Goal: Task Accomplishment & Management: Manage account settings

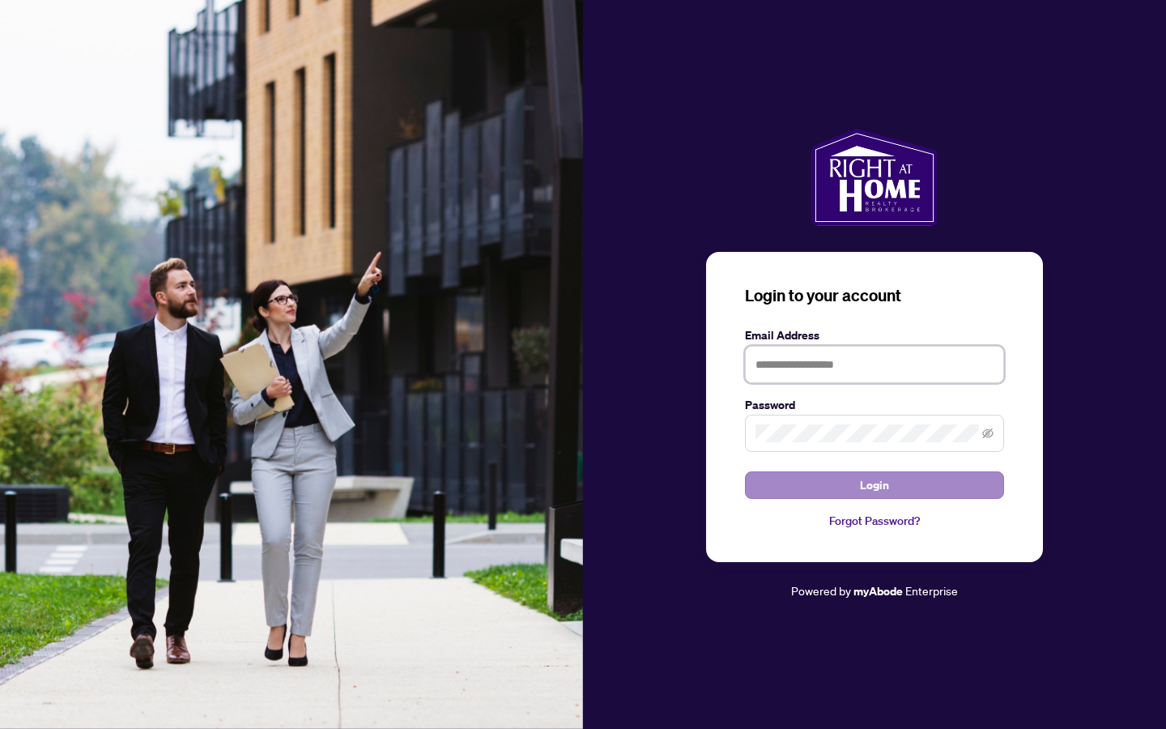
type input "**********"
click at [629, 491] on button "Login" at bounding box center [874, 485] width 259 height 28
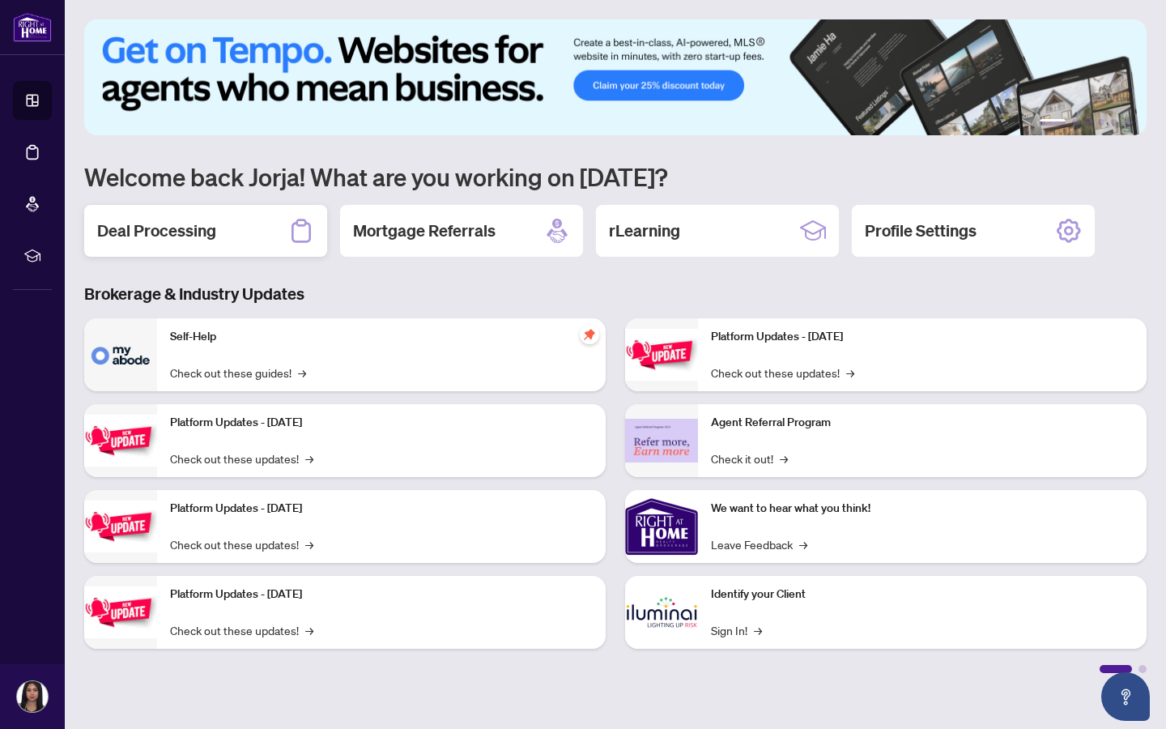
click at [216, 237] on div "Deal Processing" at bounding box center [205, 231] width 243 height 52
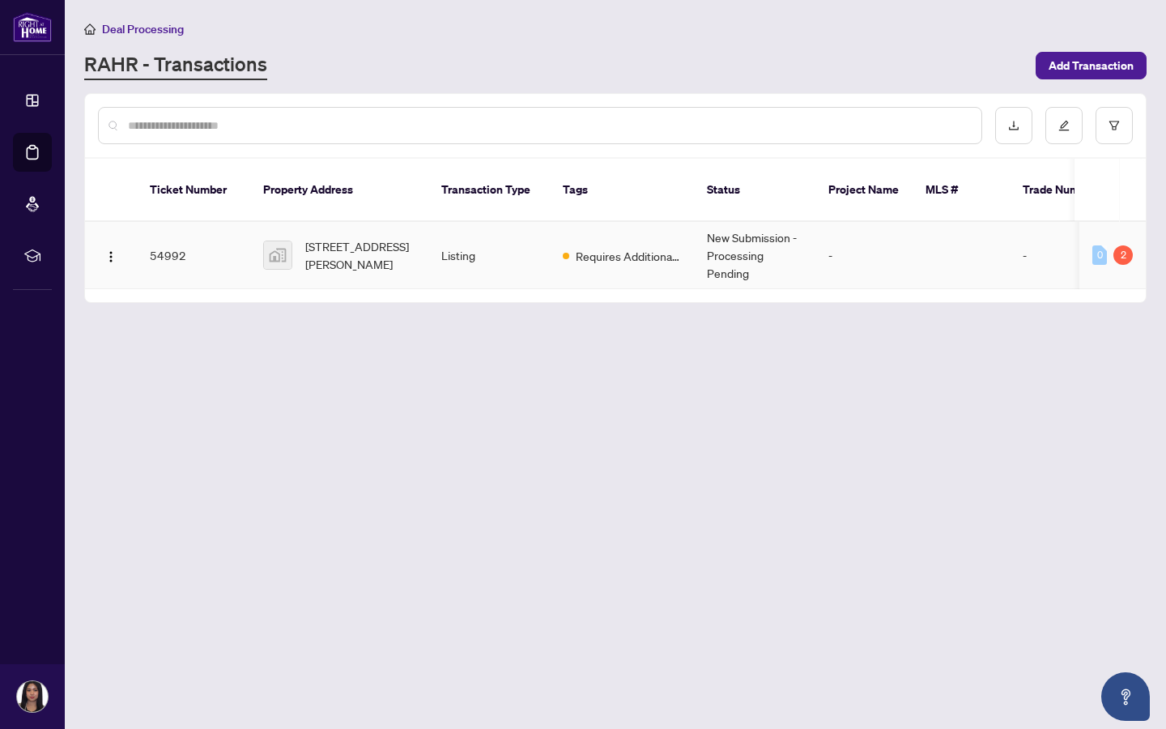
click at [629, 259] on span "Requires Additional Docs" at bounding box center [628, 256] width 105 height 18
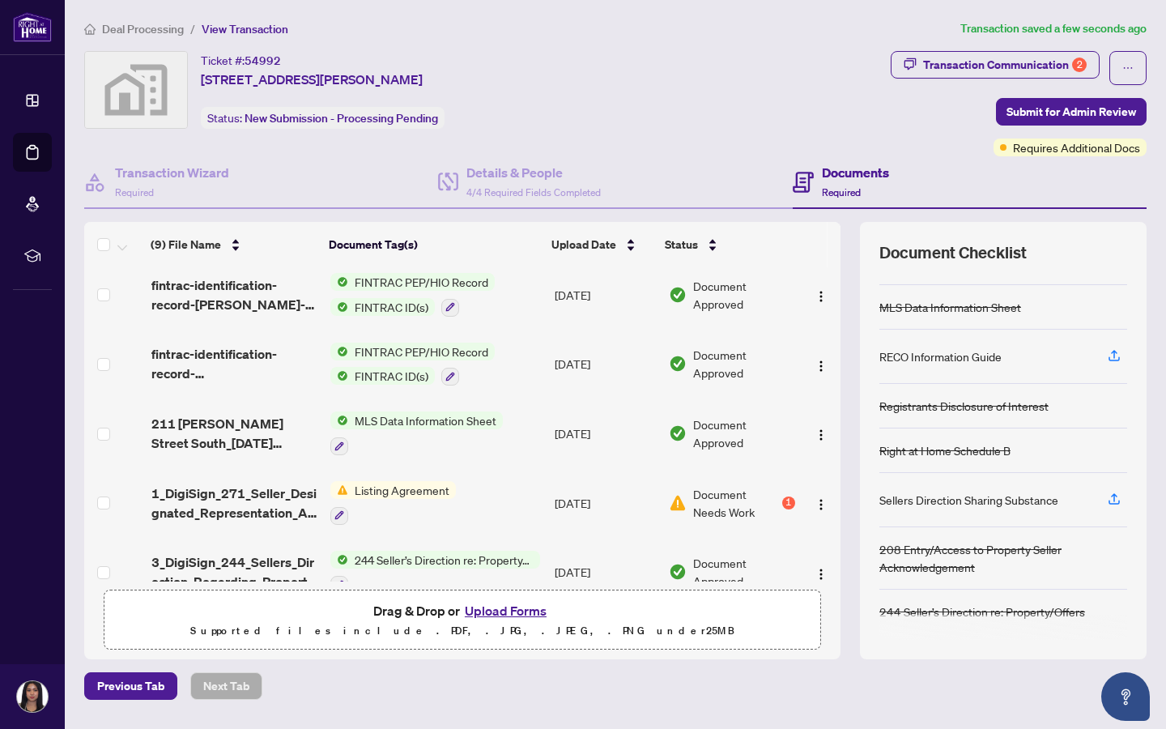
scroll to position [91, 0]
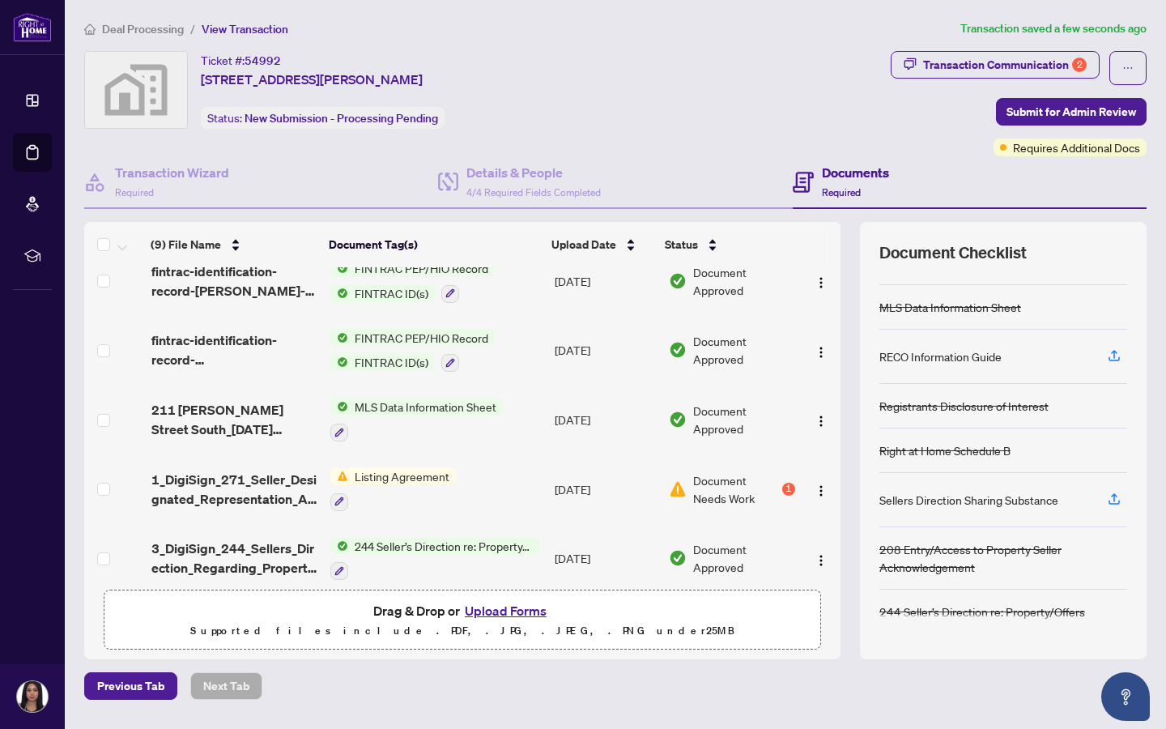
click at [629, 485] on span "Document Needs Work" at bounding box center [735, 489] width 85 height 36
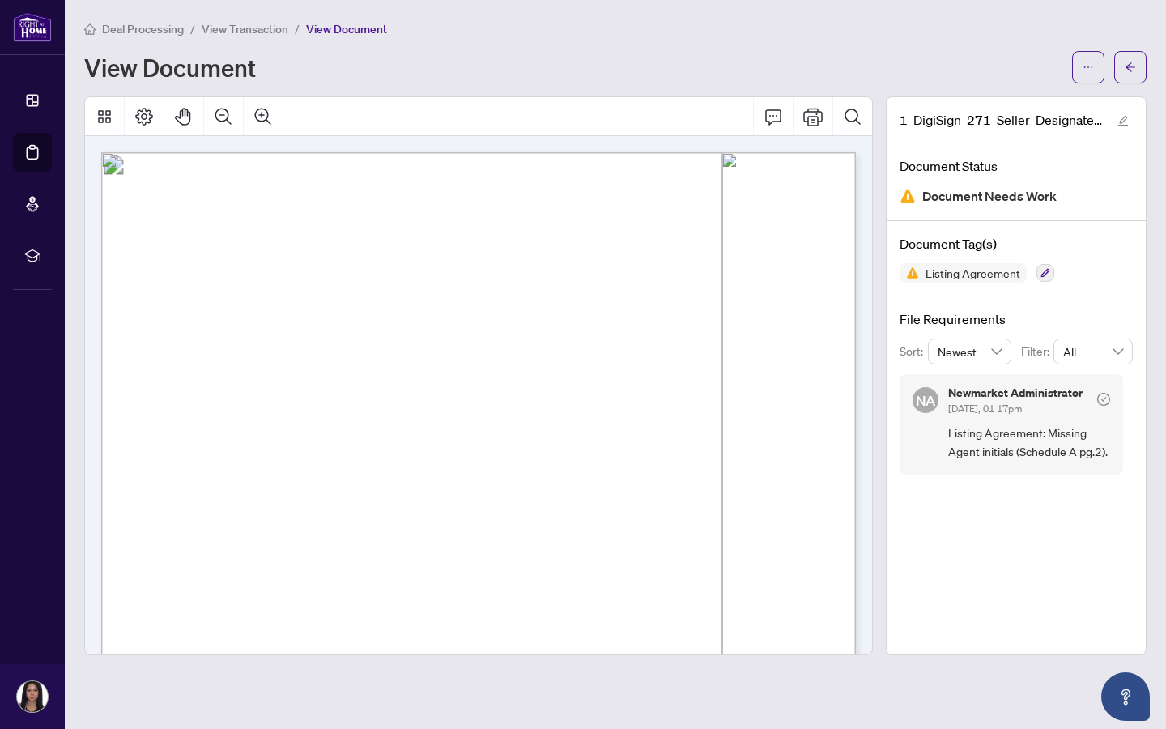
click at [629, 460] on span "Listing Agreement: Missing Agent initials (Schedule A pg.2)." at bounding box center [1030, 443] width 162 height 38
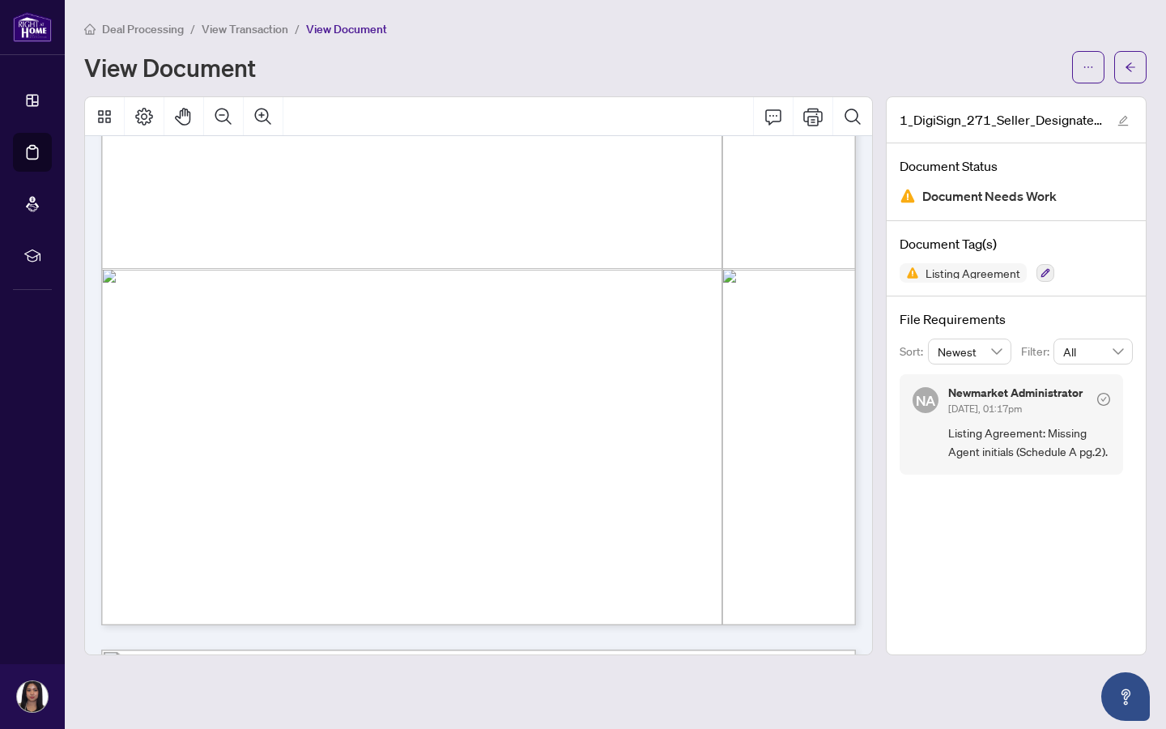
scroll to position [1746, 0]
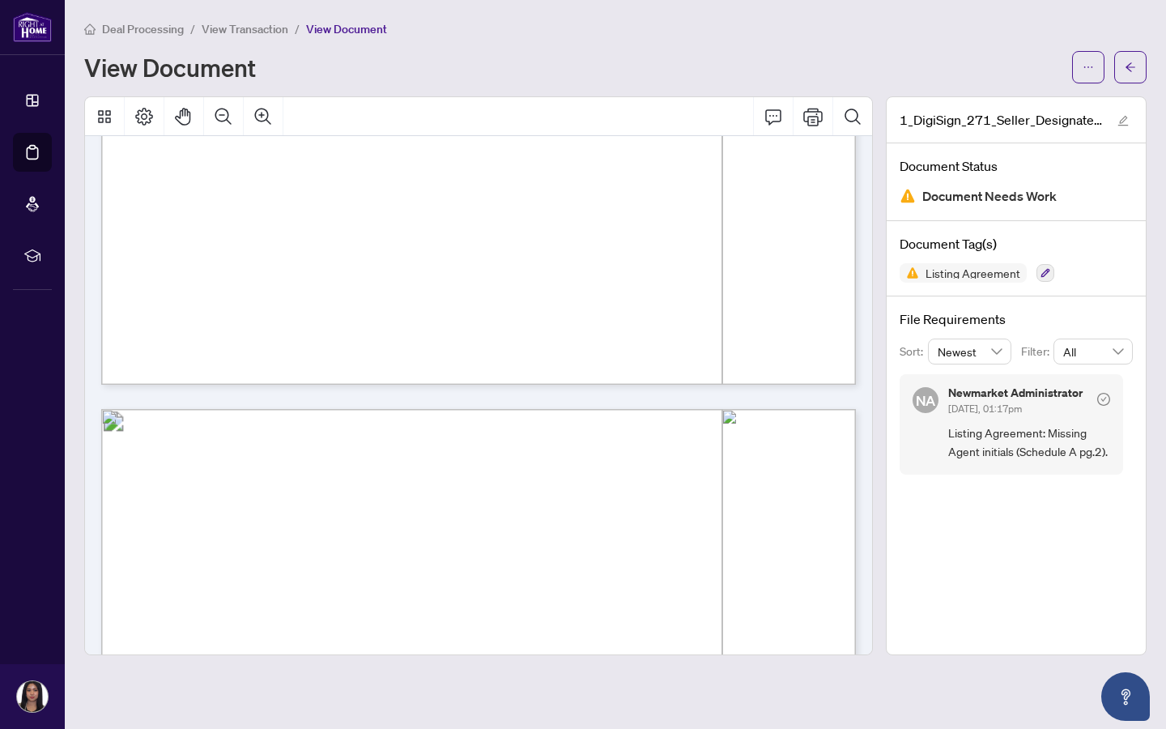
click at [629, 424] on span "Listing Agreement: Missing Agent initials (Schedule A pg.2)." at bounding box center [1030, 443] width 162 height 38
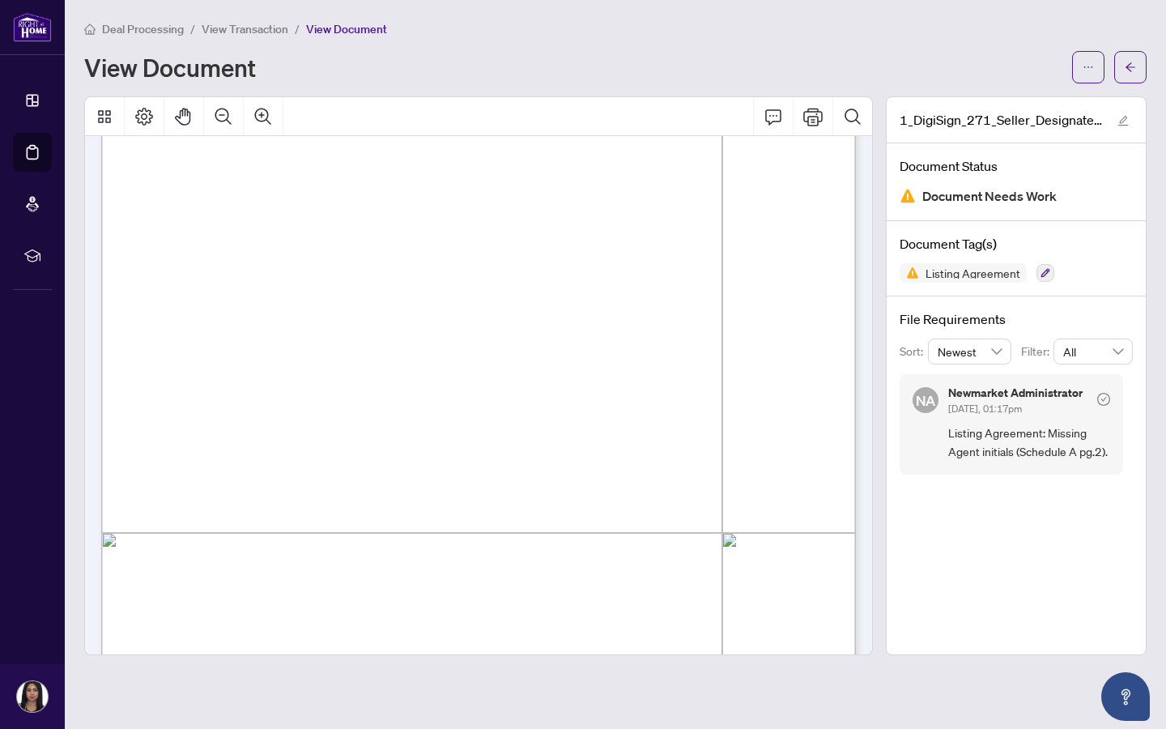
scroll to position [4497, 0]
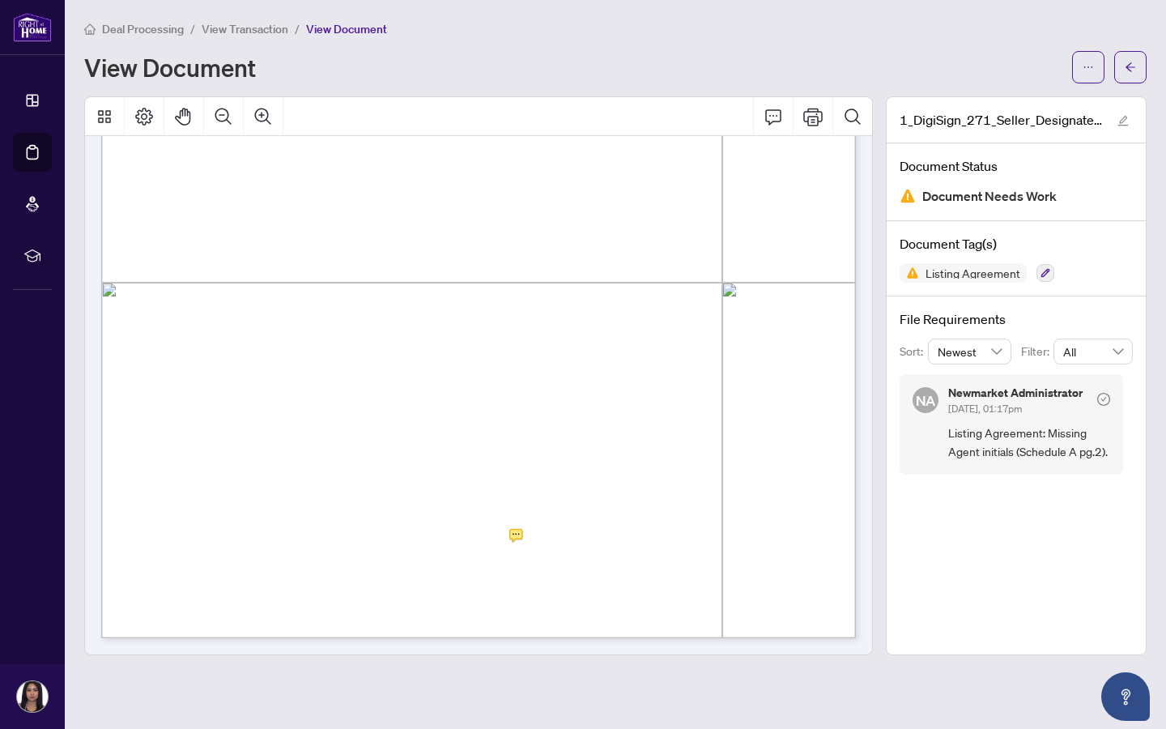
click at [441, 531] on span "INITIALS OF BROKERAGE:" at bounding box center [377, 537] width 130 height 13
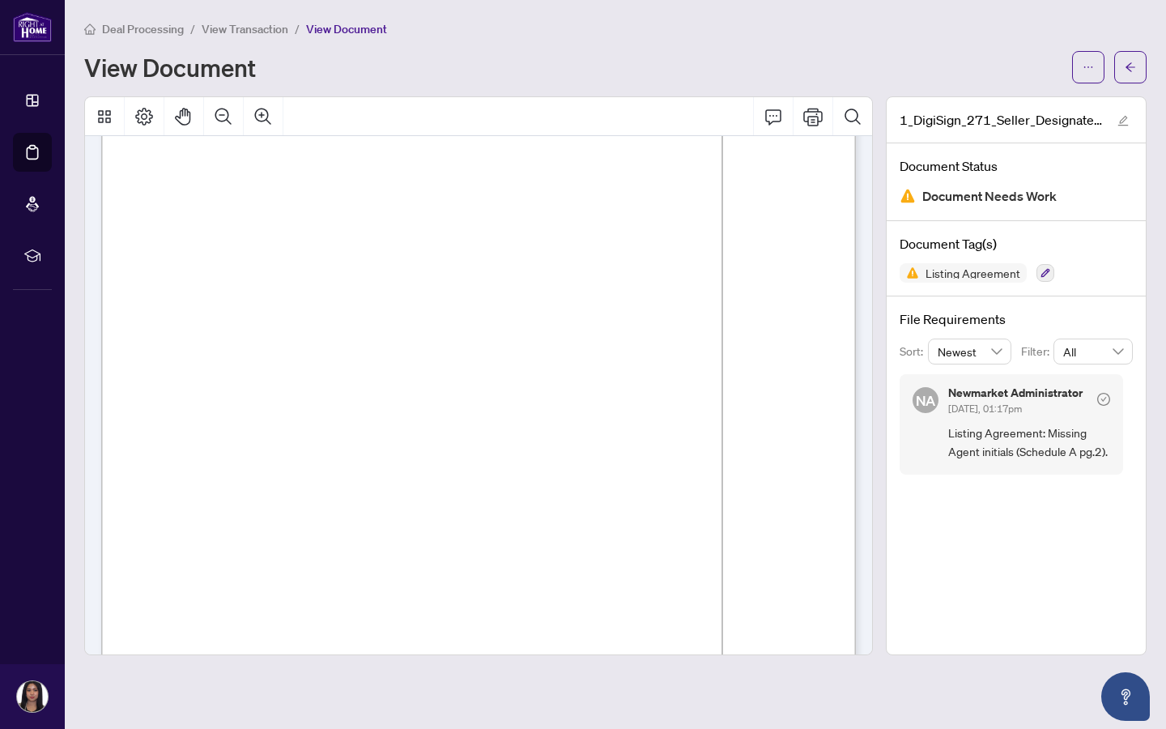
scroll to position [4081, 0]
click at [629, 66] on icon "arrow-left" at bounding box center [1130, 67] width 11 height 11
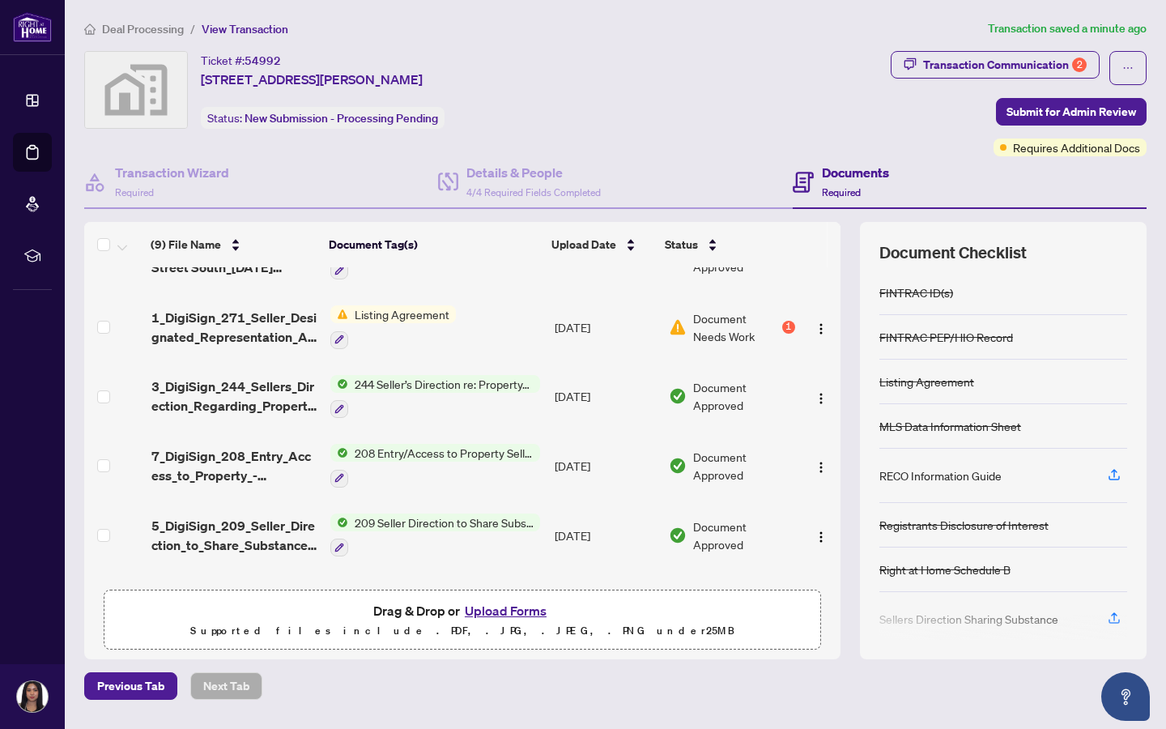
scroll to position [249, 0]
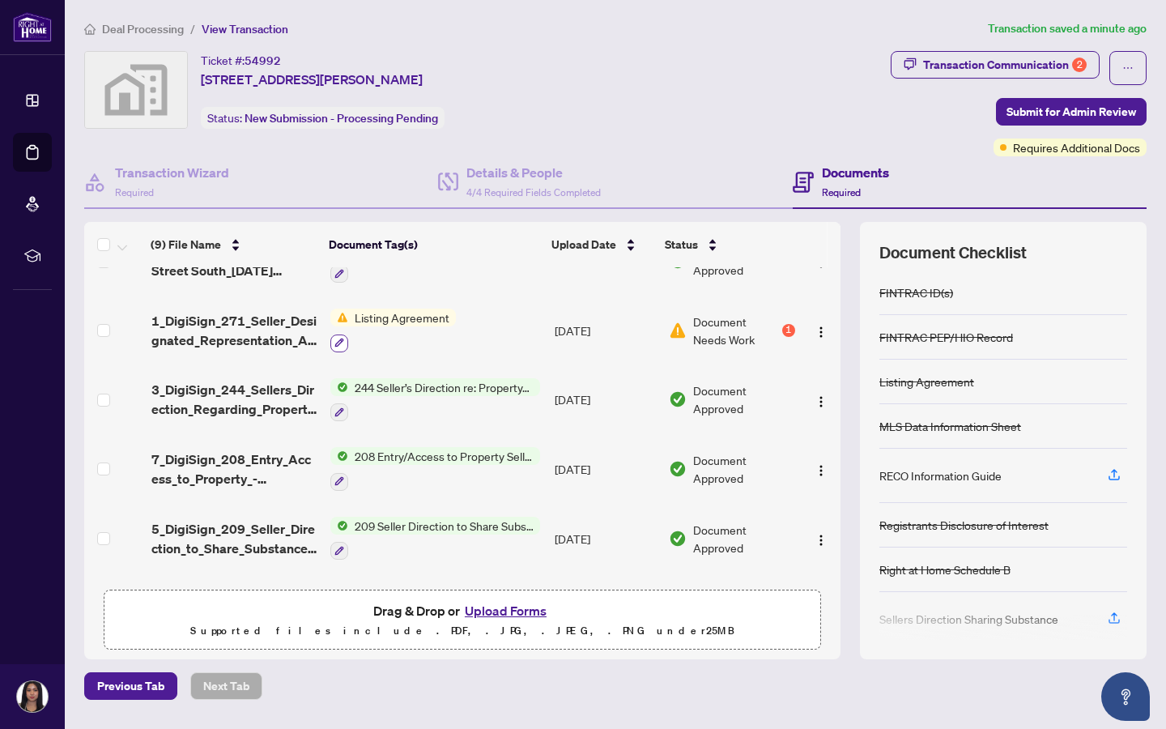
click at [340, 339] on icon "button" at bounding box center [339, 343] width 9 height 9
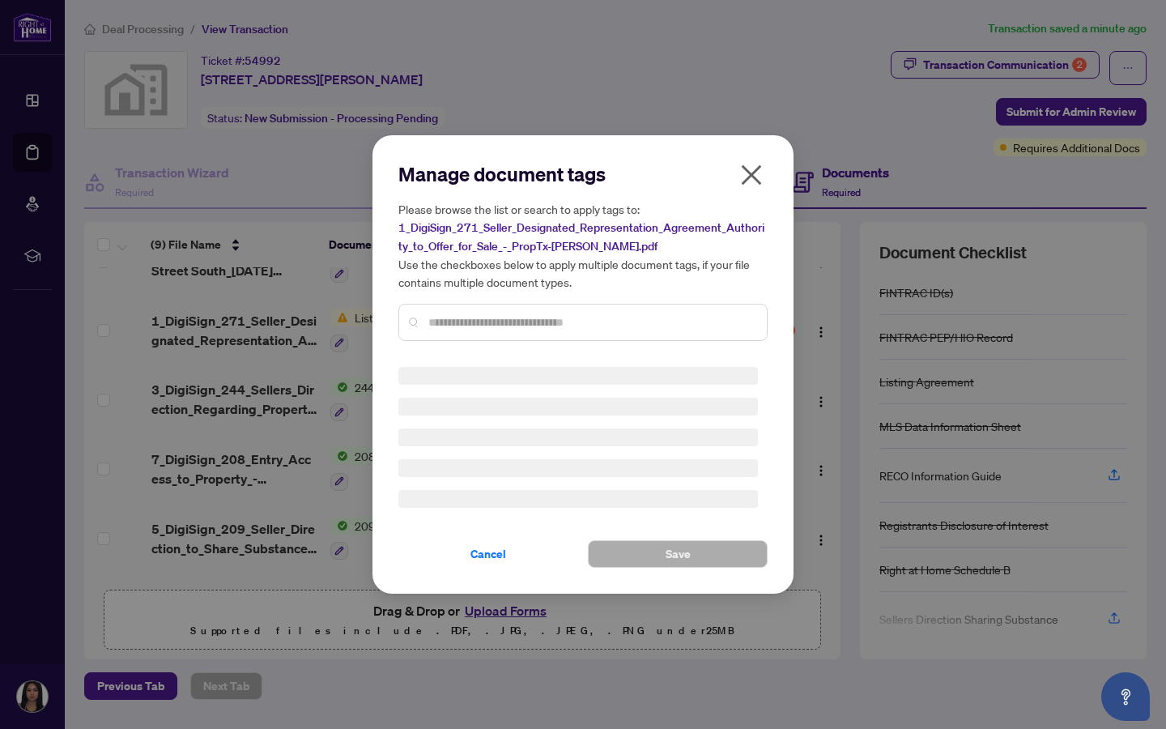
click at [629, 185] on icon "close" at bounding box center [752, 175] width 26 height 26
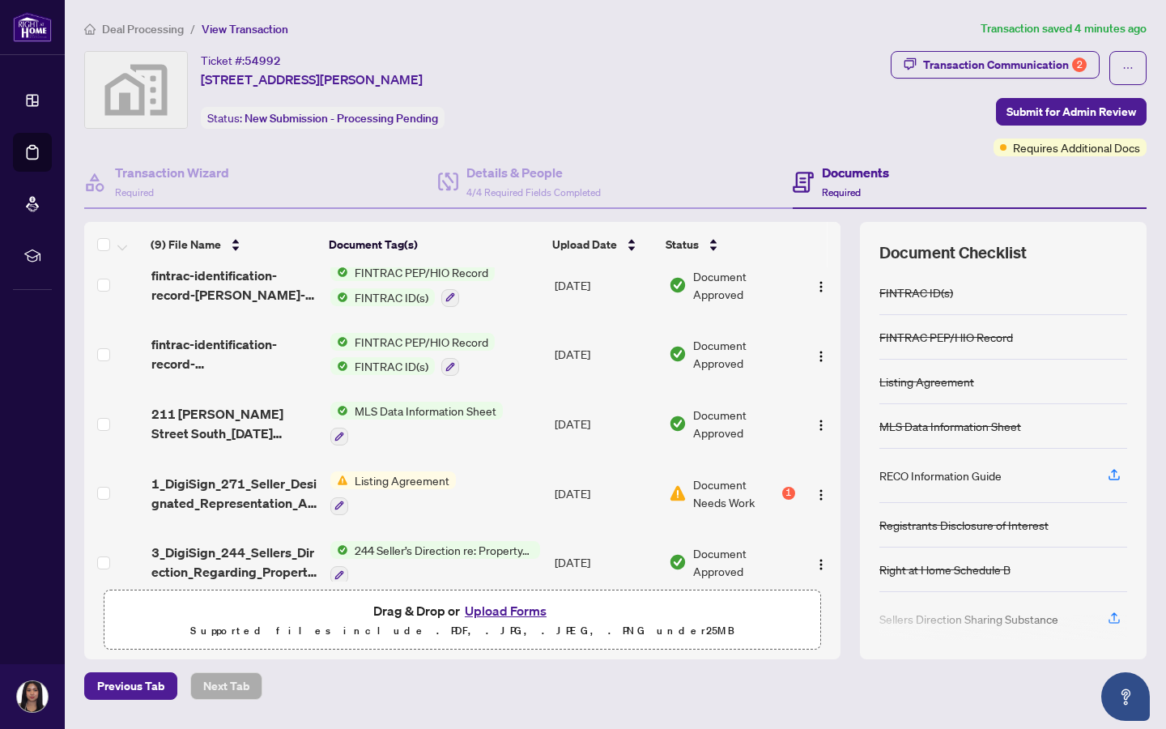
scroll to position [116, 0]
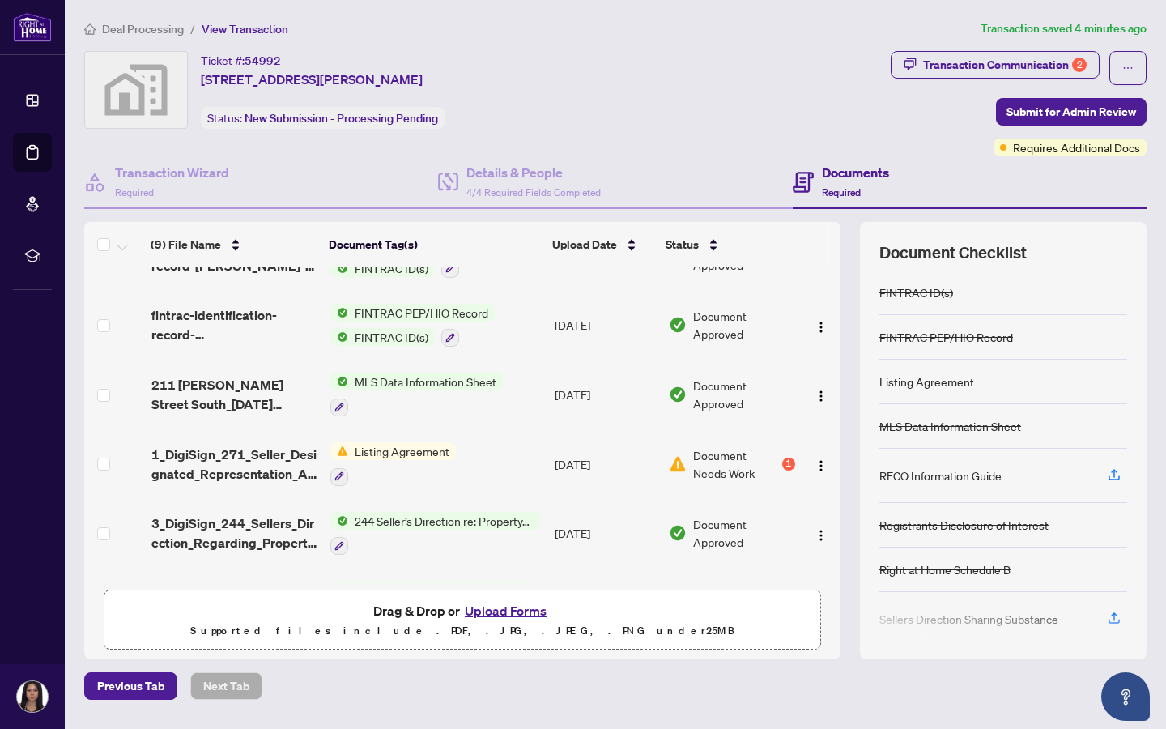
click at [555, 473] on td "[DATE]" at bounding box center [605, 464] width 114 height 70
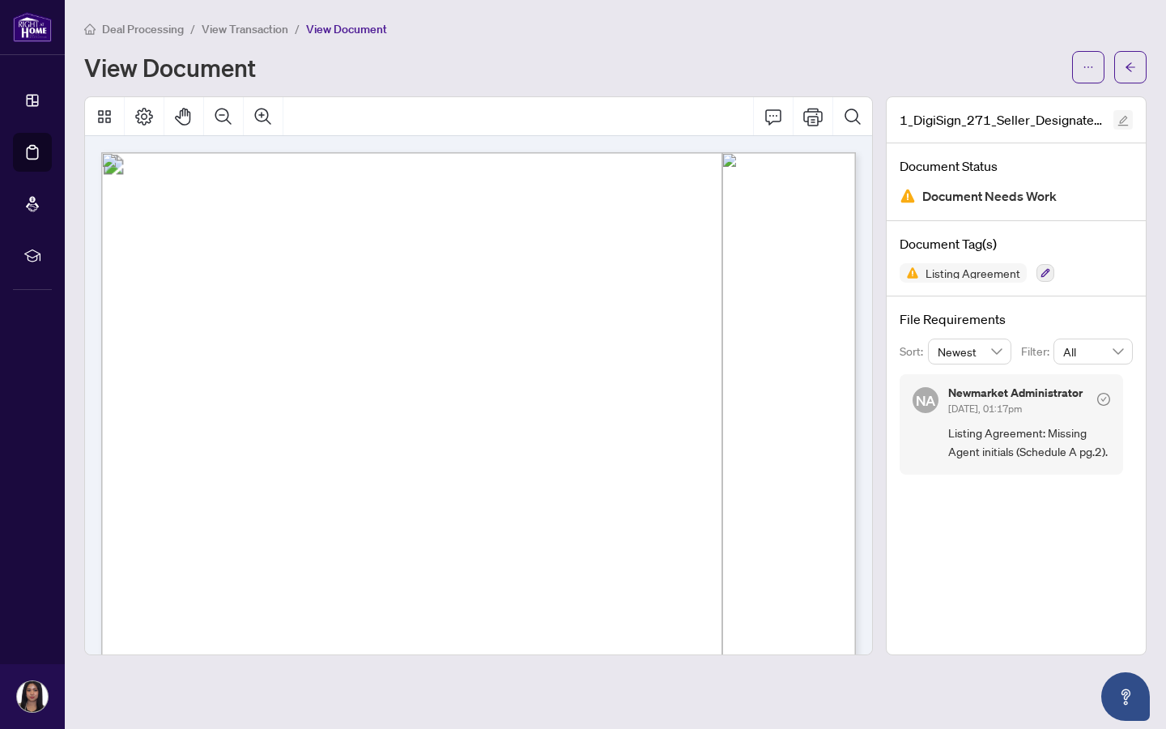
click at [629, 115] on button "button" at bounding box center [1123, 119] width 19 height 19
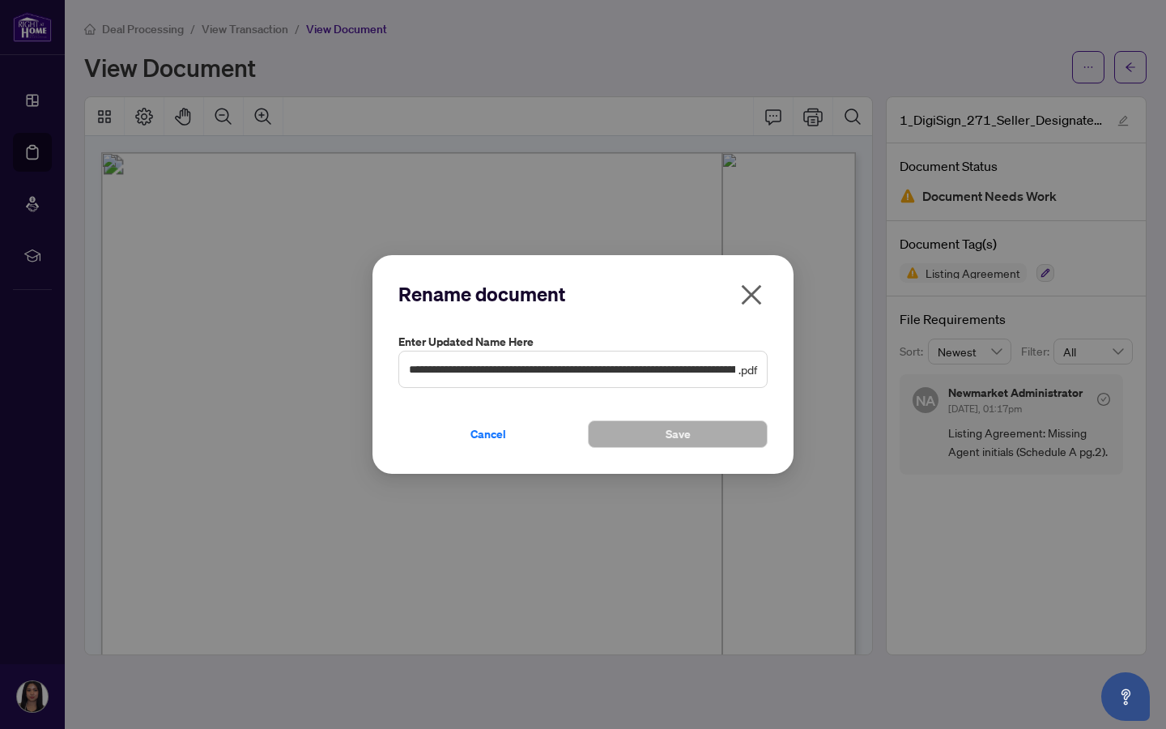
click at [629, 298] on icon "close" at bounding box center [752, 295] width 20 height 20
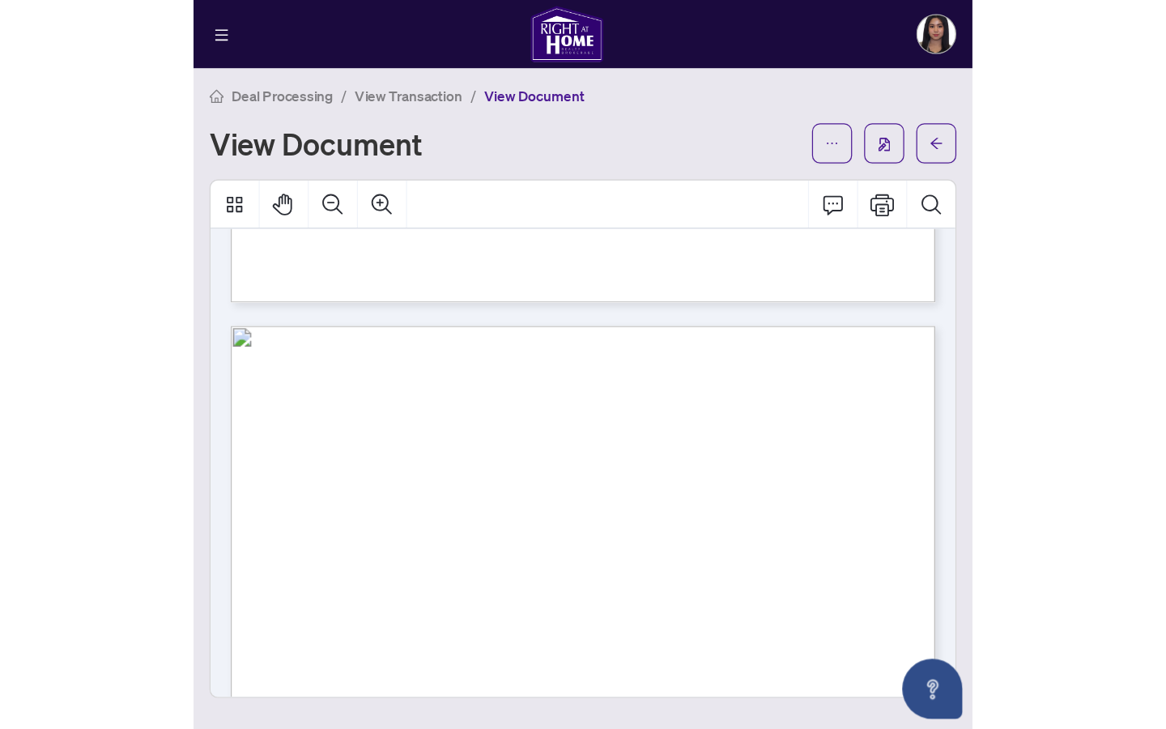
scroll to position [3413, 0]
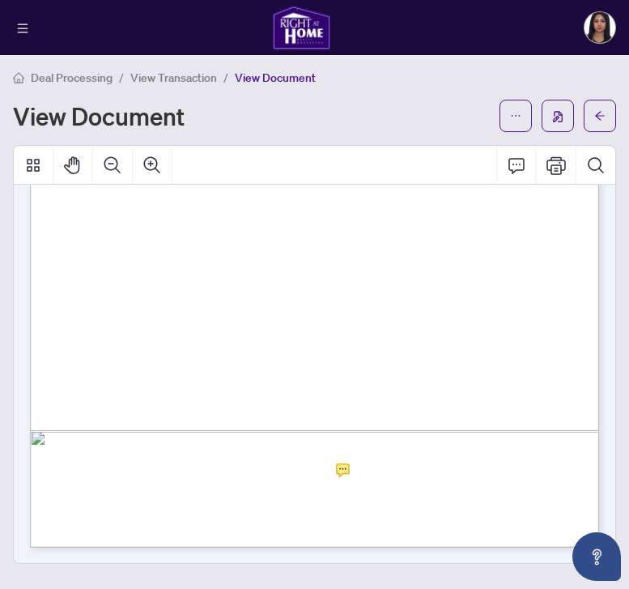
click at [361, 340] on span "buyer that would like to place an offer on the property and the Seller does not…" at bounding box center [305, 338] width 466 height 9
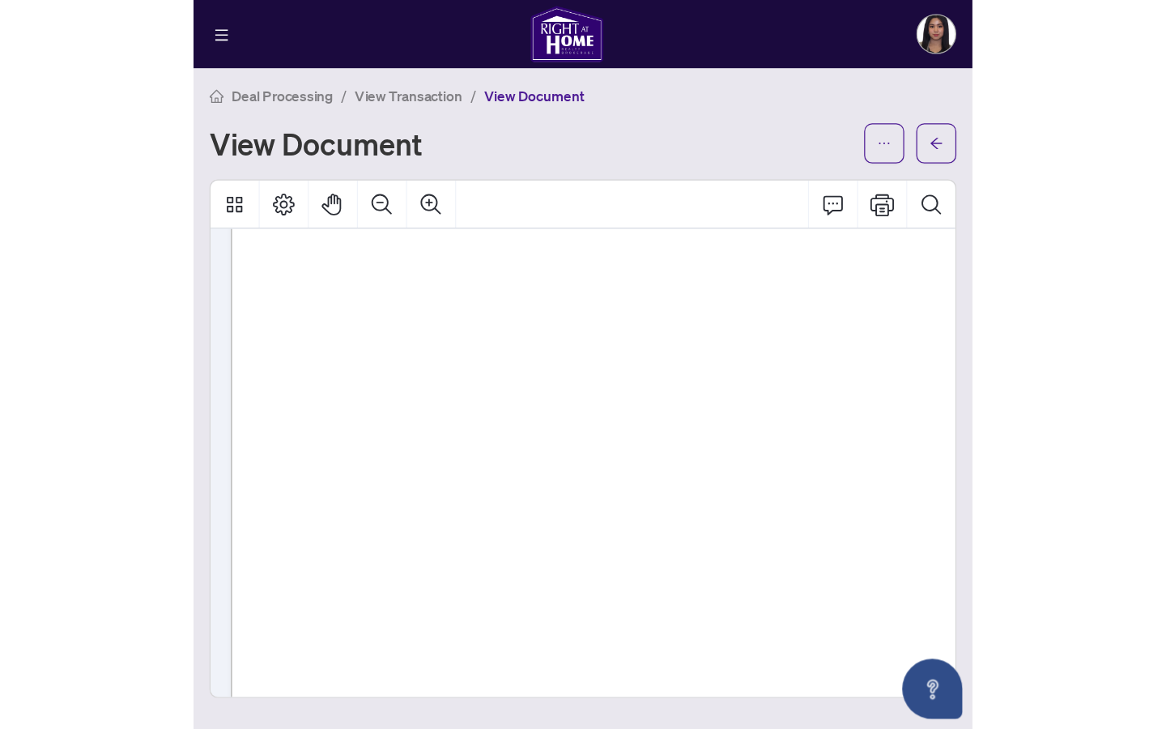
scroll to position [4497, 0]
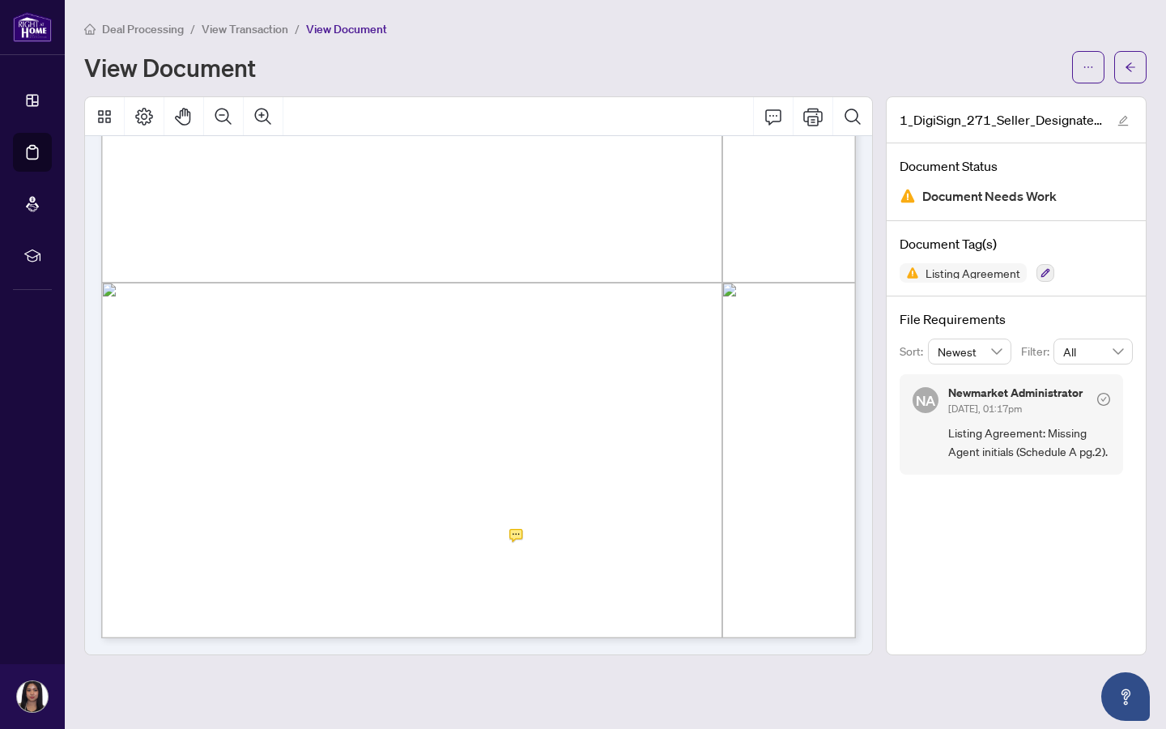
click at [629, 436] on span "Listing Agreement: Missing Agent initials (Schedule A pg.2)." at bounding box center [1030, 443] width 162 height 38
click at [629, 437] on span "Listing Agreement: Missing Agent initials (Schedule A pg.2)." at bounding box center [1030, 443] width 162 height 38
click at [585, 522] on div "Form 203 Revised 2023 Page 1 of 1 The trademarks REALTOR®, REALTORS®, MLS®, Mul…" at bounding box center [675, 405] width 1149 height 1488
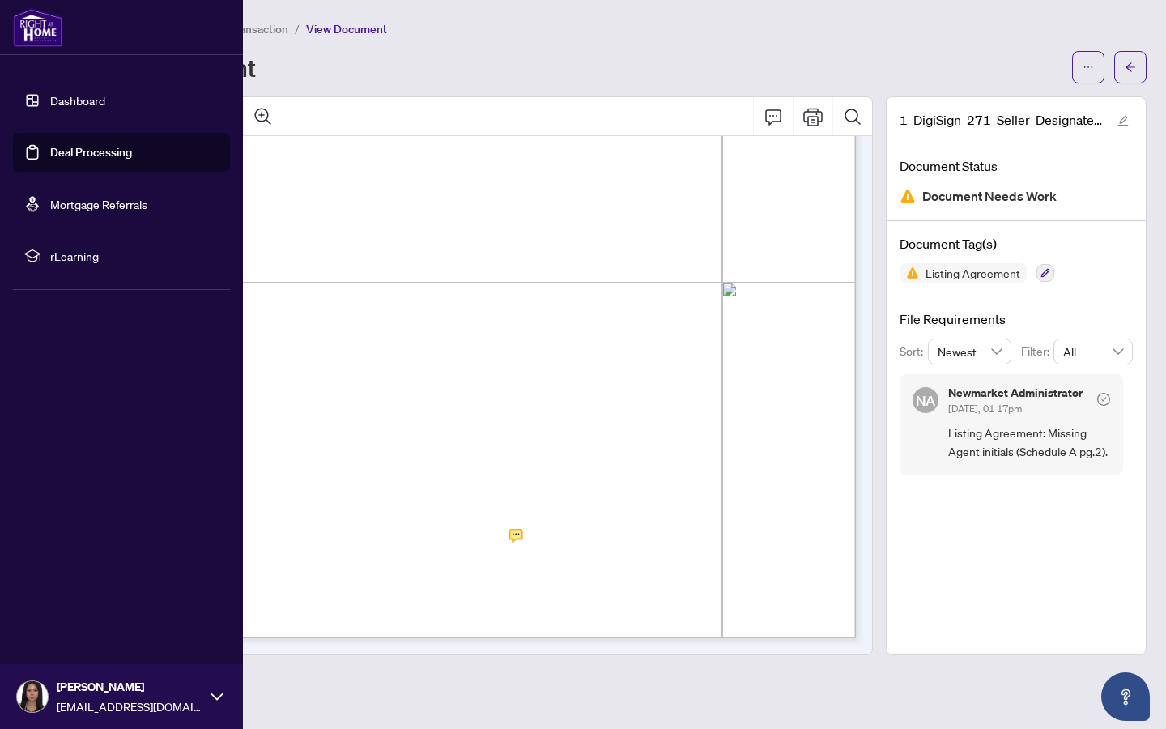
click at [50, 160] on link "Deal Processing" at bounding box center [91, 152] width 82 height 15
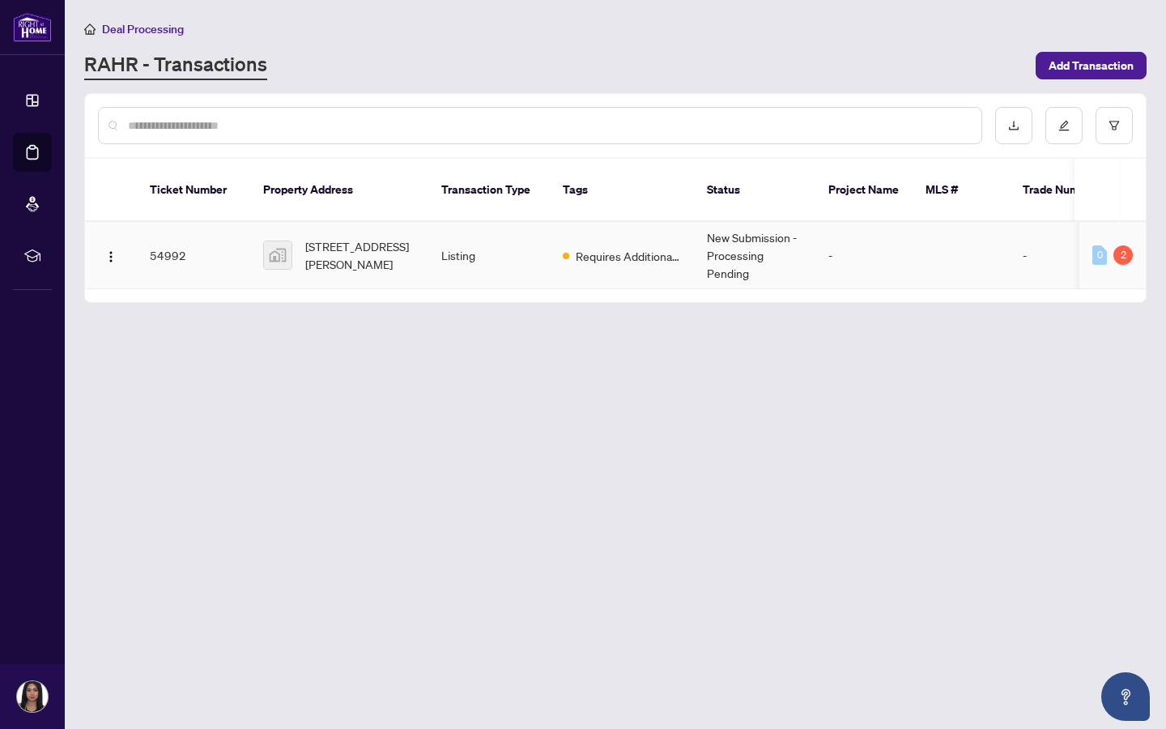
click at [445, 267] on td "Listing" at bounding box center [488, 255] width 121 height 67
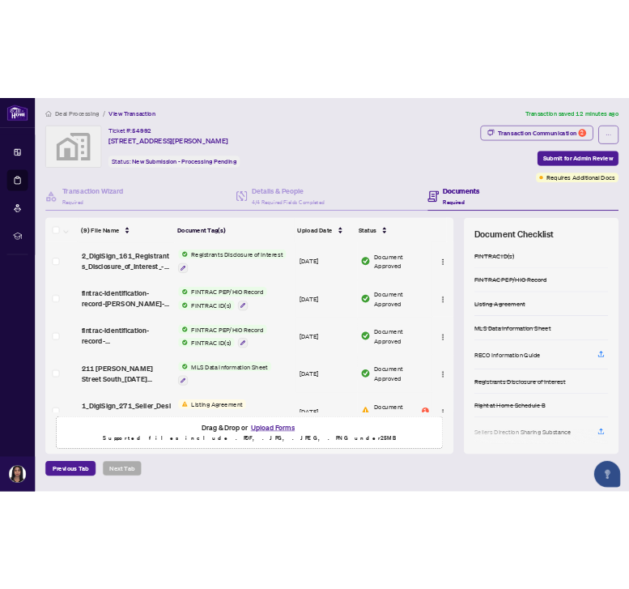
scroll to position [293, 0]
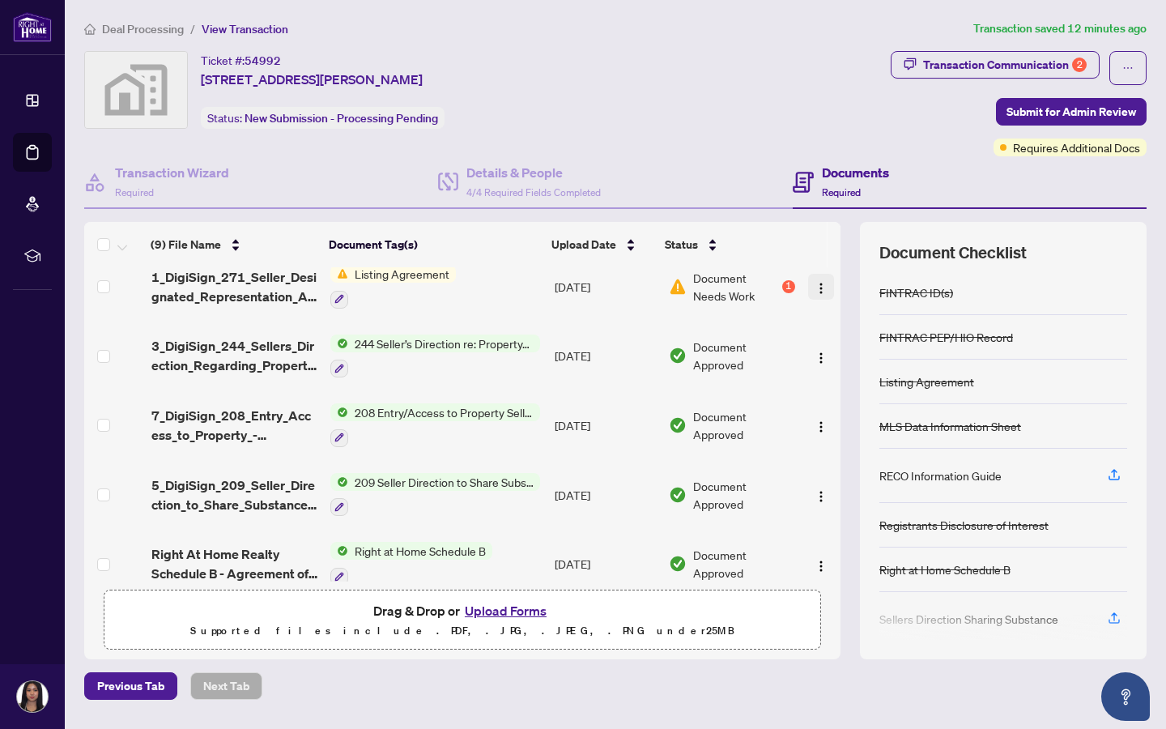
click at [629, 284] on img "button" at bounding box center [821, 288] width 13 height 13
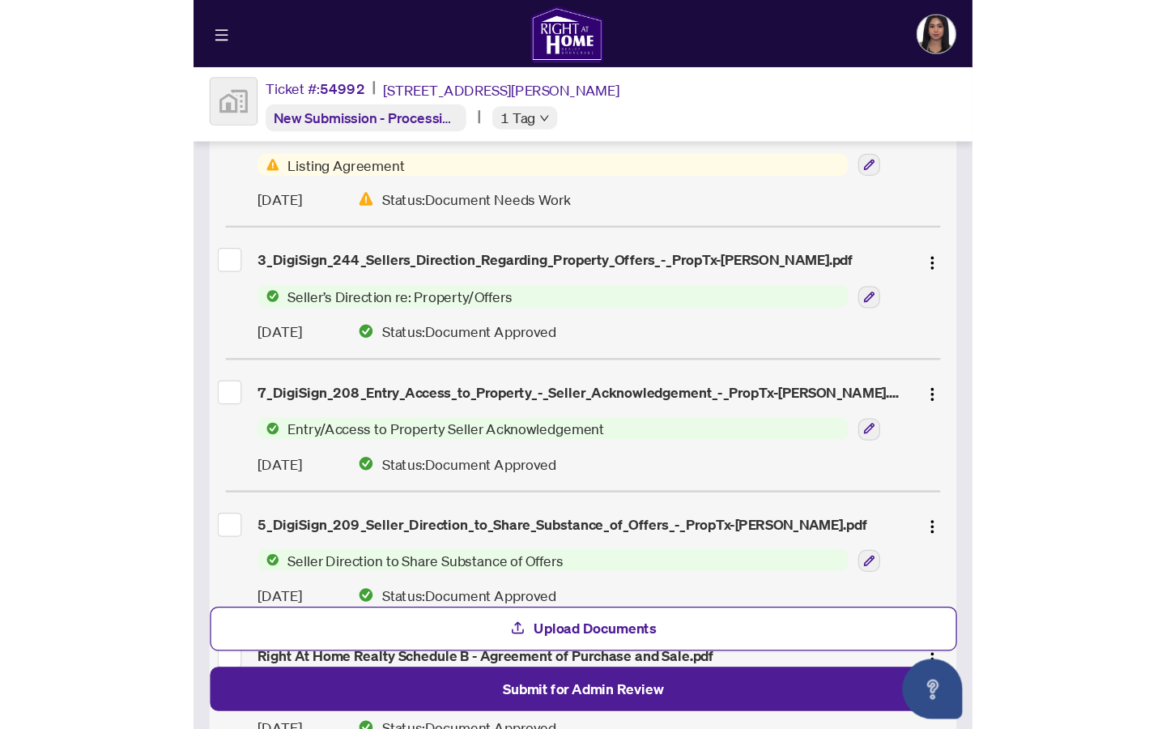
scroll to position [600, 0]
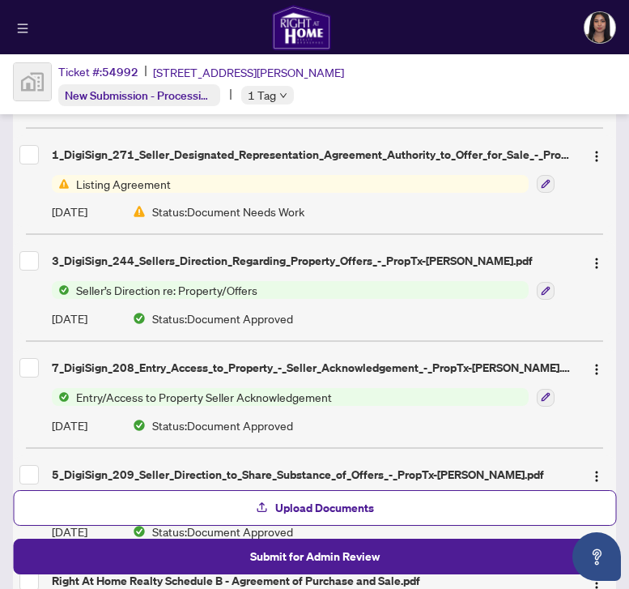
click at [309, 180] on span "Listing Agreement" at bounding box center [290, 184] width 477 height 18
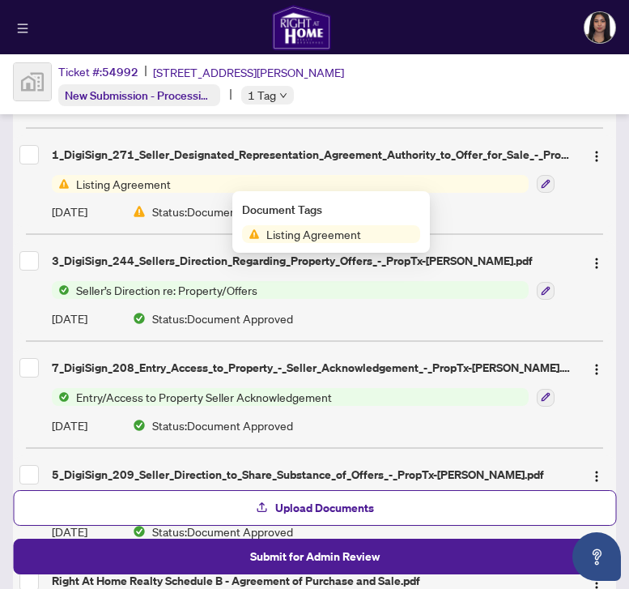
click at [262, 147] on div "1_DigiSign_271_Seller_Designated_Representation_Agreement_Authority_to_Offer_fo…" at bounding box center [311, 155] width 519 height 18
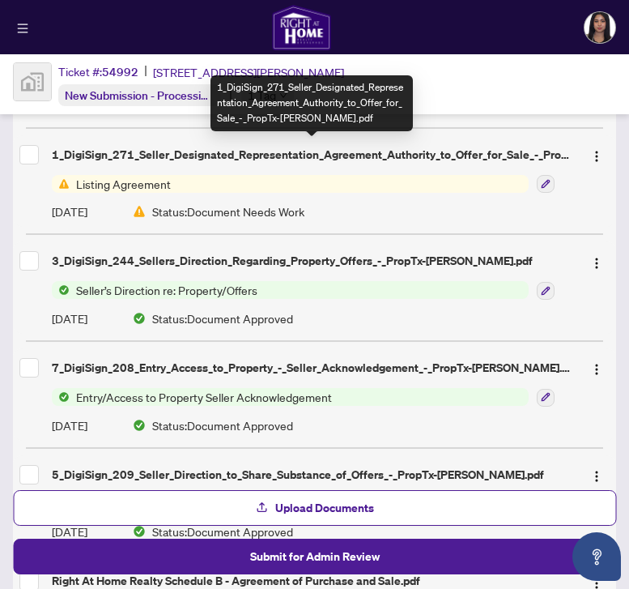
click at [157, 177] on span "Listing Agreement" at bounding box center [124, 184] width 108 height 18
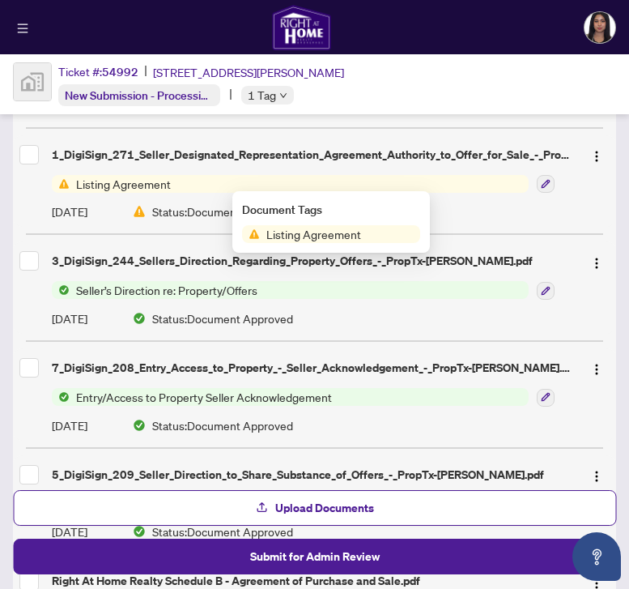
click at [96, 161] on div "1_DigiSign_271_Seller_Designated_Representation_Agreement_Authority_to_Offer_fo…" at bounding box center [314, 155] width 590 height 26
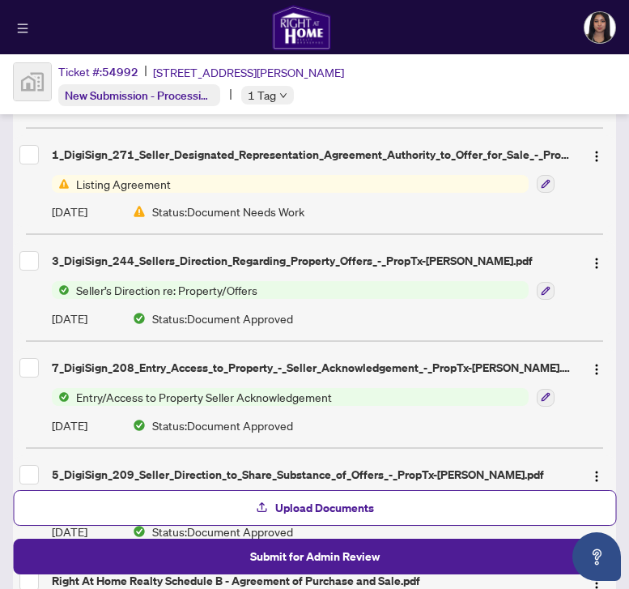
click at [96, 151] on div "1_DigiSign_271_Seller_Designated_Representation_Agreement_Authority_to_Offer_fo…" at bounding box center [311, 155] width 519 height 18
click at [135, 202] on div "Status: Document Needs Work" at bounding box center [371, 211] width 477 height 18
click at [548, 180] on icon "button" at bounding box center [546, 184] width 10 height 10
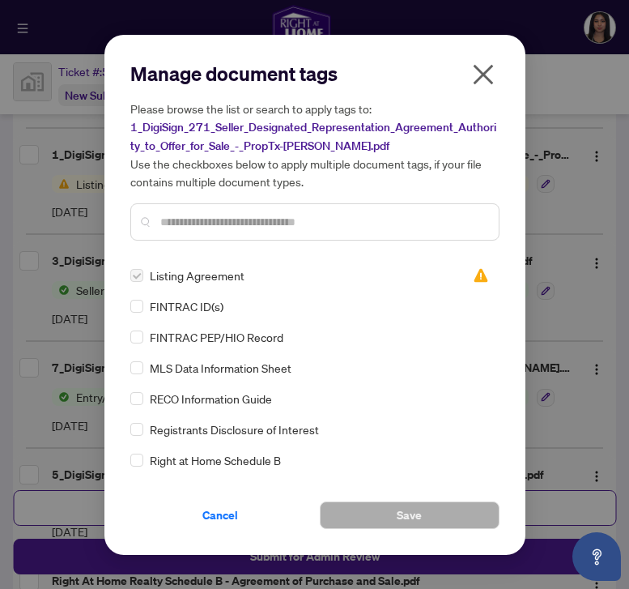
click at [480, 41] on div "Manage document tags Please browse the list or search to apply tags to: 1_DigiS…" at bounding box center [314, 295] width 421 height 520
click at [480, 63] on icon "close" at bounding box center [484, 75] width 26 height 26
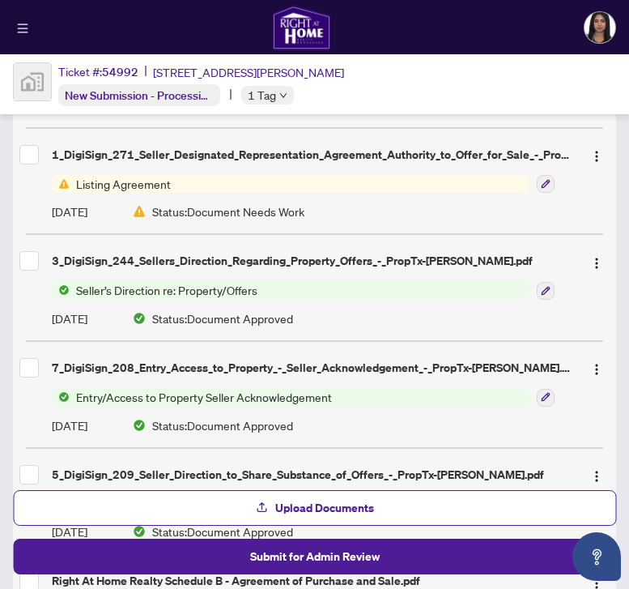
click at [374, 150] on div "1_DigiSign_271_Seller_Designated_Representation_Agreement_Authority_to_Offer_fo…" at bounding box center [311, 155] width 519 height 18
click at [287, 202] on span "Status: Document Needs Work" at bounding box center [228, 211] width 152 height 18
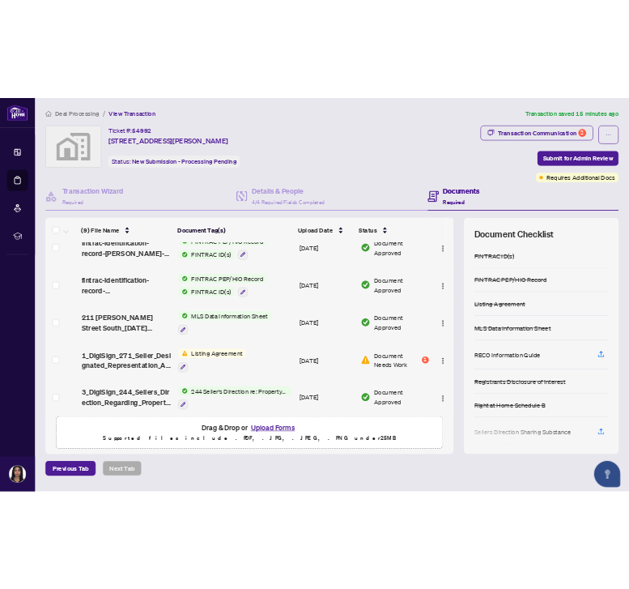
scroll to position [109, 0]
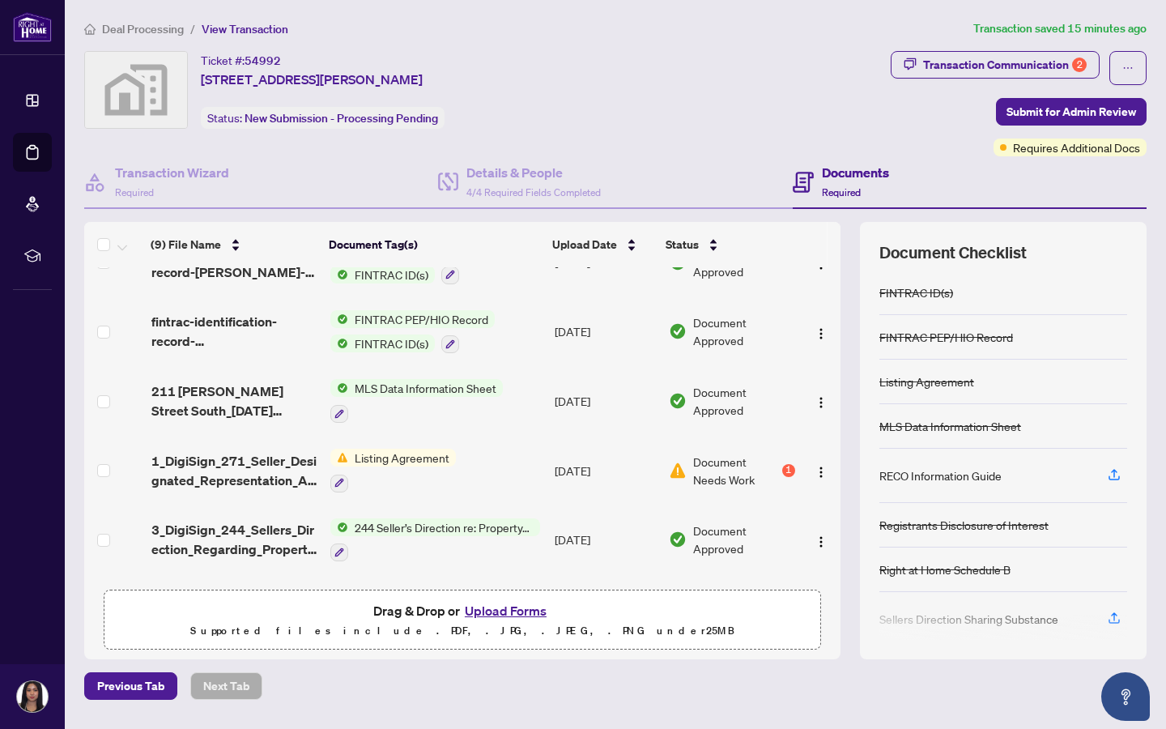
click at [343, 454] on img at bounding box center [339, 458] width 18 height 18
click at [268, 469] on span "1_DigiSign_271_Seller_Designated_Representation_Agreement_Authority_to_Offer_fo…" at bounding box center [234, 470] width 167 height 39
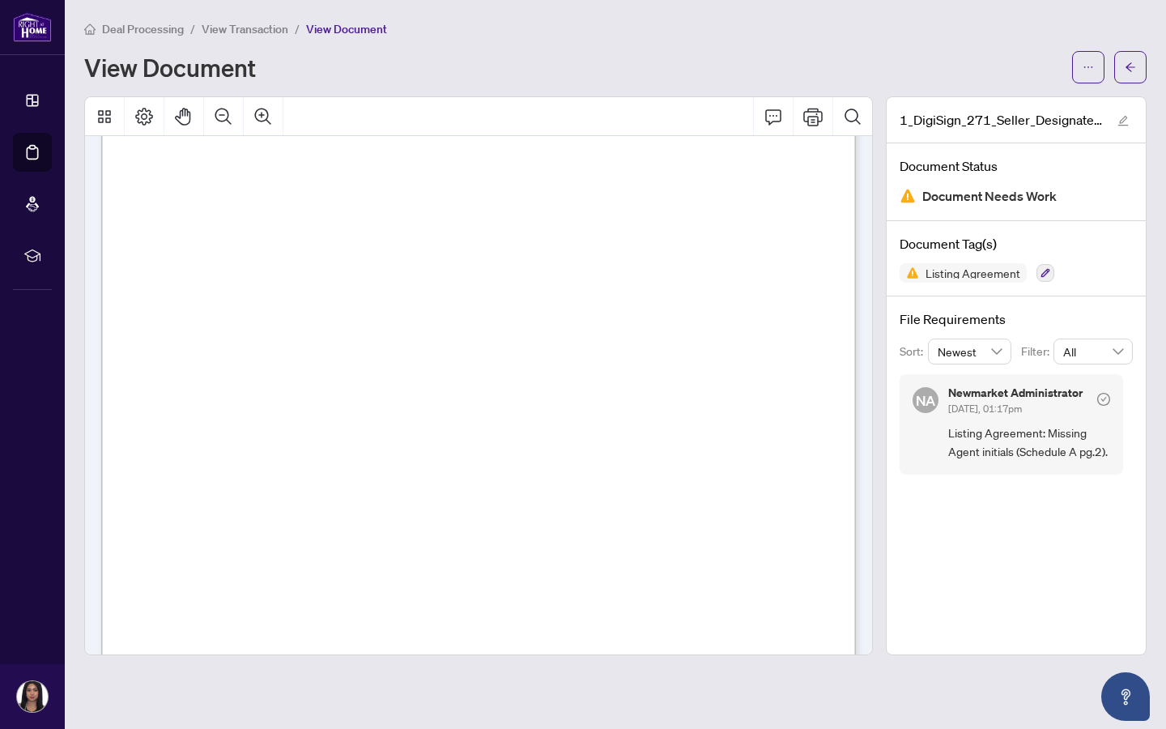
scroll to position [4486, 0]
click at [629, 117] on icon "Print" at bounding box center [813, 117] width 19 height 18
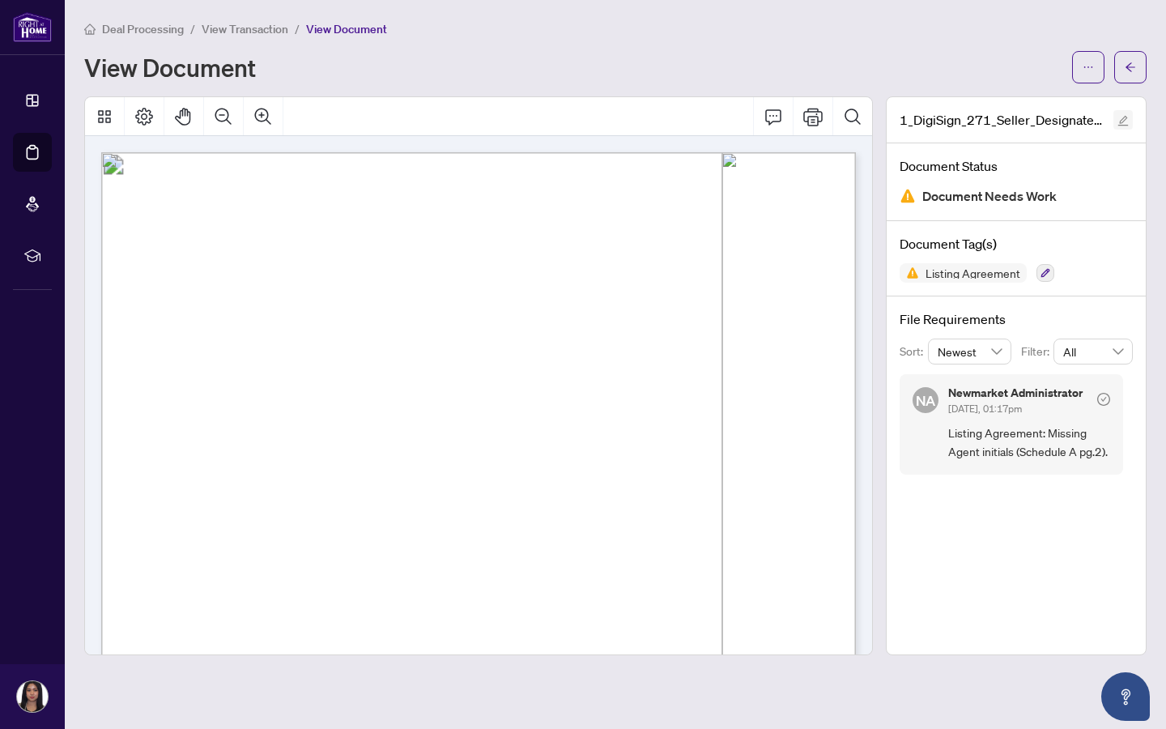
click at [629, 125] on button "button" at bounding box center [1123, 119] width 19 height 19
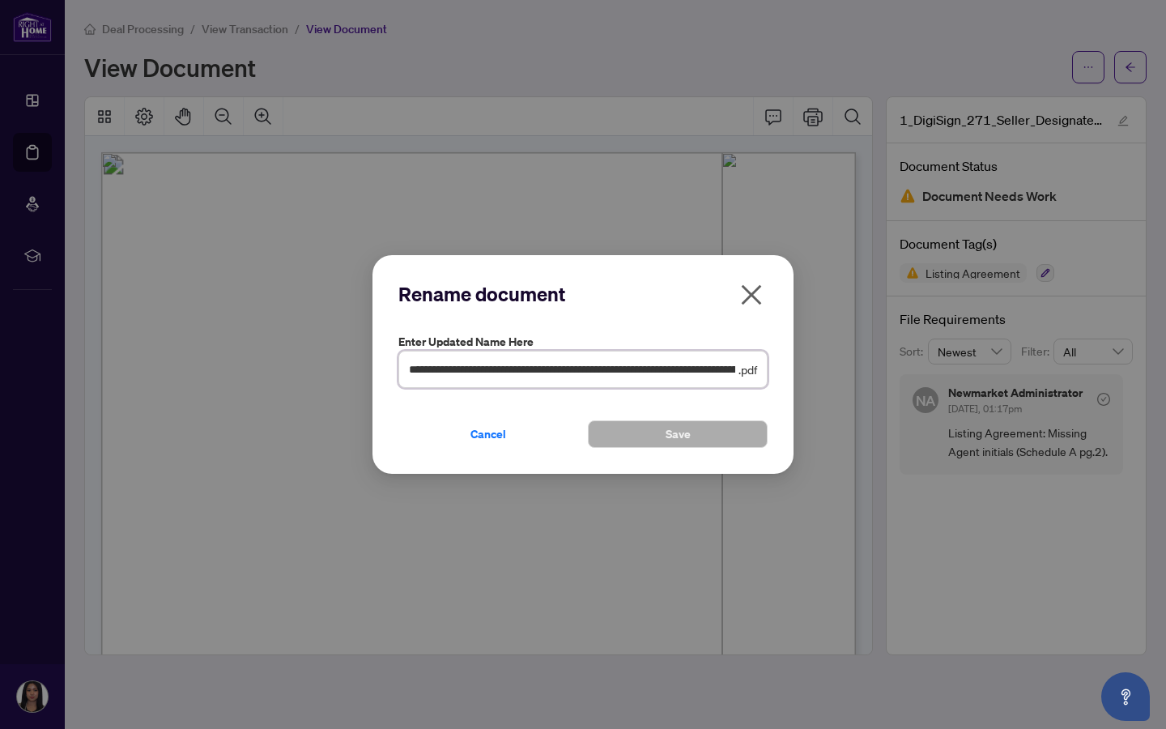
click at [629, 376] on input "**********" at bounding box center [572, 369] width 326 height 18
click at [629, 295] on icon "close" at bounding box center [752, 295] width 26 height 26
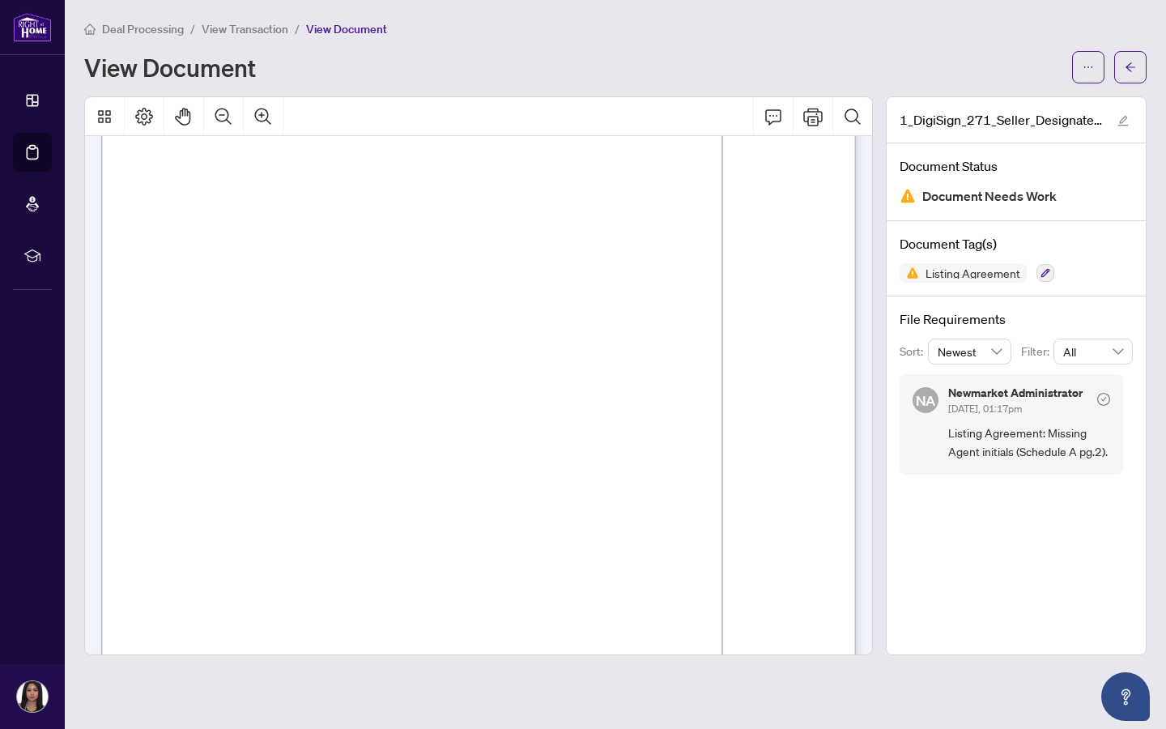
scroll to position [75, 0]
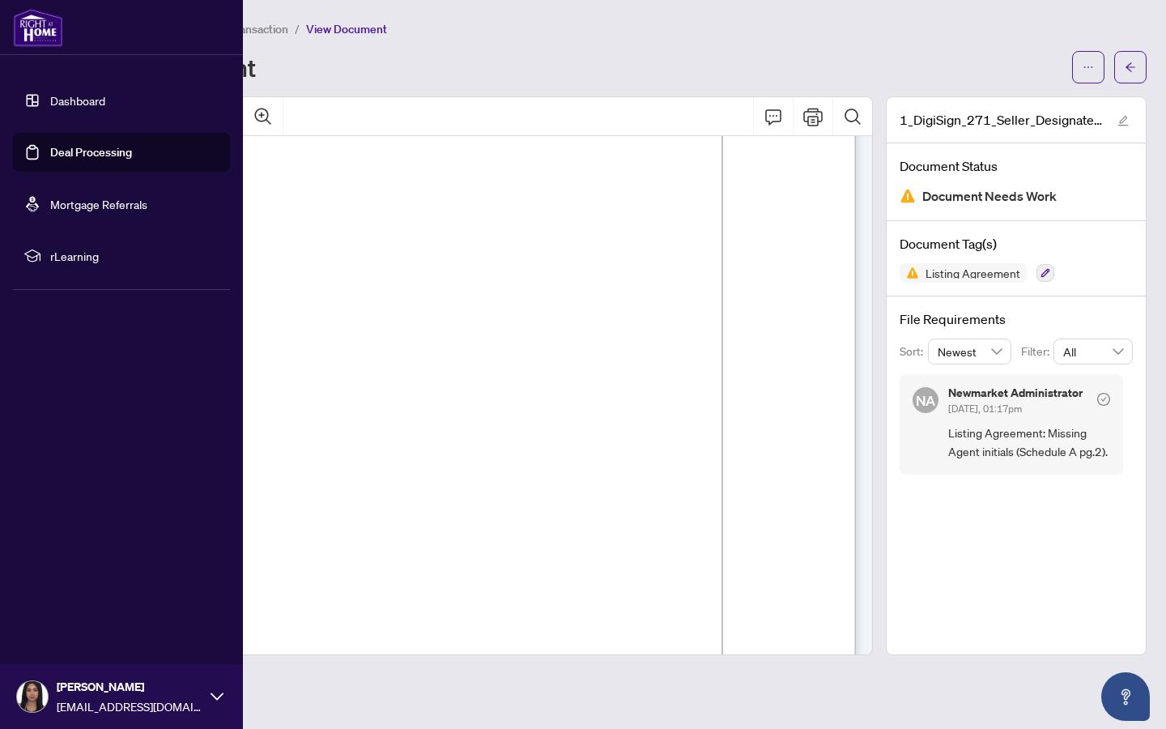
click at [50, 152] on link "Deal Processing" at bounding box center [91, 152] width 82 height 15
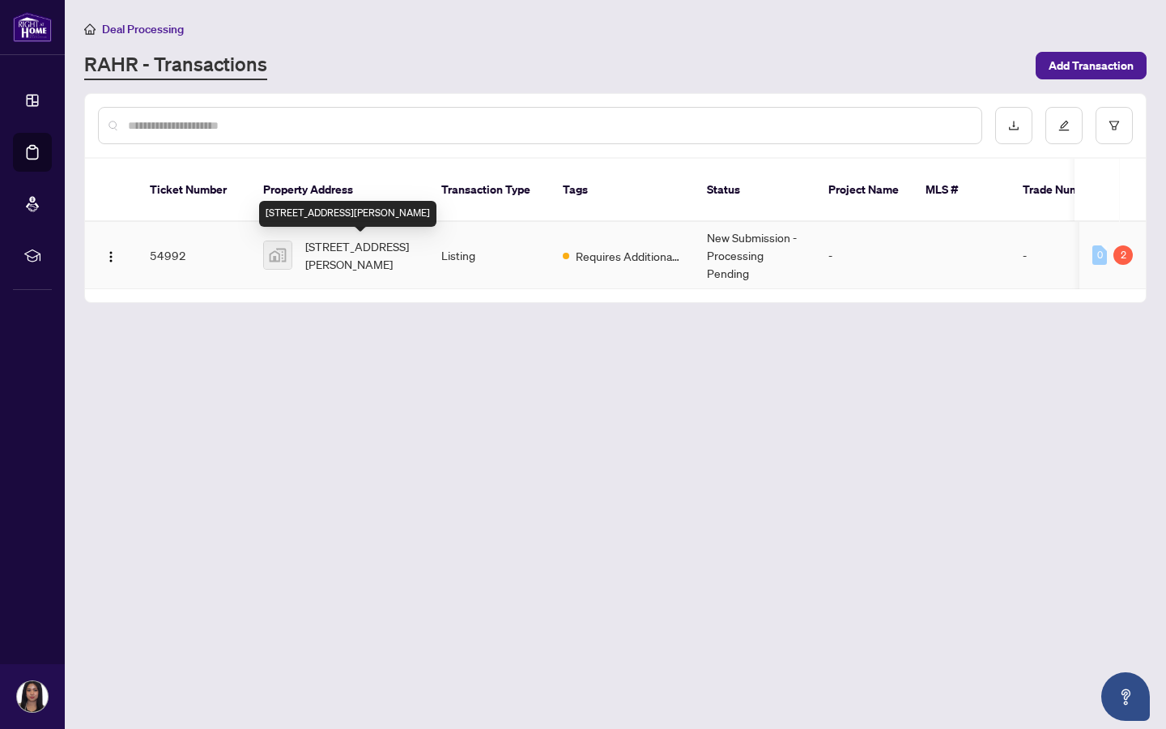
click at [407, 253] on span "[STREET_ADDRESS][PERSON_NAME]" at bounding box center [360, 255] width 110 height 36
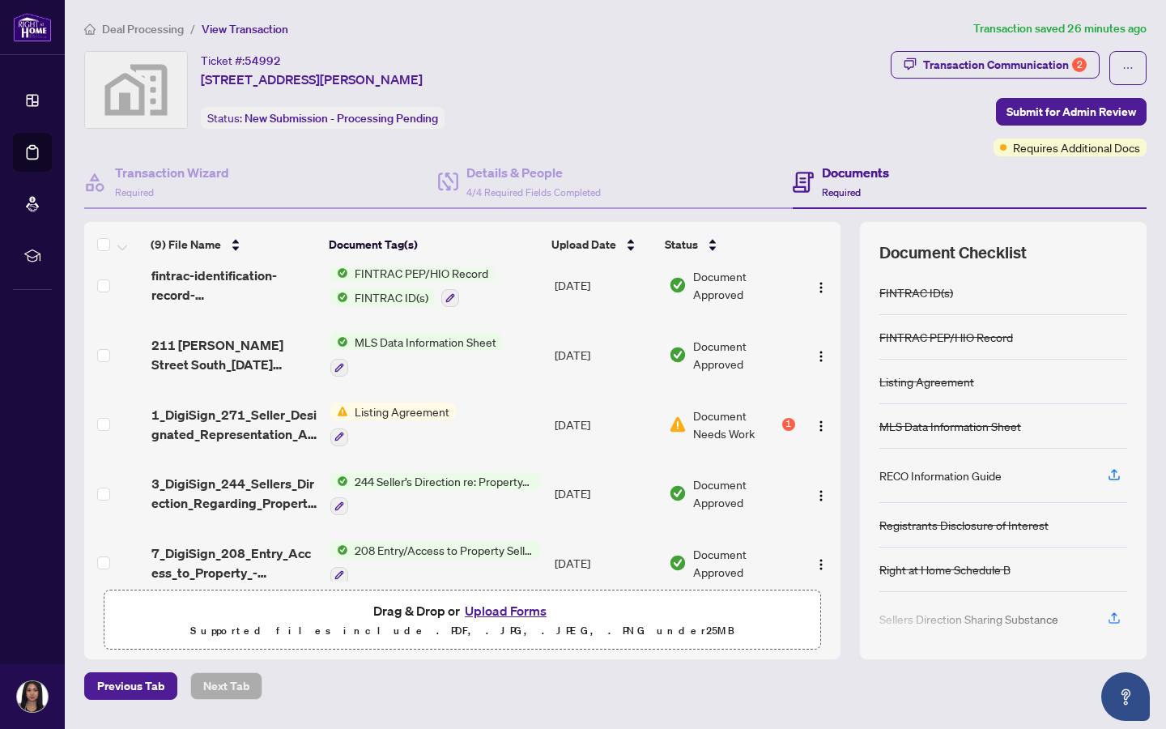
scroll to position [181, 0]
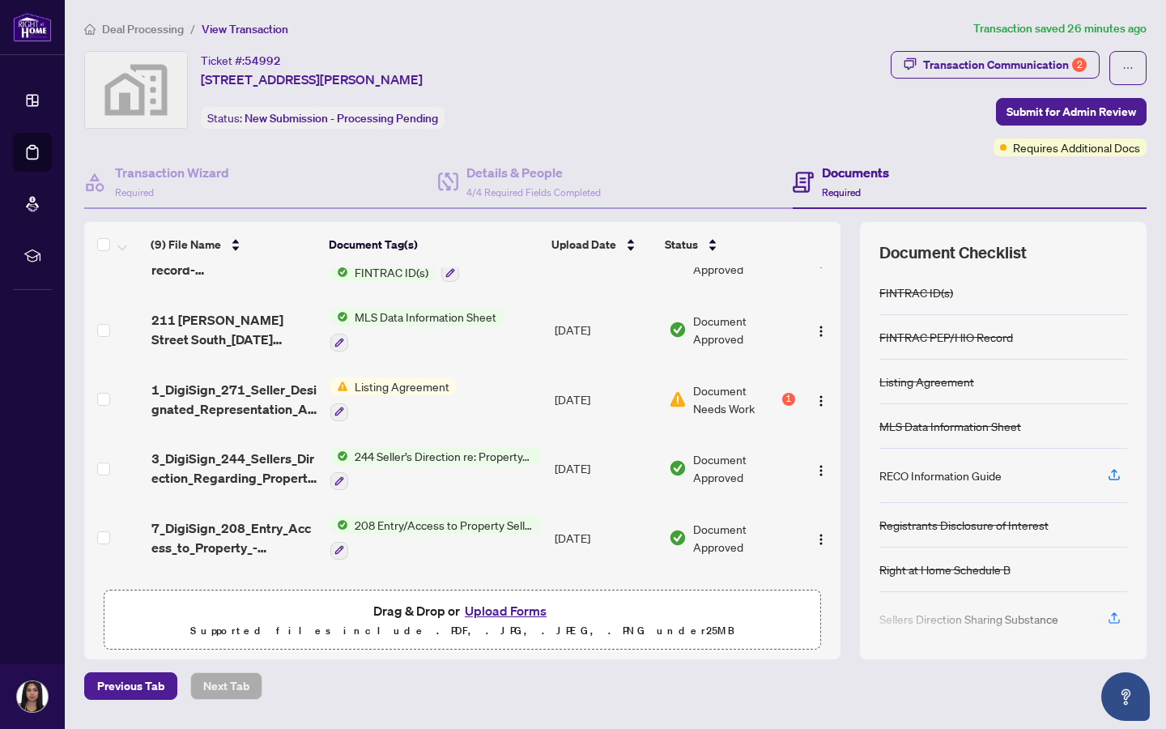
click at [428, 588] on p "Supported files include .PDF, .JPG, .JPEG, .PNG under 25 MB" at bounding box center [462, 630] width 697 height 19
click at [488, 588] on button "Upload Forms" at bounding box center [506, 610] width 92 height 21
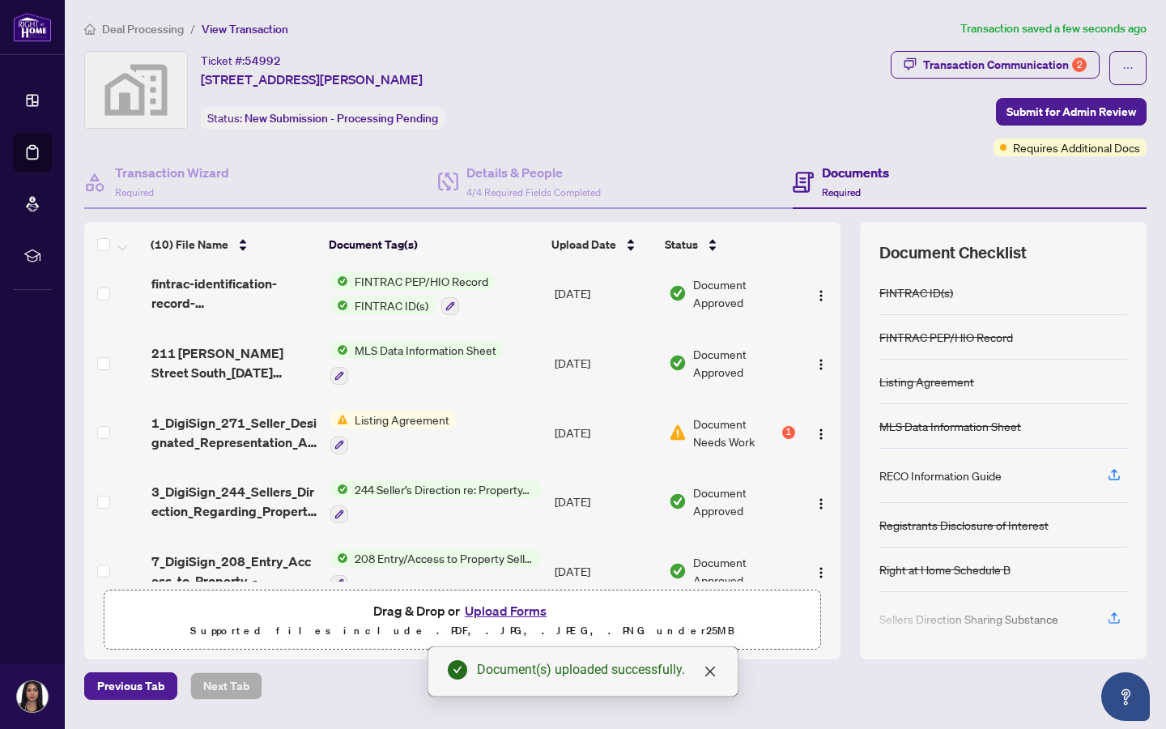
scroll to position [0, 0]
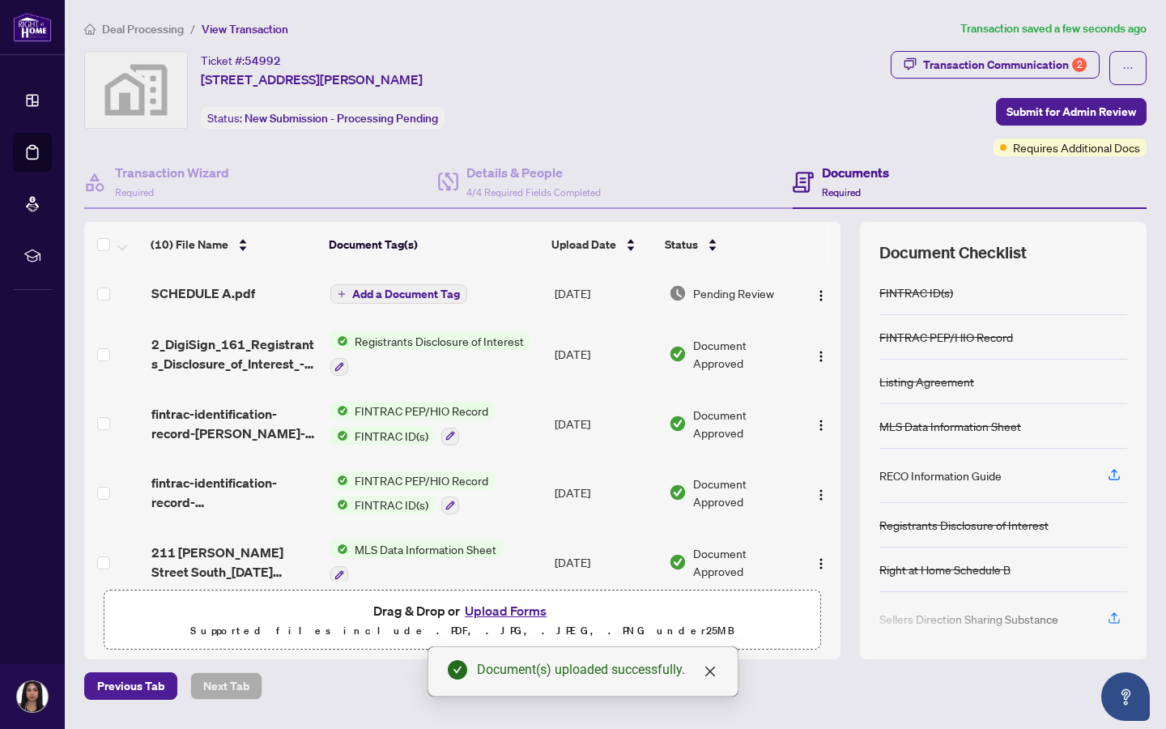
click at [415, 288] on span "Add a Document Tag" at bounding box center [406, 293] width 108 height 11
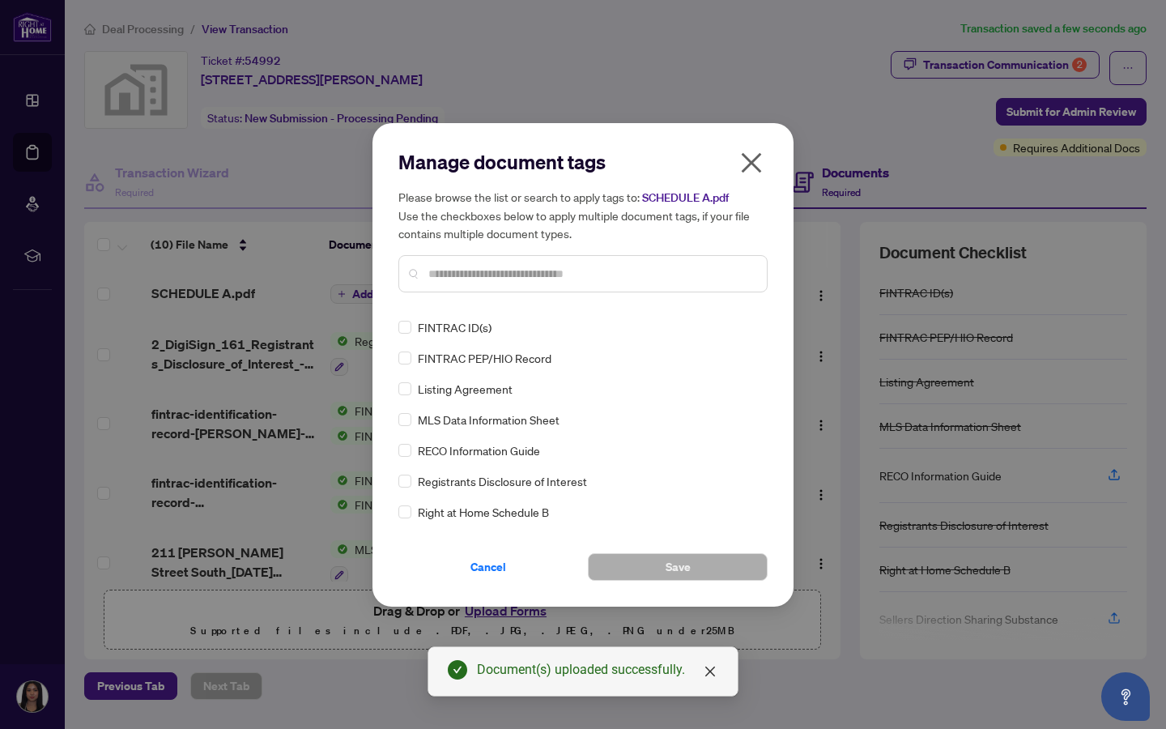
click at [466, 297] on div "Manage document tags Please browse the list or search to apply tags to: SCHEDUL…" at bounding box center [583, 227] width 369 height 156
click at [461, 283] on div at bounding box center [583, 273] width 369 height 37
click at [454, 268] on input "text" at bounding box center [591, 274] width 326 height 18
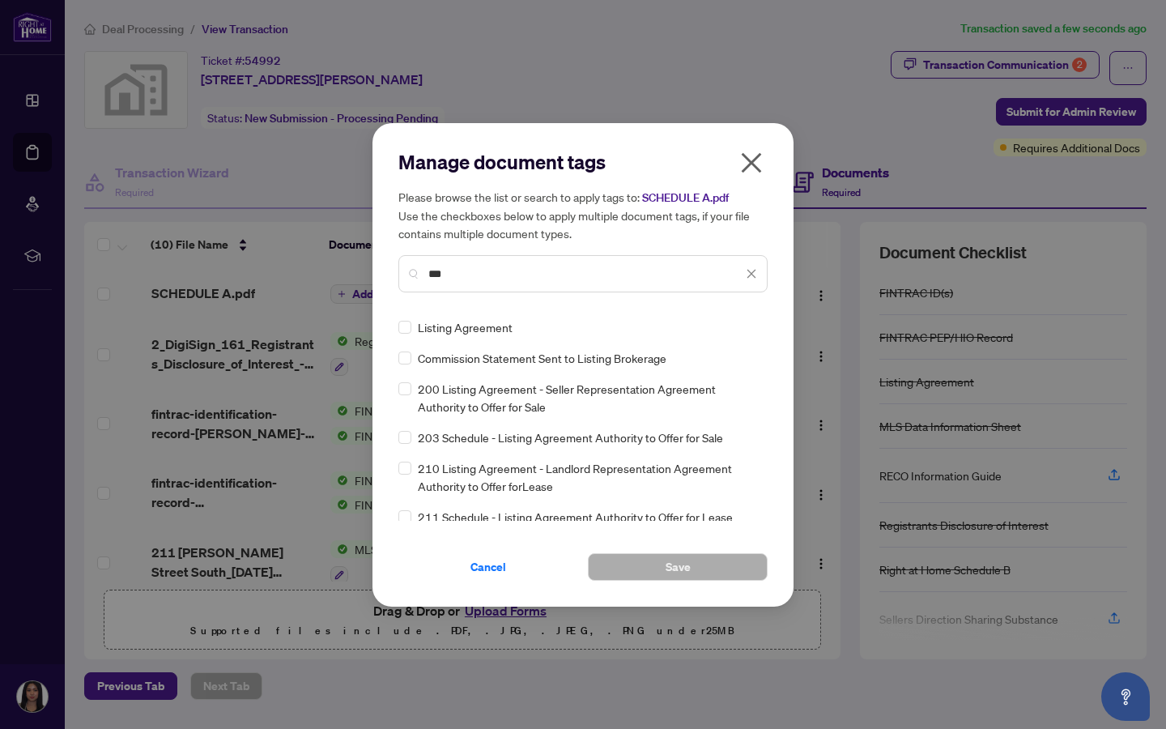
type input "***"
click at [470, 321] on span "Listing Agreement" at bounding box center [465, 327] width 95 height 18
click at [401, 333] on label at bounding box center [405, 327] width 13 height 18
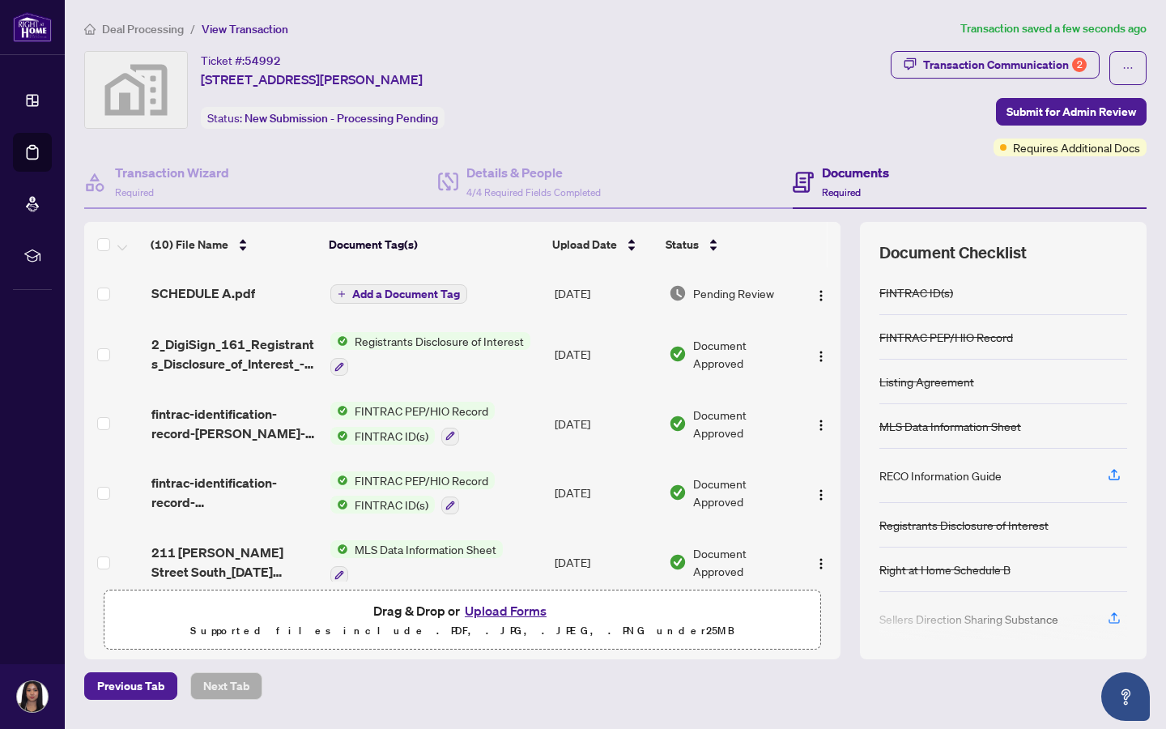
click at [434, 296] on span "Add a Document Tag" at bounding box center [406, 293] width 108 height 11
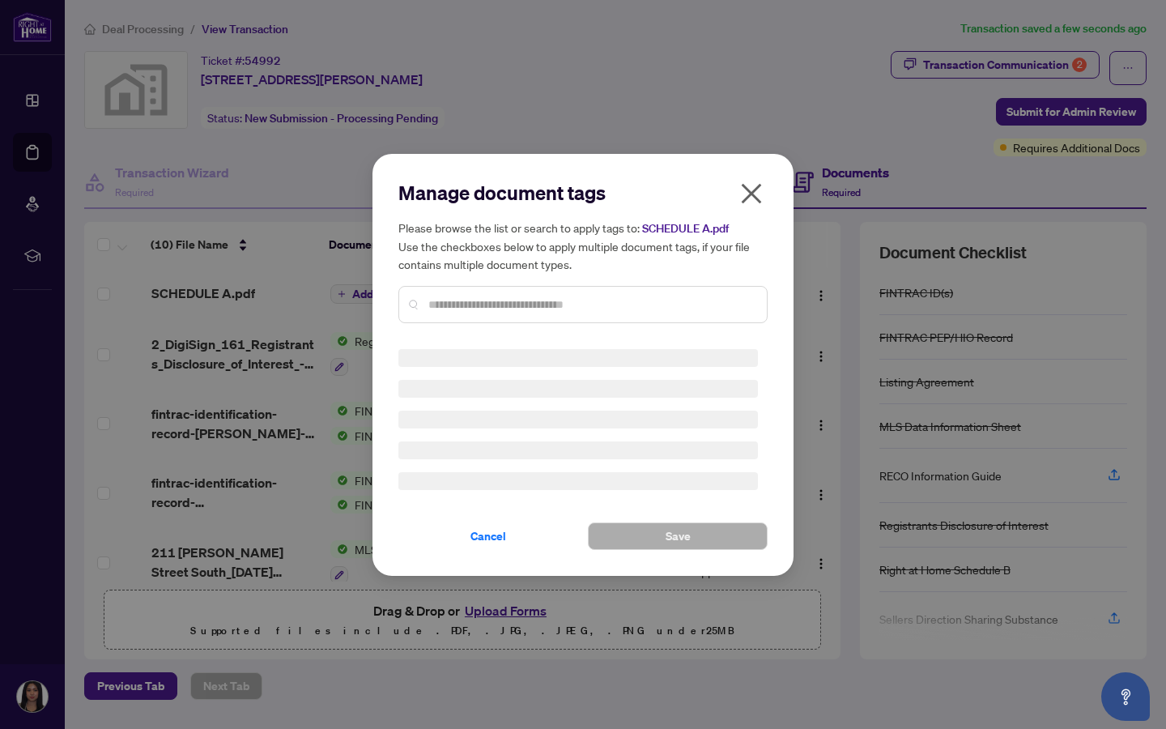
click at [449, 306] on input "text" at bounding box center [591, 305] width 326 height 18
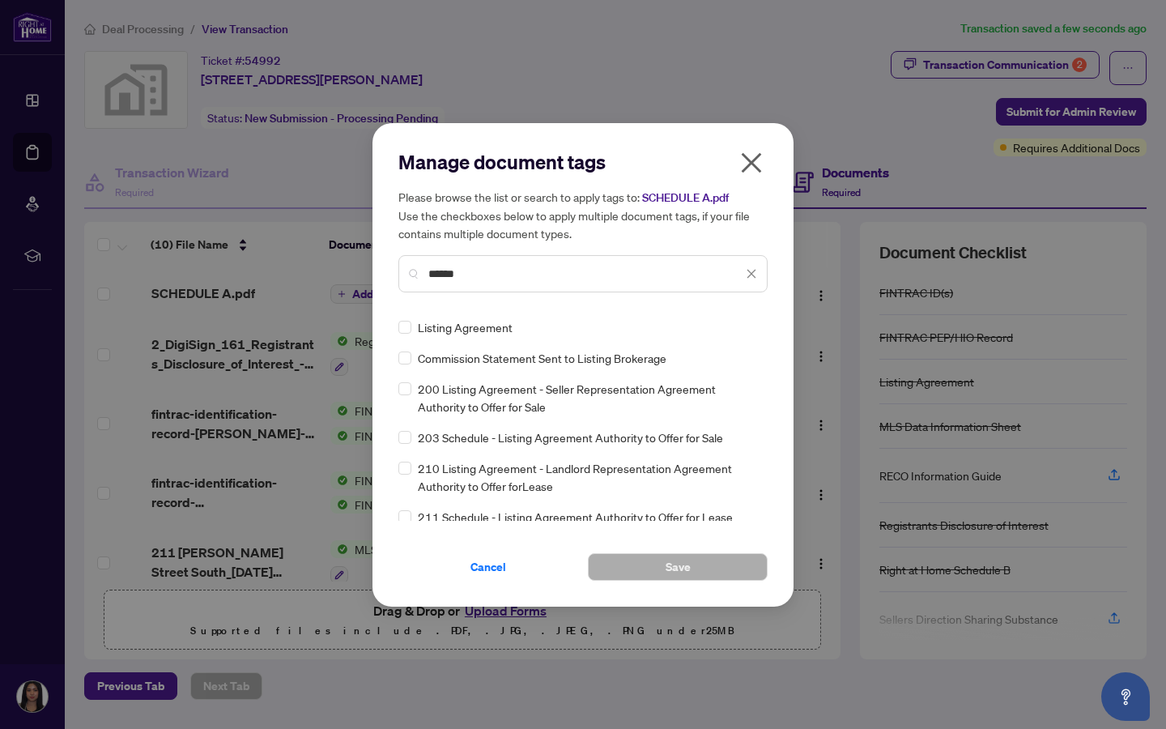
type input "******"
click at [629, 561] on button "Save" at bounding box center [678, 567] width 180 height 28
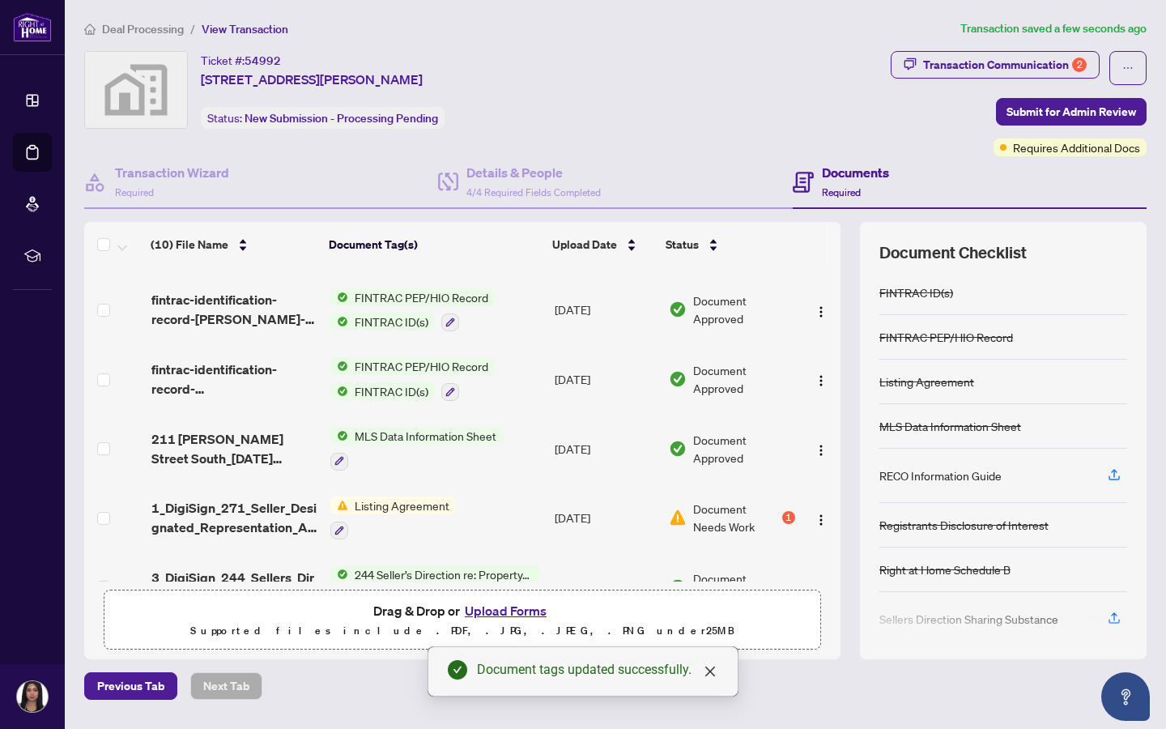
scroll to position [144, 0]
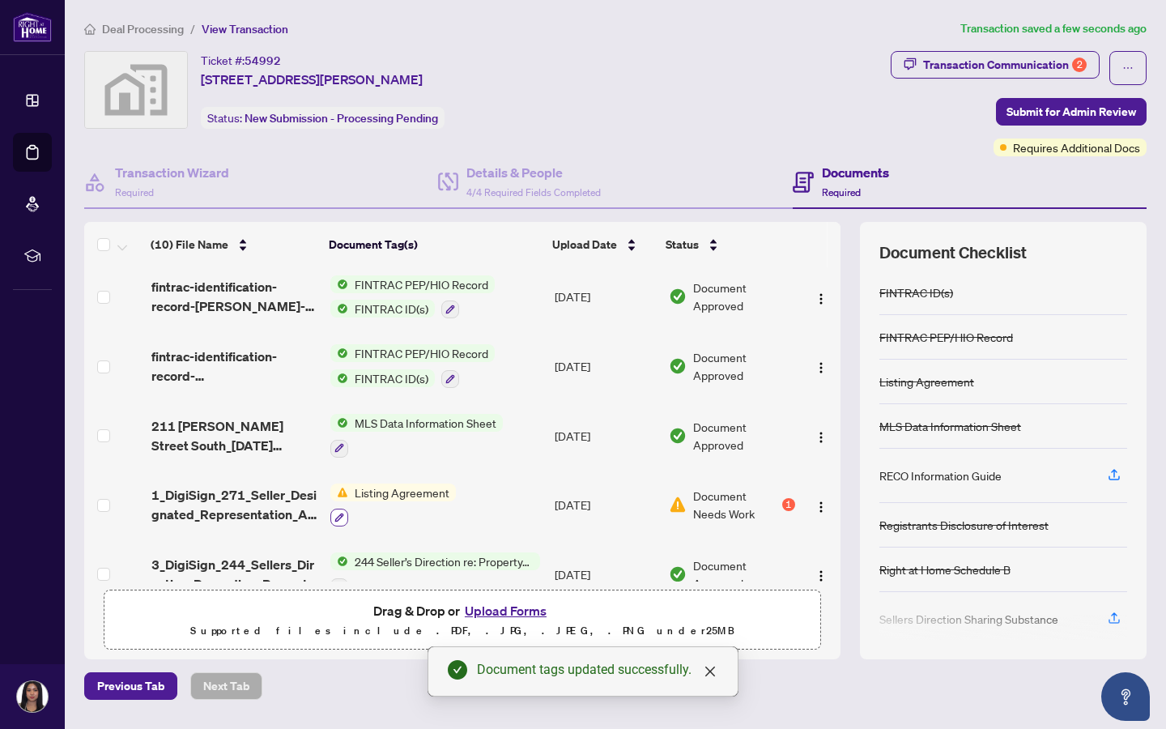
click at [340, 513] on icon "button" at bounding box center [340, 518] width 10 height 10
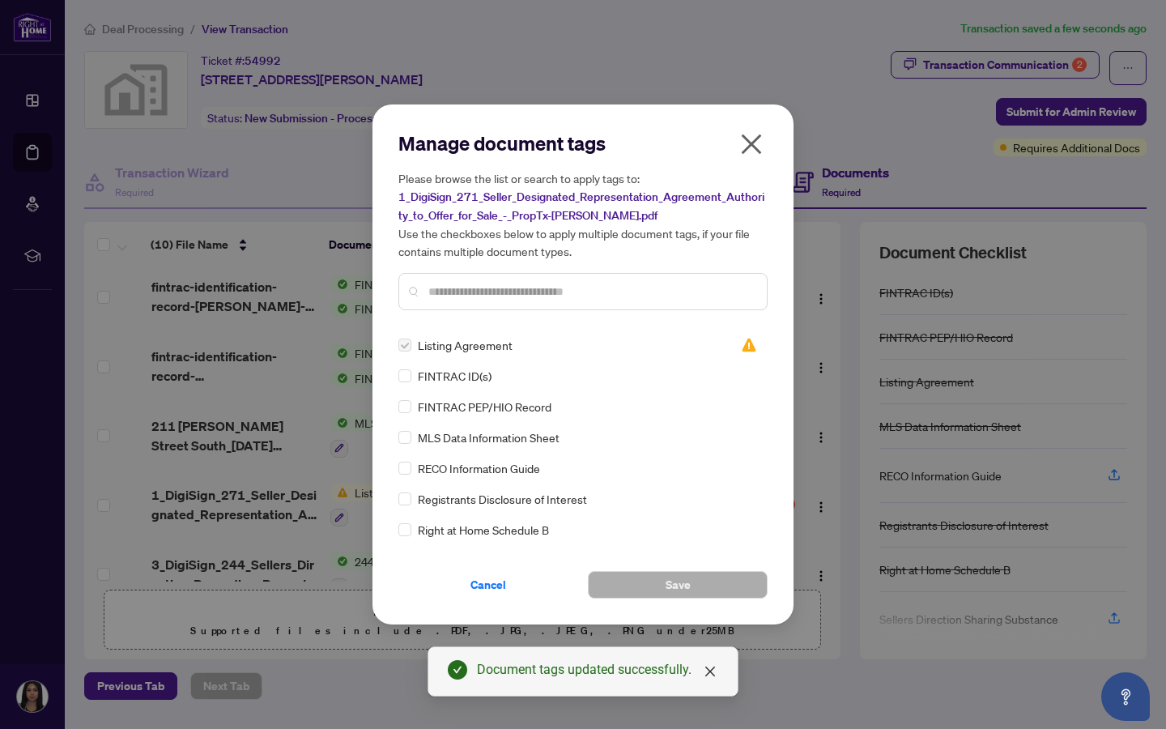
click at [405, 350] on label at bounding box center [405, 345] width 13 height 18
click at [403, 340] on label at bounding box center [405, 345] width 13 height 18
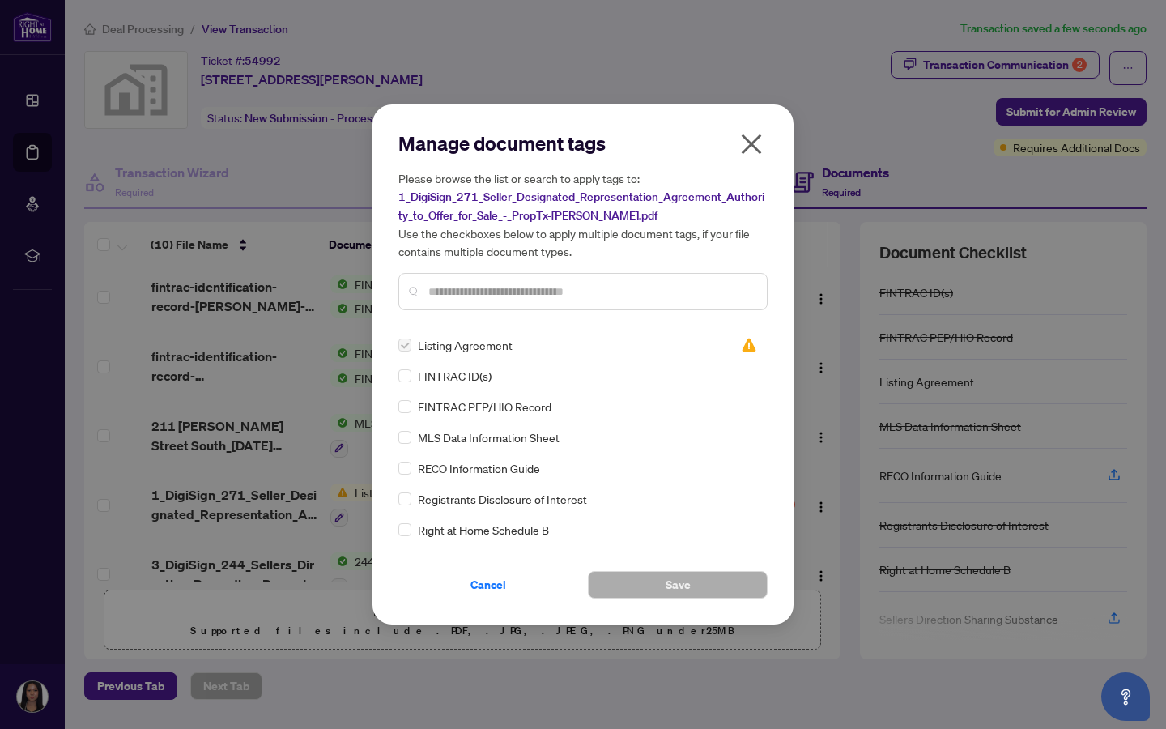
click at [629, 136] on icon "close" at bounding box center [752, 144] width 26 height 26
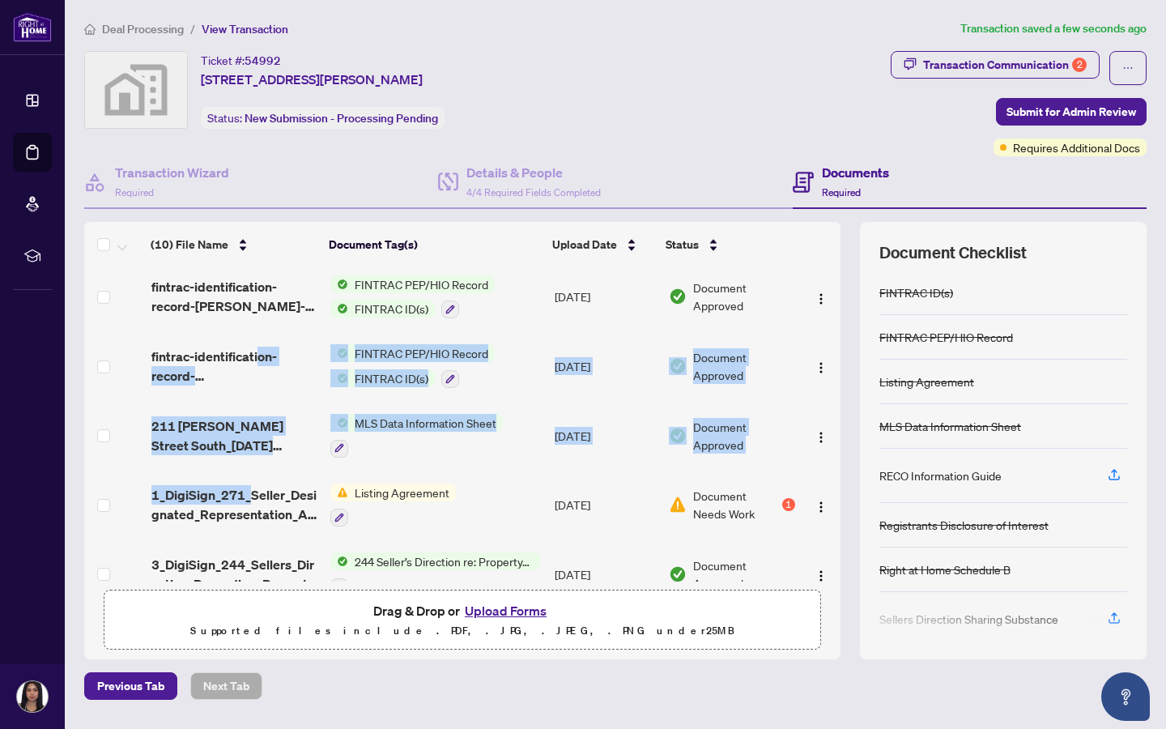
drag, startPoint x: 249, startPoint y: 496, endPoint x: 256, endPoint y: 359, distance: 137.0
click at [256, 359] on tbody "(10) File Name Document Tag(s) Upload Date Status SCHEDULE A.pdf Listing Agreem…" at bounding box center [462, 469] width 757 height 693
click at [629, 502] on img "button" at bounding box center [821, 507] width 13 height 13
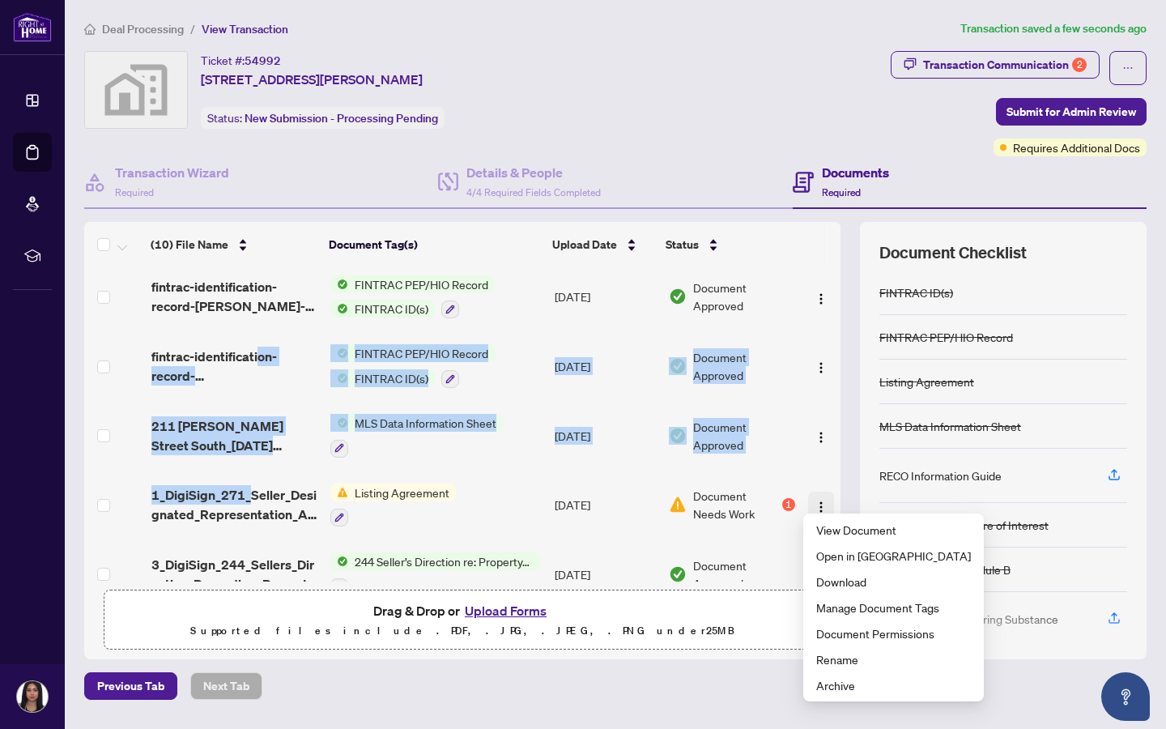
click at [629, 502] on img "button" at bounding box center [821, 507] width 13 height 13
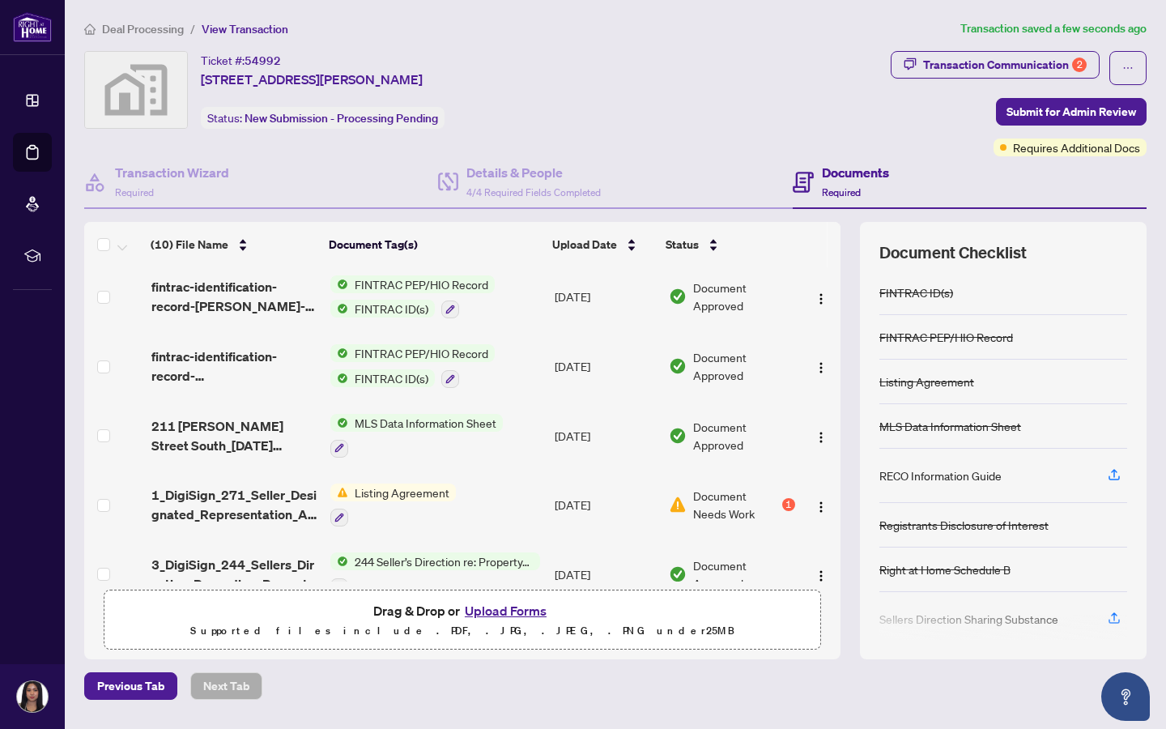
click at [526, 509] on td "Listing Agreement" at bounding box center [436, 506] width 224 height 70
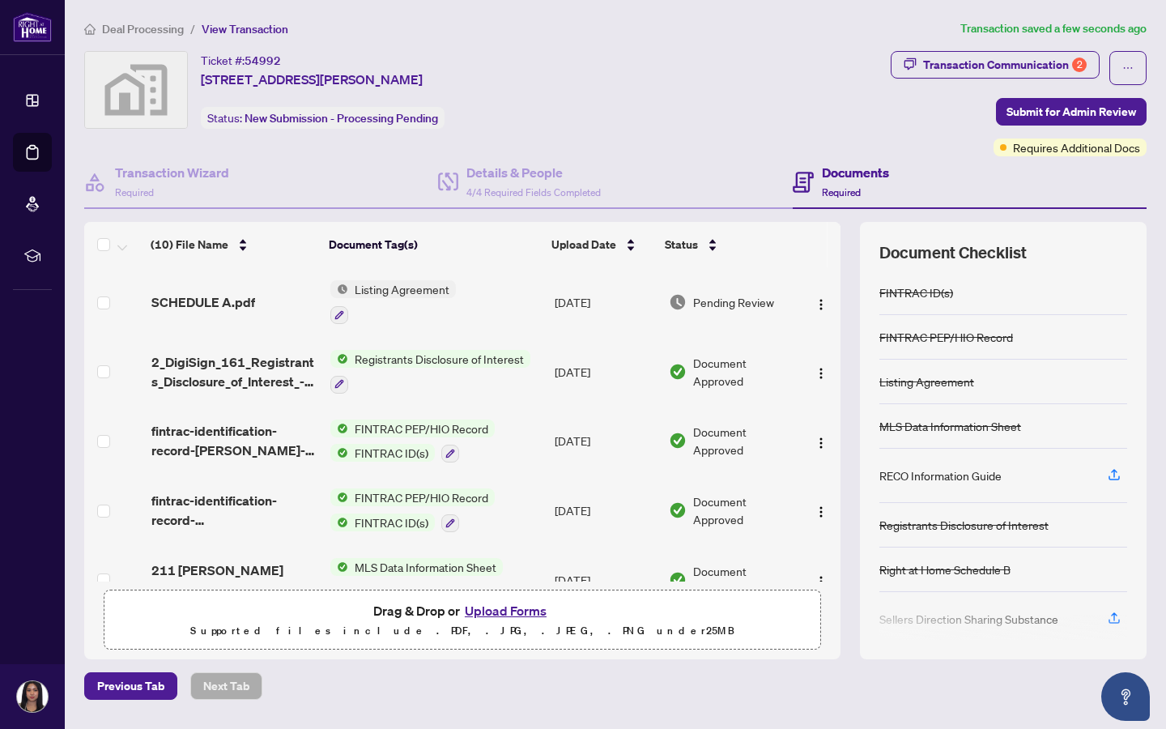
click at [272, 298] on div "SCHEDULE A.pdf" at bounding box center [234, 301] width 167 height 19
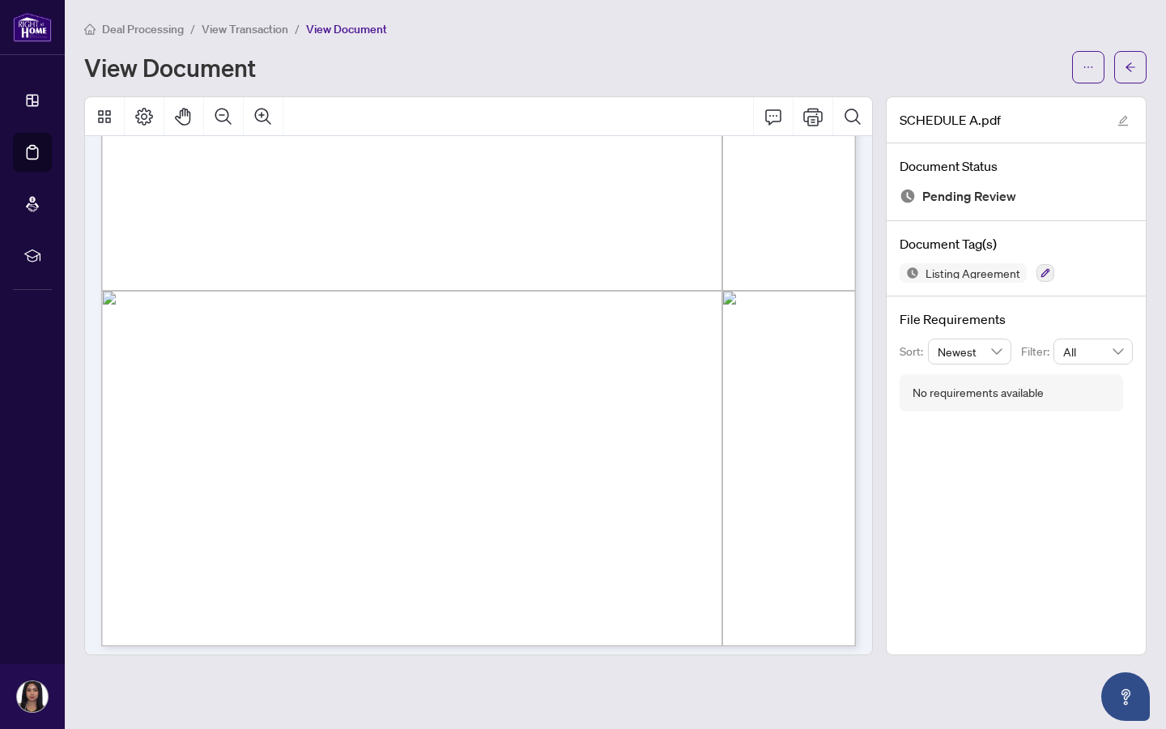
scroll to position [491, 0]
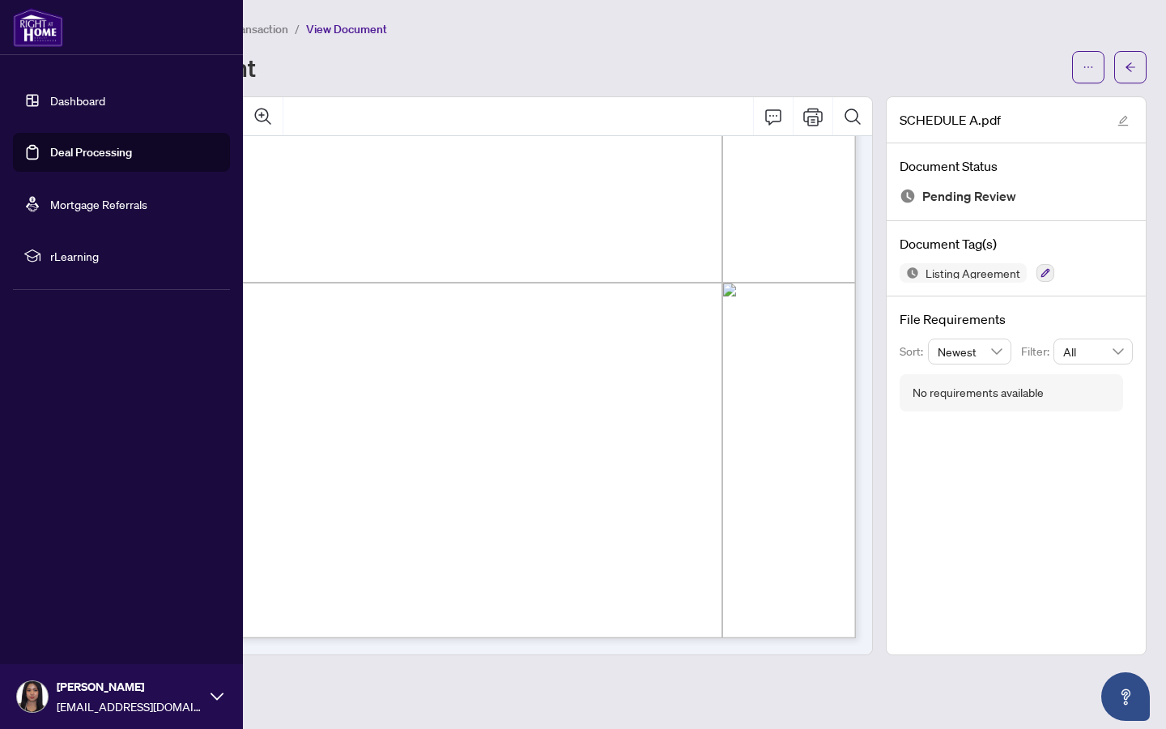
click at [82, 145] on link "Deal Processing" at bounding box center [91, 152] width 82 height 15
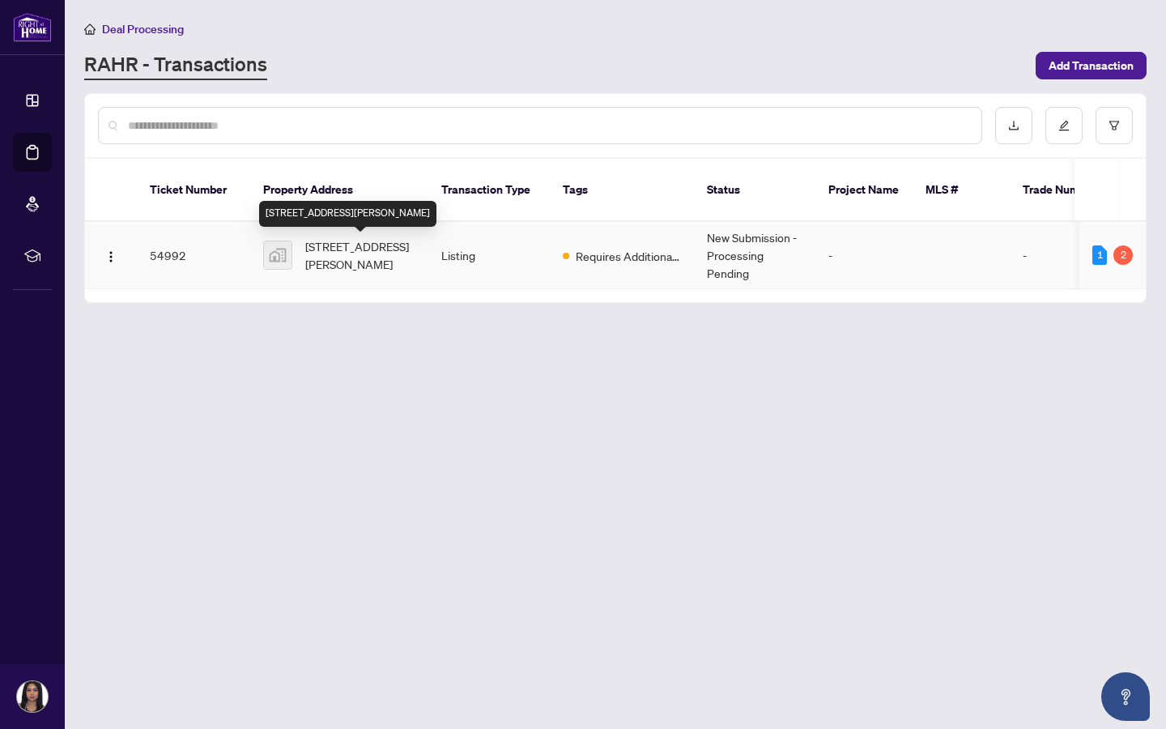
click at [393, 253] on span "[STREET_ADDRESS][PERSON_NAME]" at bounding box center [360, 255] width 110 height 36
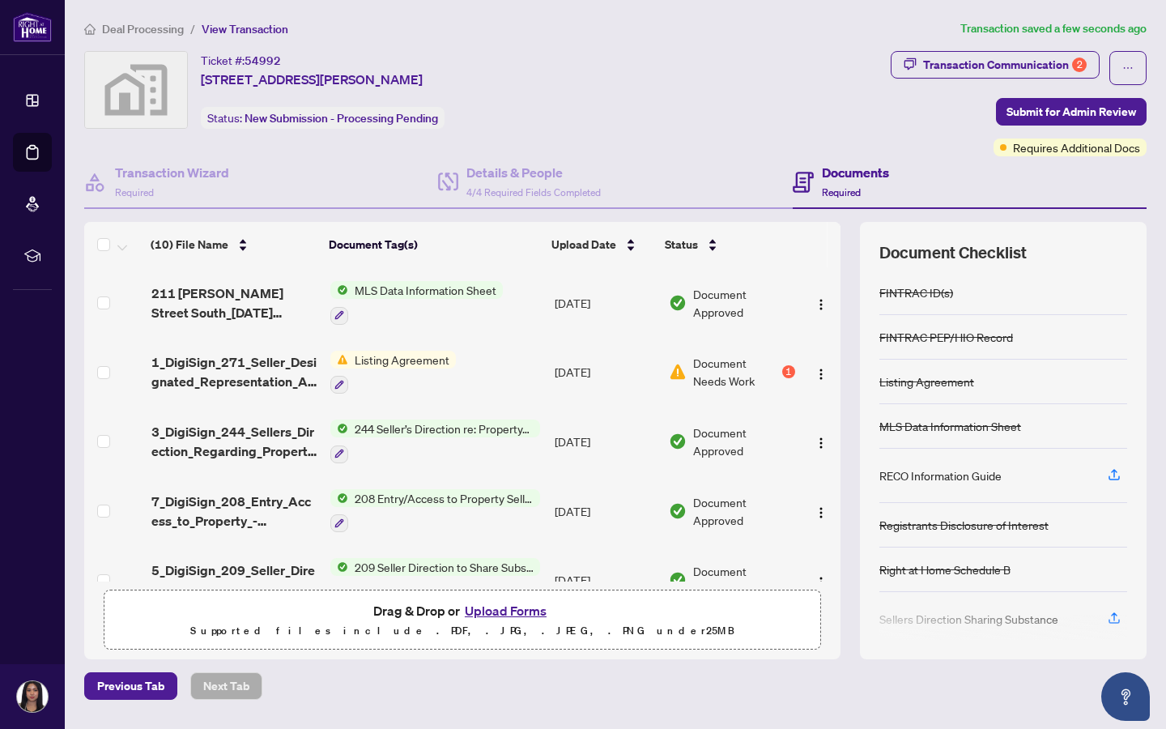
scroll to position [355, 0]
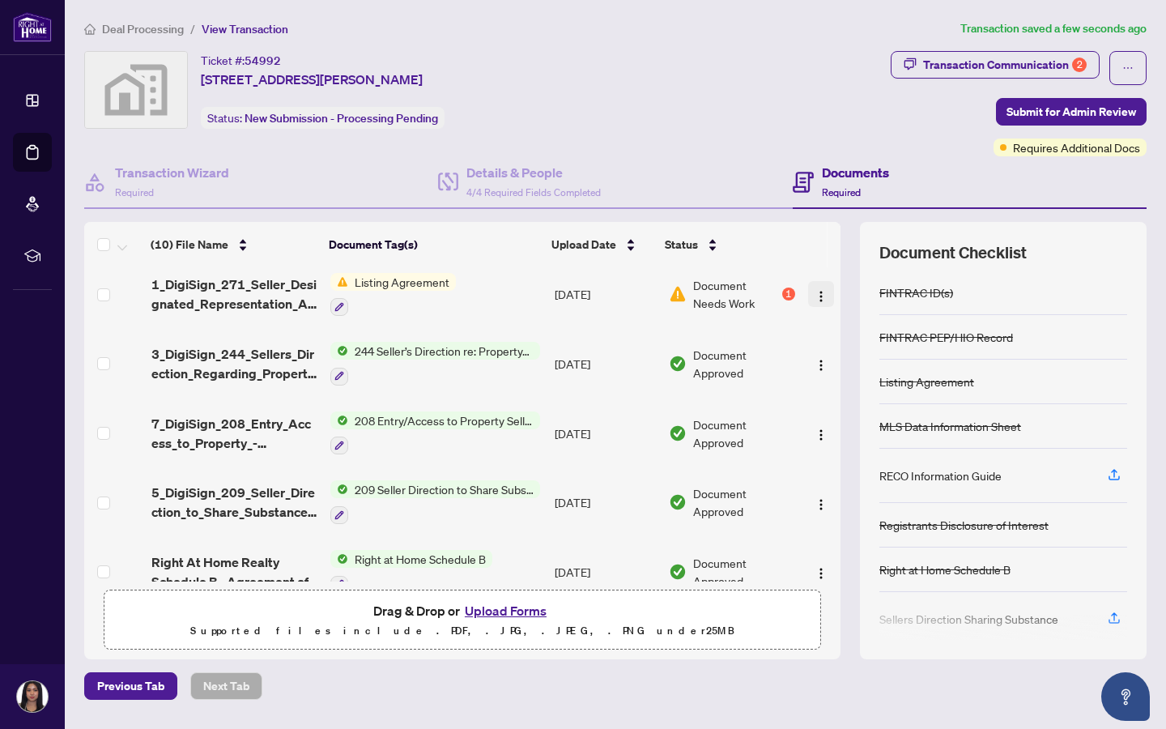
click at [629, 285] on span "button" at bounding box center [821, 294] width 13 height 18
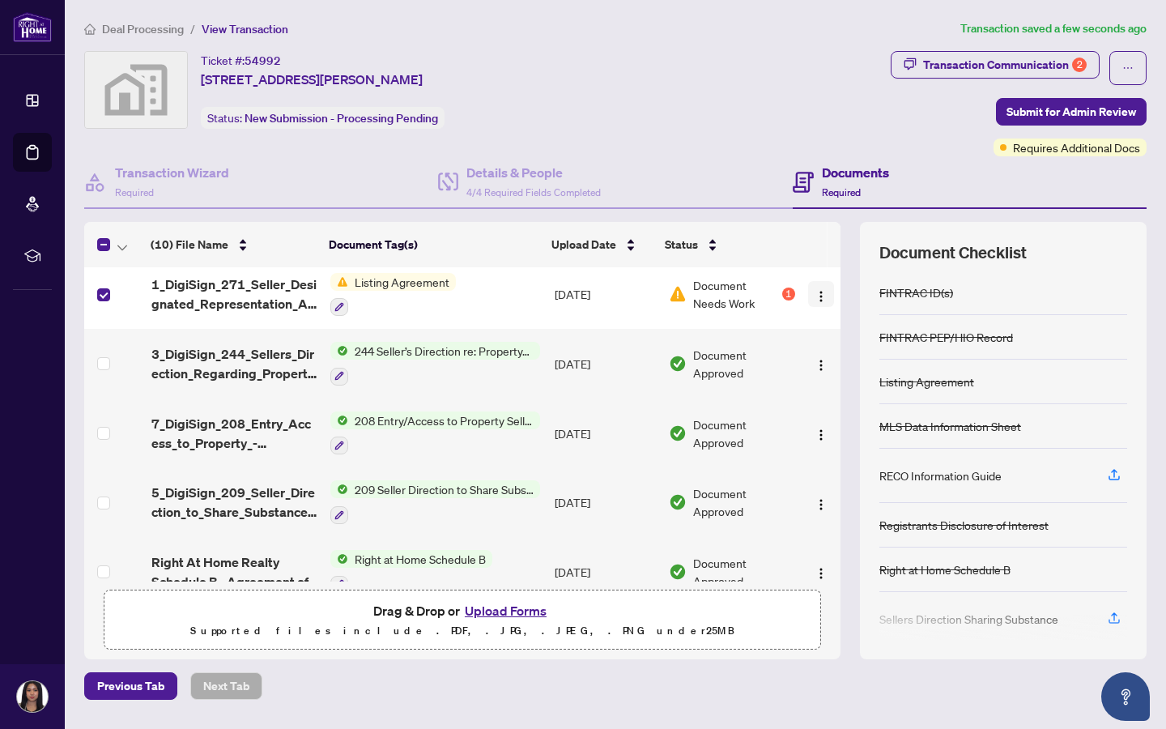
click at [629, 290] on img "button" at bounding box center [821, 296] width 13 height 13
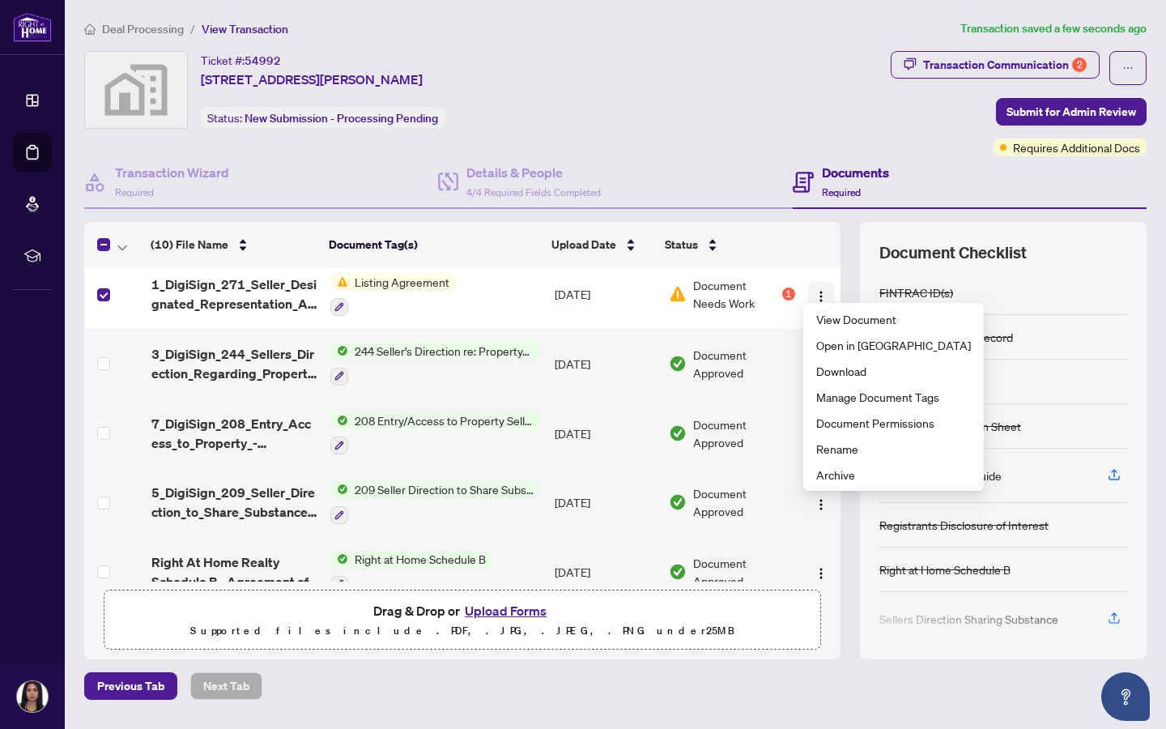
click at [629, 290] on img "button" at bounding box center [821, 296] width 13 height 13
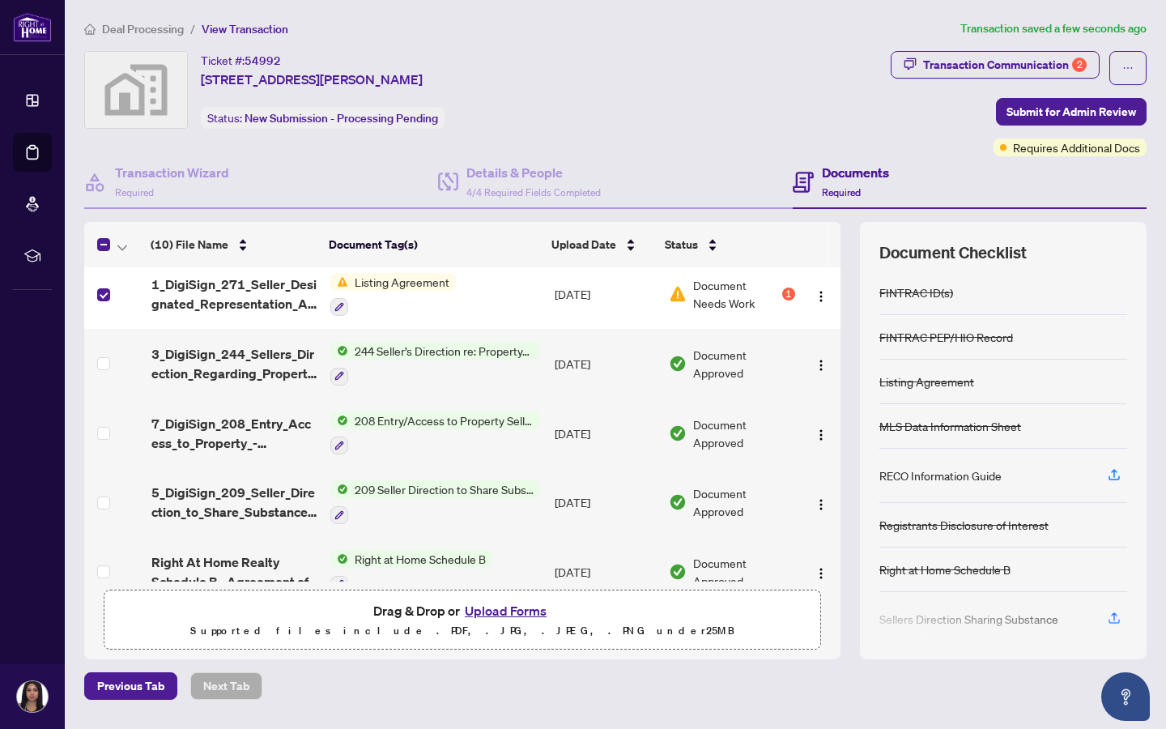
click at [109, 296] on td at bounding box center [114, 295] width 61 height 70
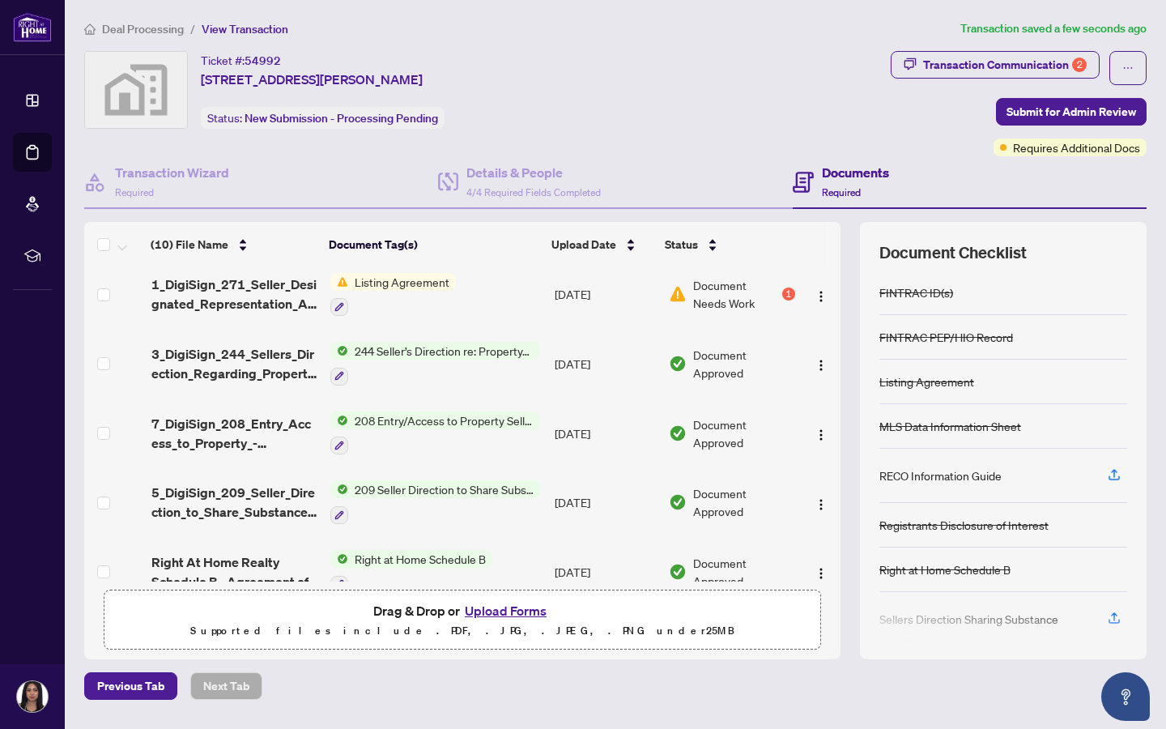
scroll to position [0, 0]
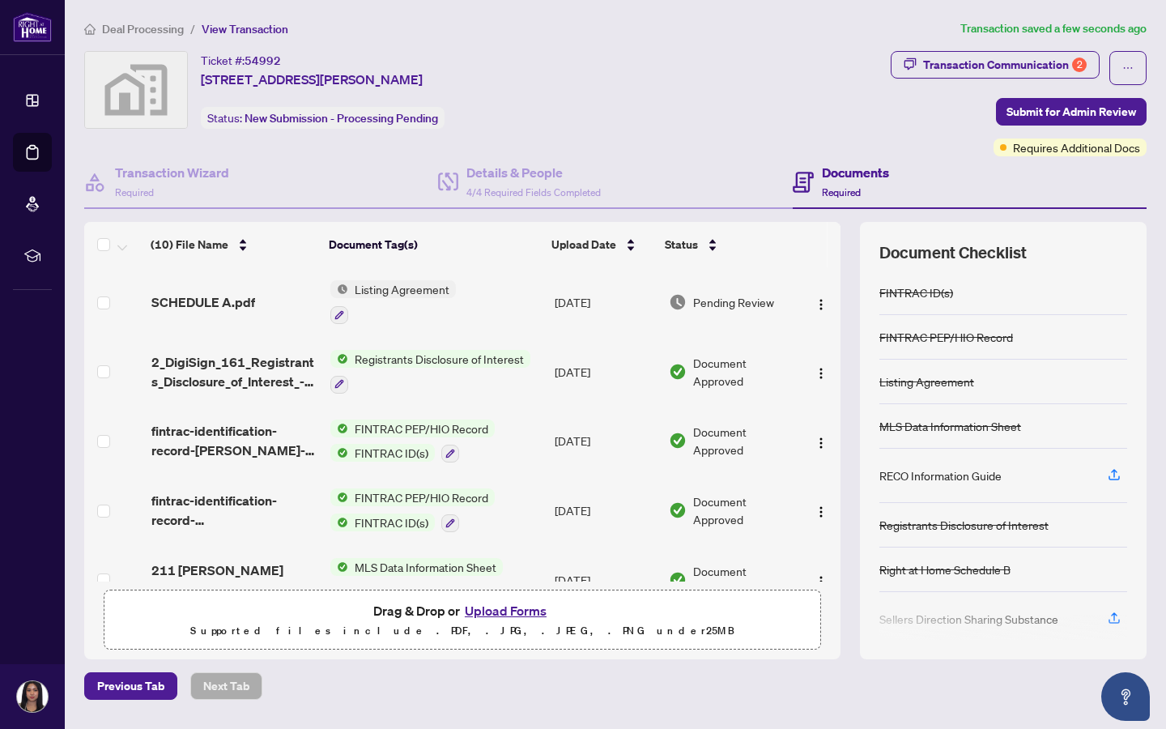
click at [244, 309] on td "SCHEDULE A.pdf" at bounding box center [235, 302] width 180 height 70
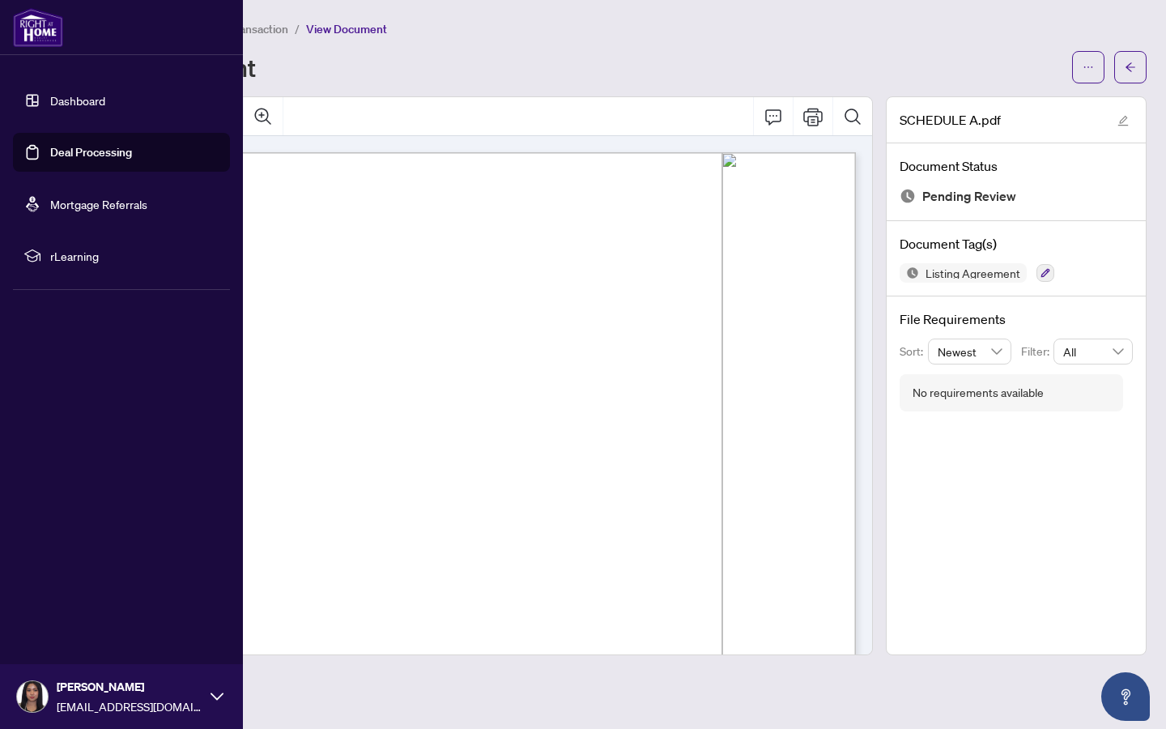
click at [50, 160] on link "Deal Processing" at bounding box center [91, 152] width 82 height 15
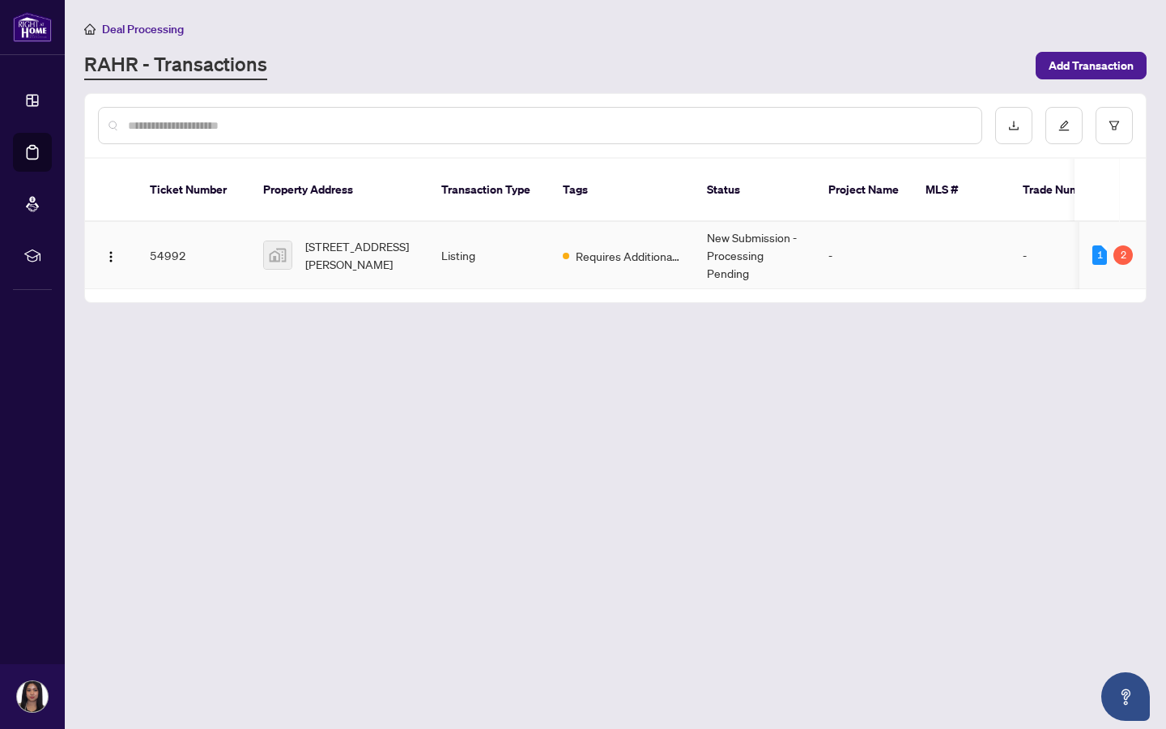
click at [629, 244] on td at bounding box center [961, 255] width 97 height 67
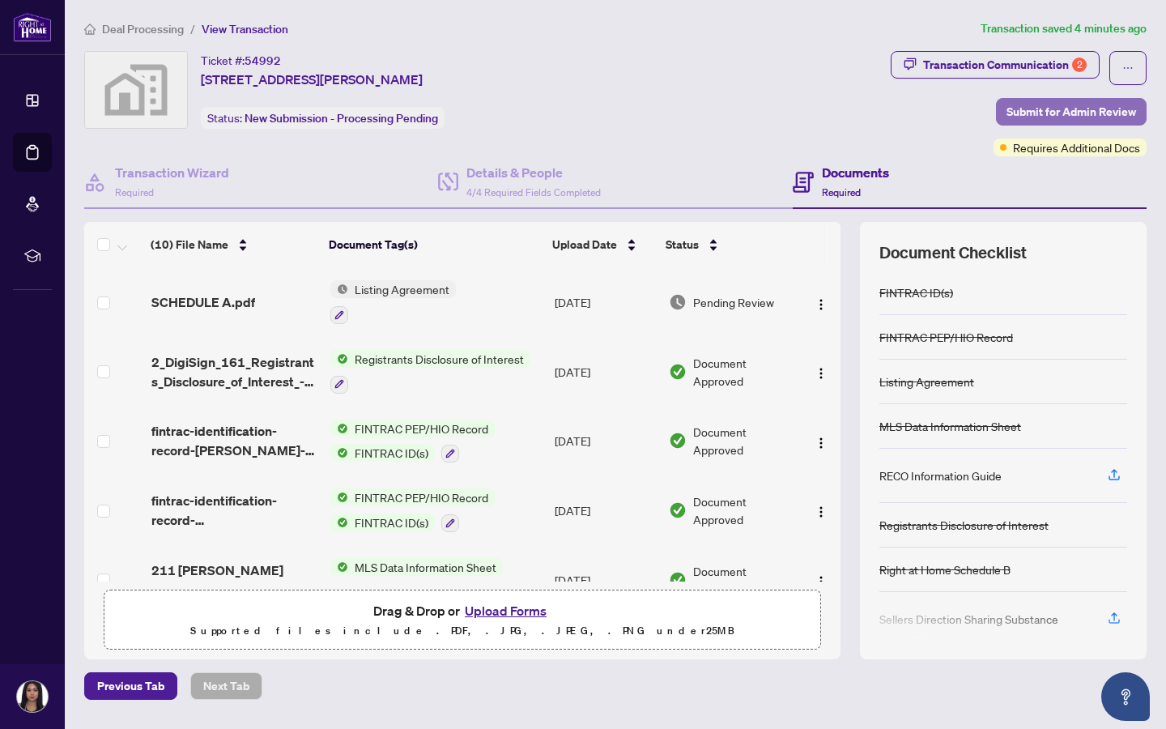
click at [629, 118] on span "Submit for Admin Review" at bounding box center [1072, 112] width 130 height 26
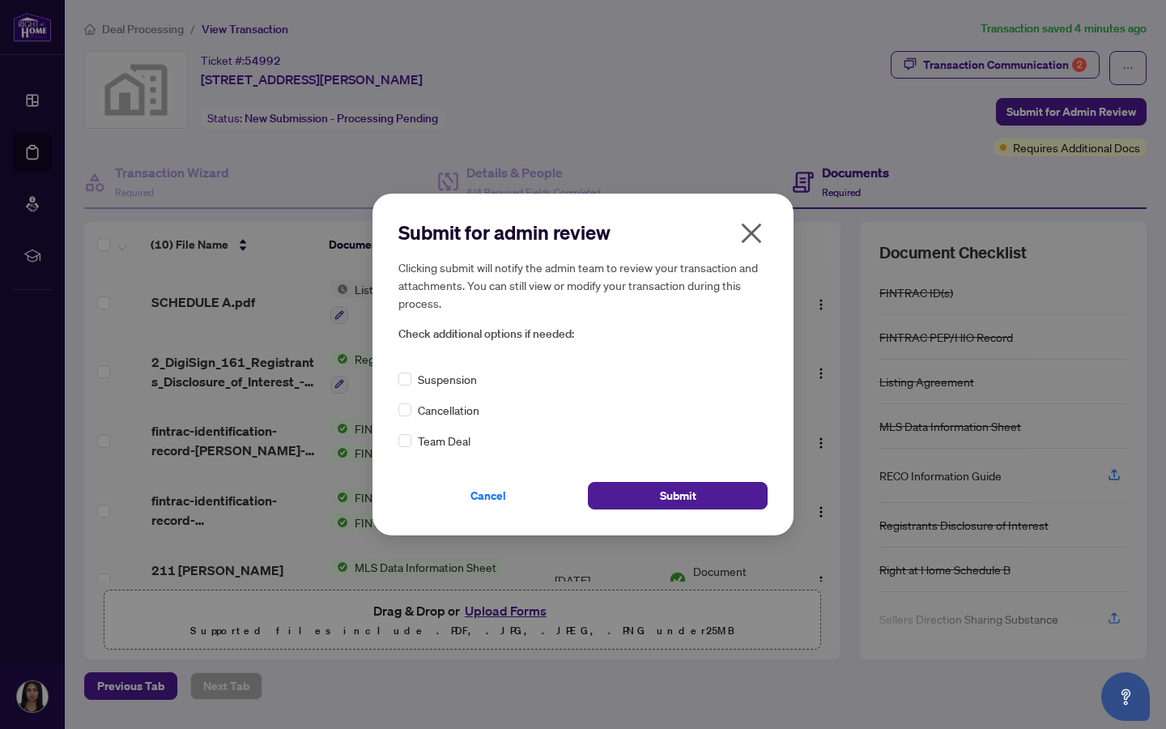
click at [629, 245] on icon "close" at bounding box center [752, 233] width 26 height 26
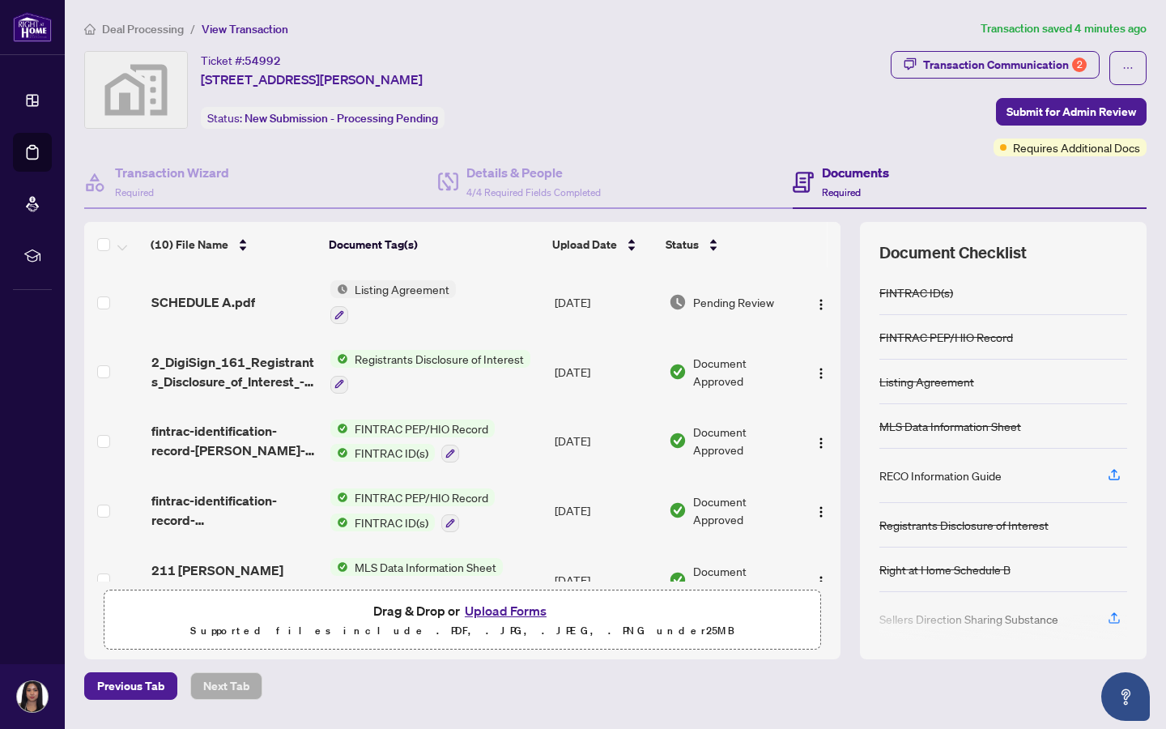
click at [438, 295] on span "Listing Agreement" at bounding box center [402, 289] width 108 height 18
click at [424, 305] on div at bounding box center [393, 314] width 126 height 19
click at [341, 317] on button "button" at bounding box center [339, 315] width 18 height 18
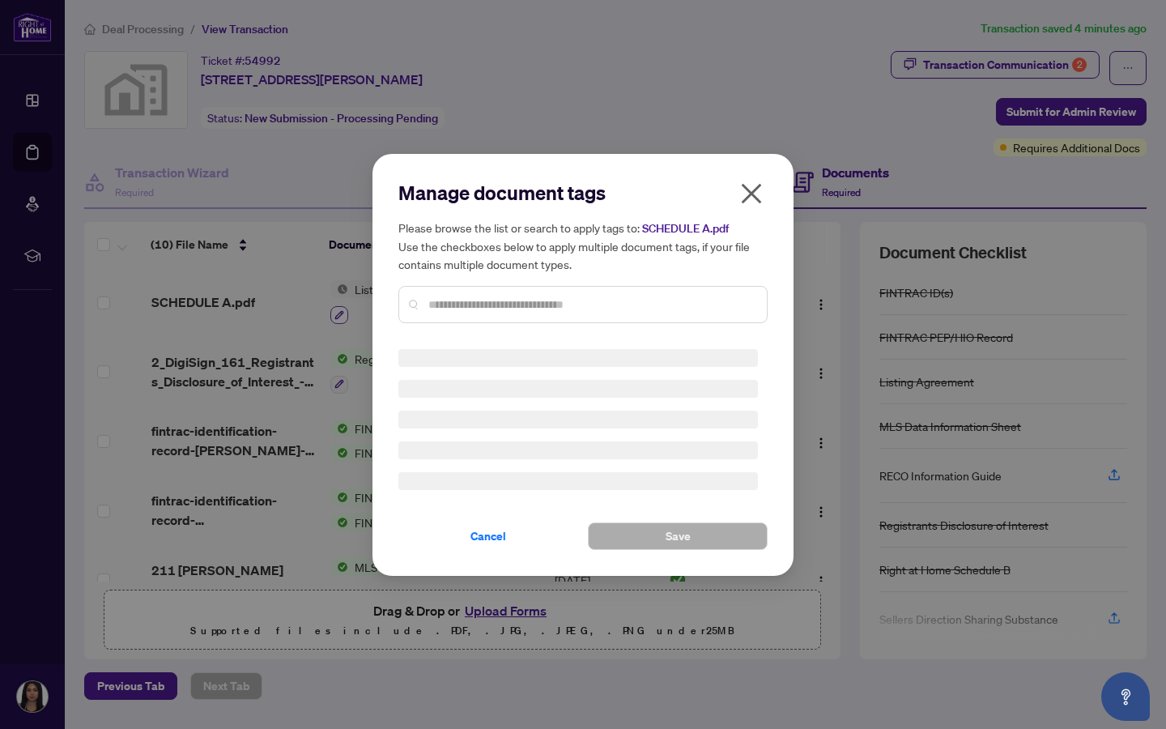
click at [341, 317] on div "Manage document tags Please browse the list or search to apply tags to: SCHEDUL…" at bounding box center [583, 364] width 1166 height 729
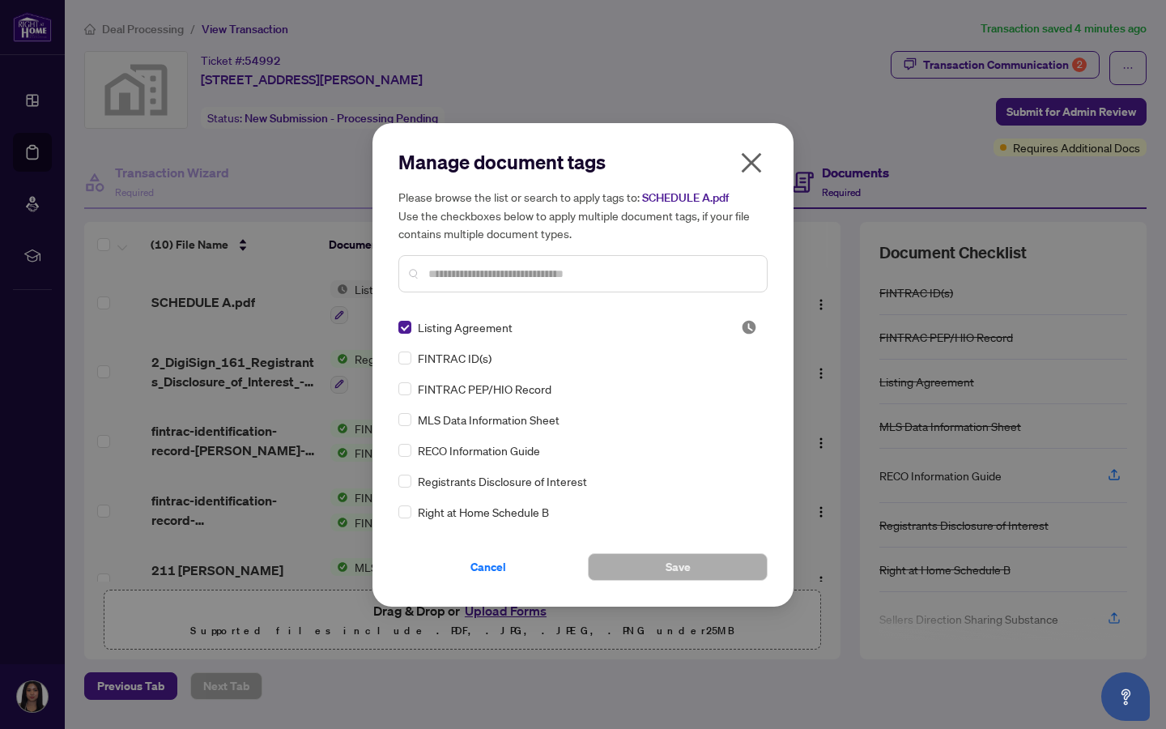
click at [629, 155] on icon "close" at bounding box center [752, 163] width 26 height 26
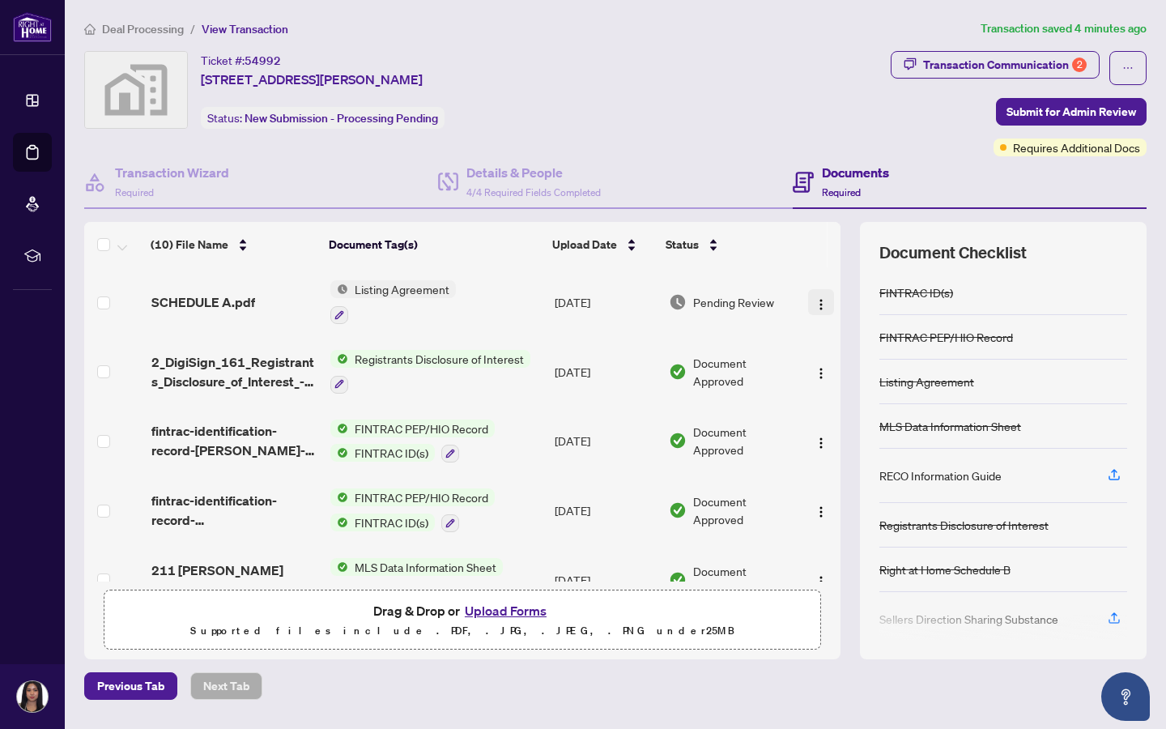
click at [629, 299] on img "button" at bounding box center [821, 304] width 13 height 13
click at [629, 103] on span "Submit for Admin Review" at bounding box center [1072, 112] width 130 height 26
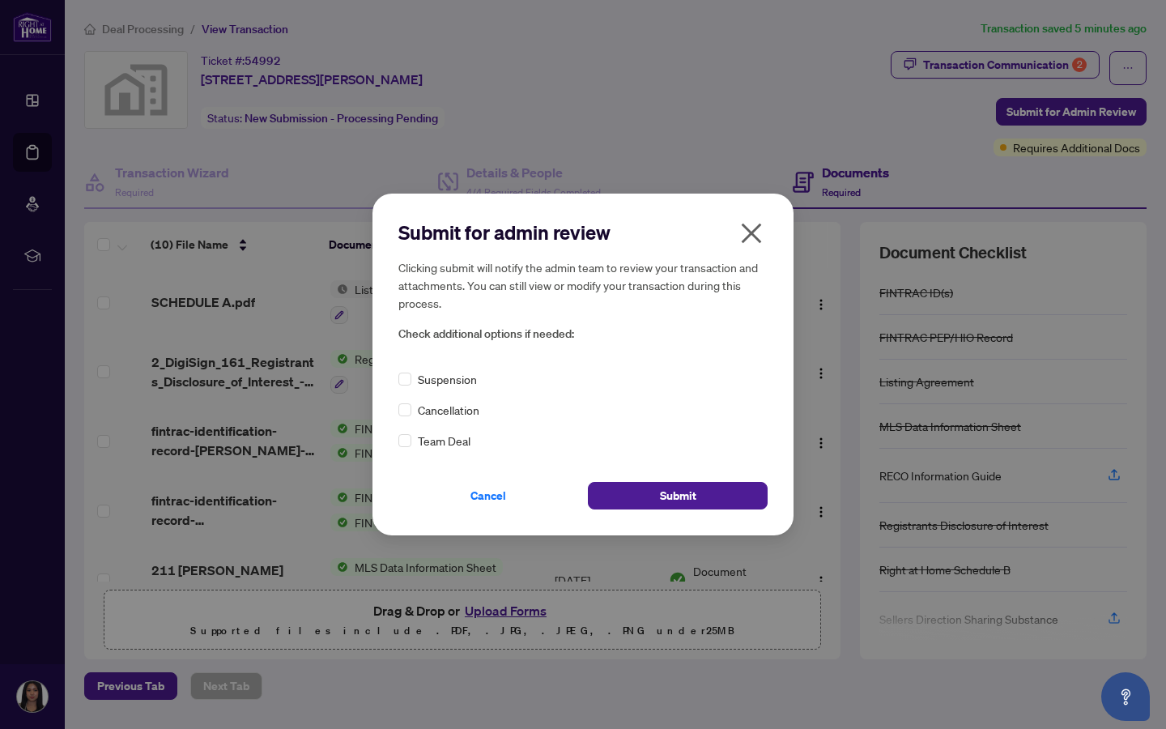
click at [629, 480] on div "Cancel Submit" at bounding box center [583, 486] width 369 height 47
click at [629, 492] on span "Submit" at bounding box center [678, 496] width 36 height 26
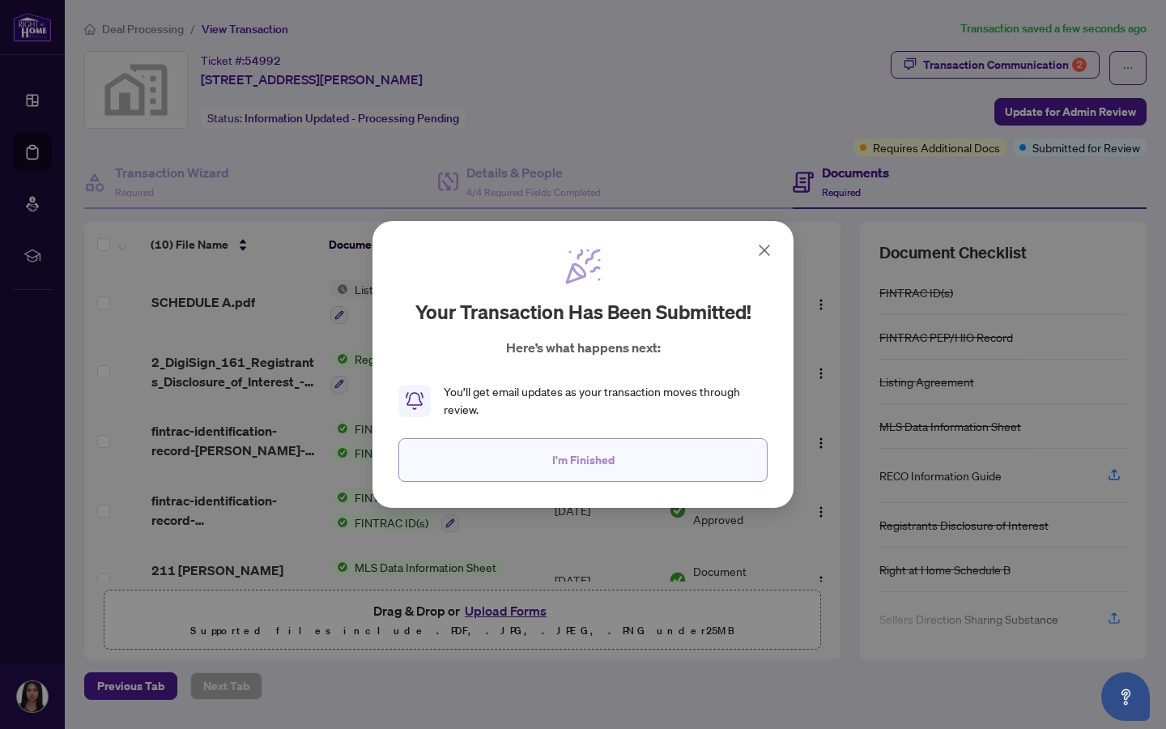
click at [612, 458] on button "I'm Finished" at bounding box center [583, 460] width 369 height 44
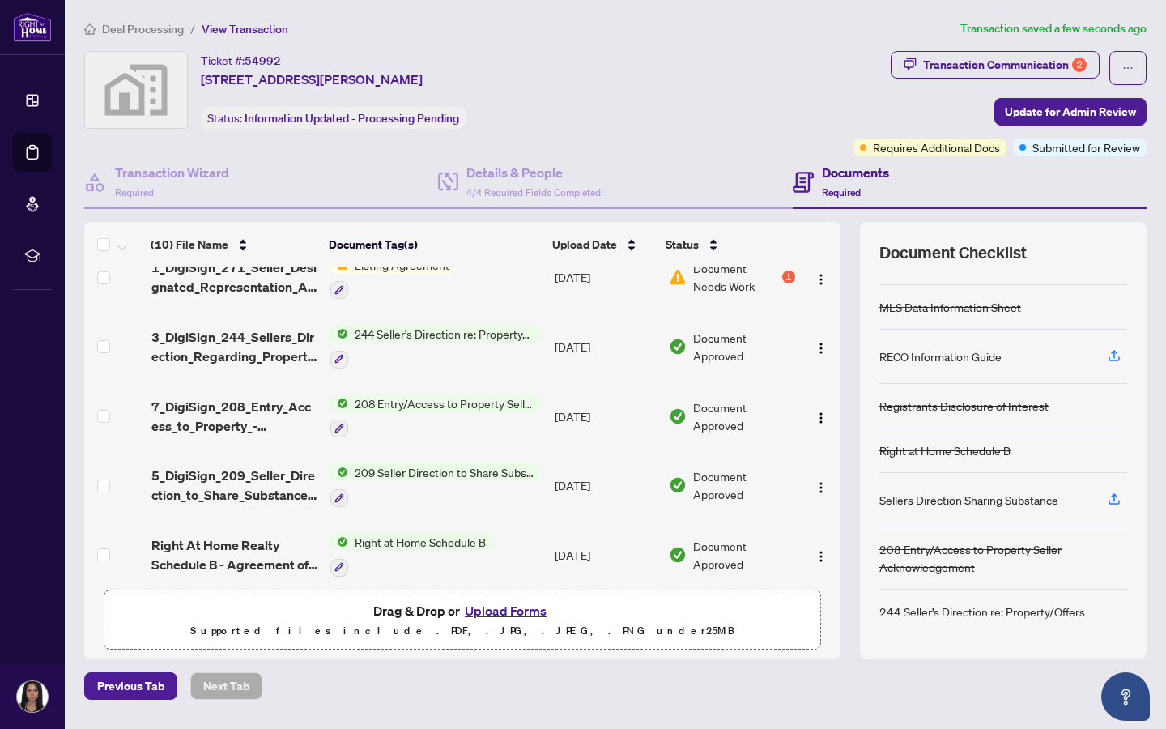
scroll to position [375, 0]
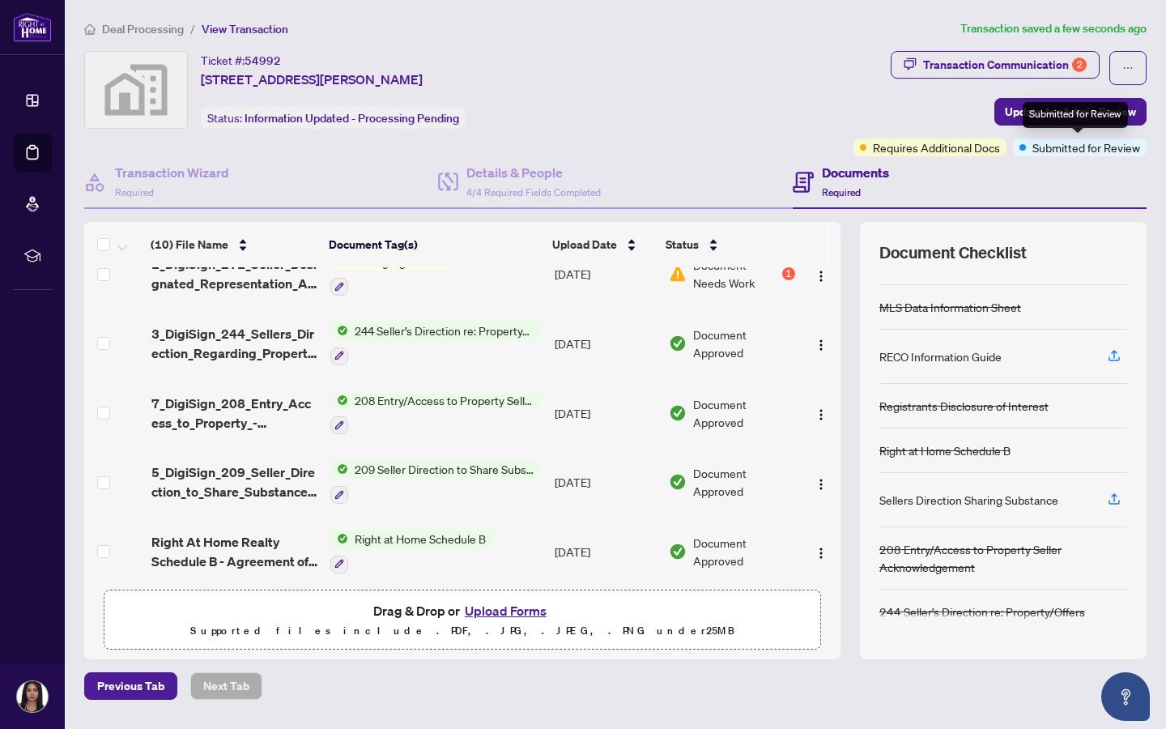
click at [629, 149] on span "Submitted for Review" at bounding box center [1087, 148] width 108 height 18
click at [629, 148] on span "Requires Additional Docs" at bounding box center [936, 148] width 127 height 18
click at [629, 147] on span "Requires Additional Docs" at bounding box center [936, 148] width 127 height 18
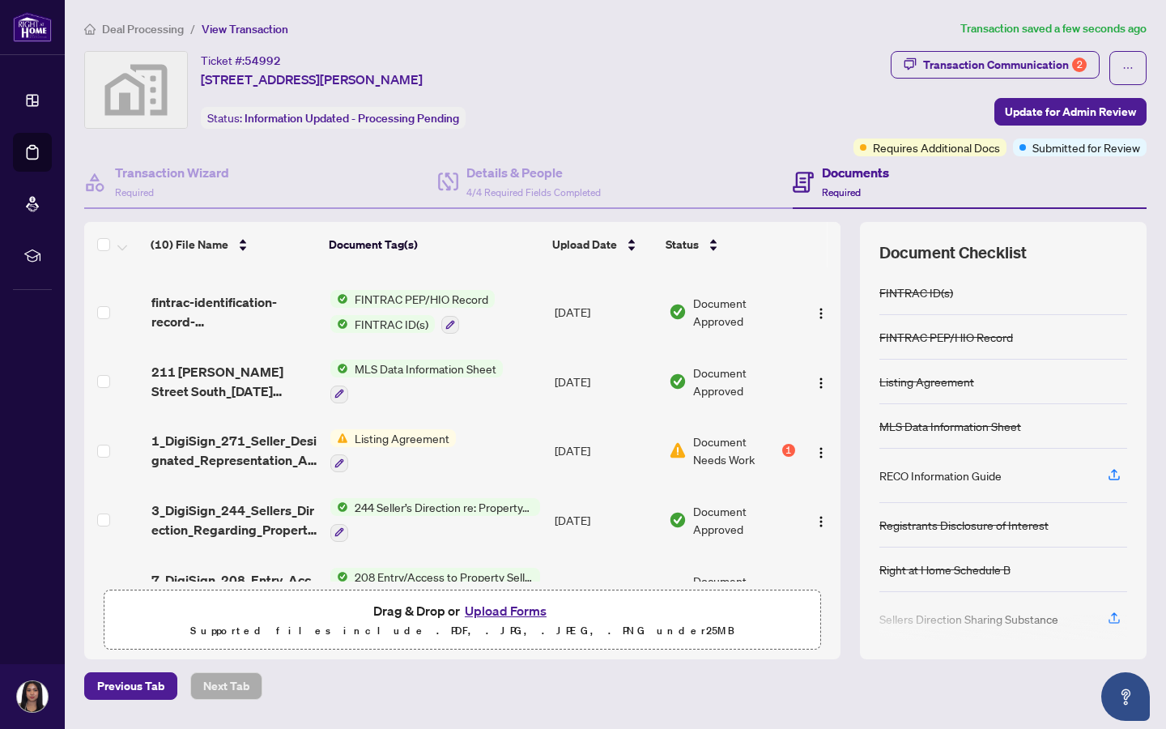
scroll to position [289, 0]
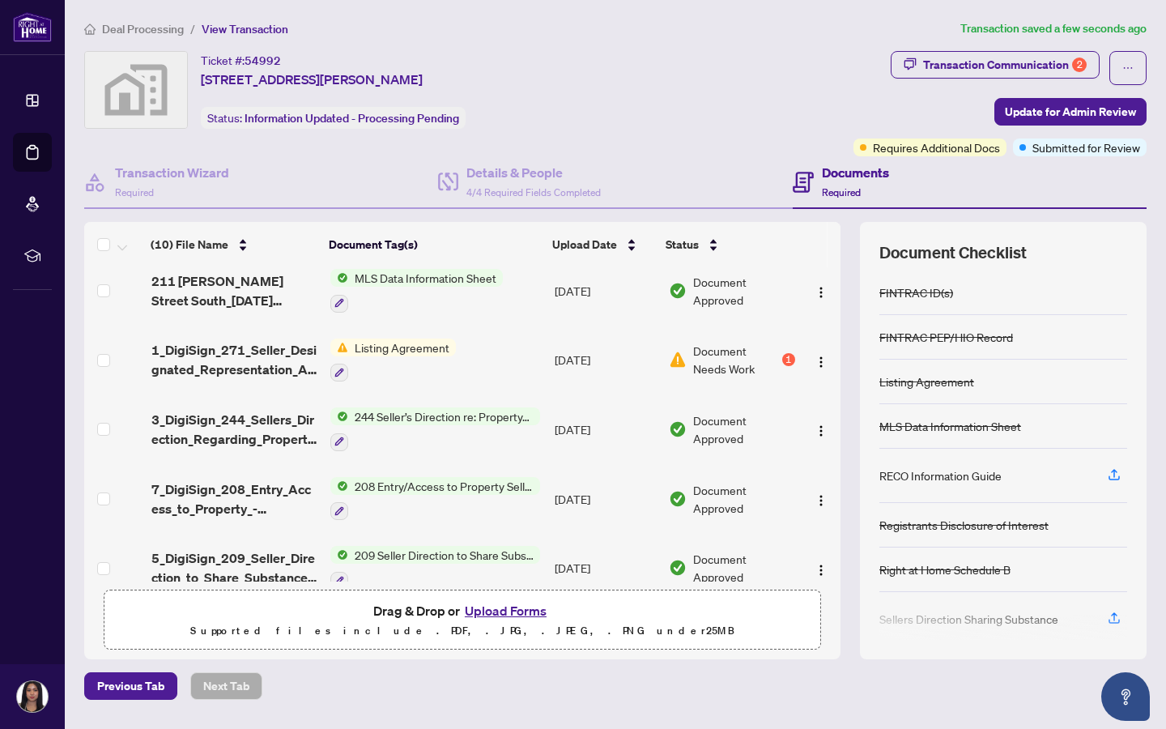
click at [629, 358] on span "Document Needs Work" at bounding box center [735, 360] width 85 height 36
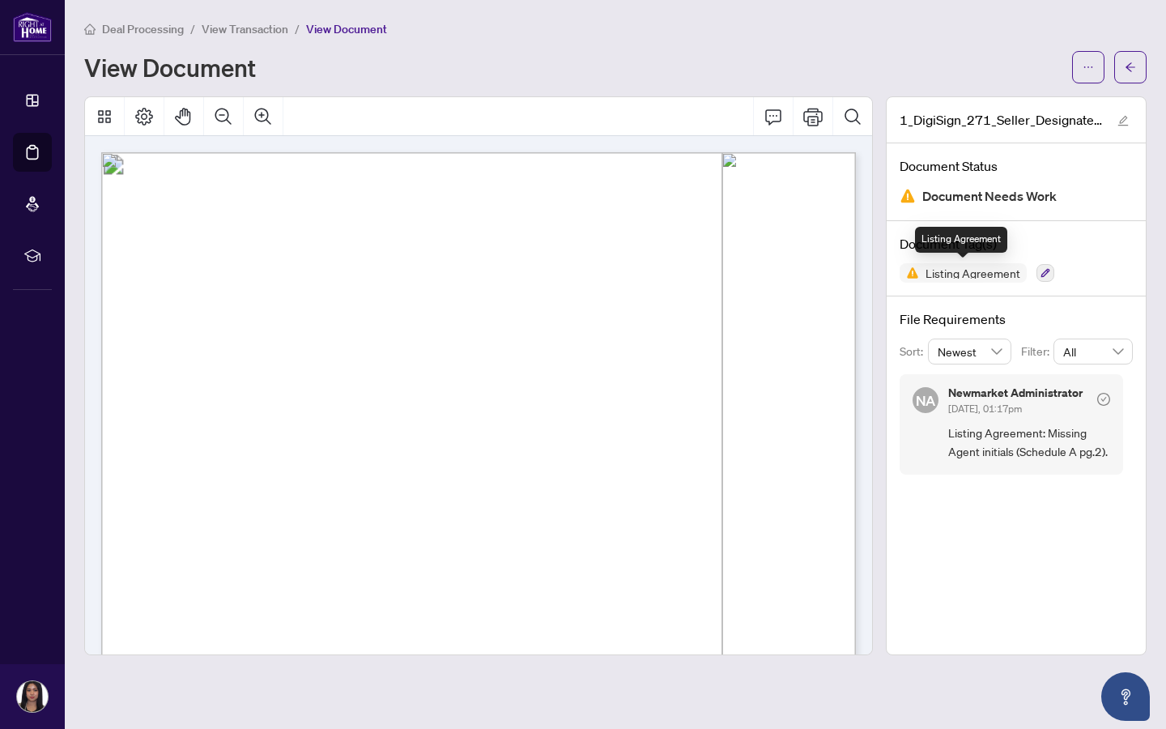
click at [629, 272] on span "Listing Agreement" at bounding box center [973, 272] width 108 height 11
click at [629, 211] on div "Document Status Document Needs Work" at bounding box center [1016, 182] width 259 height 78
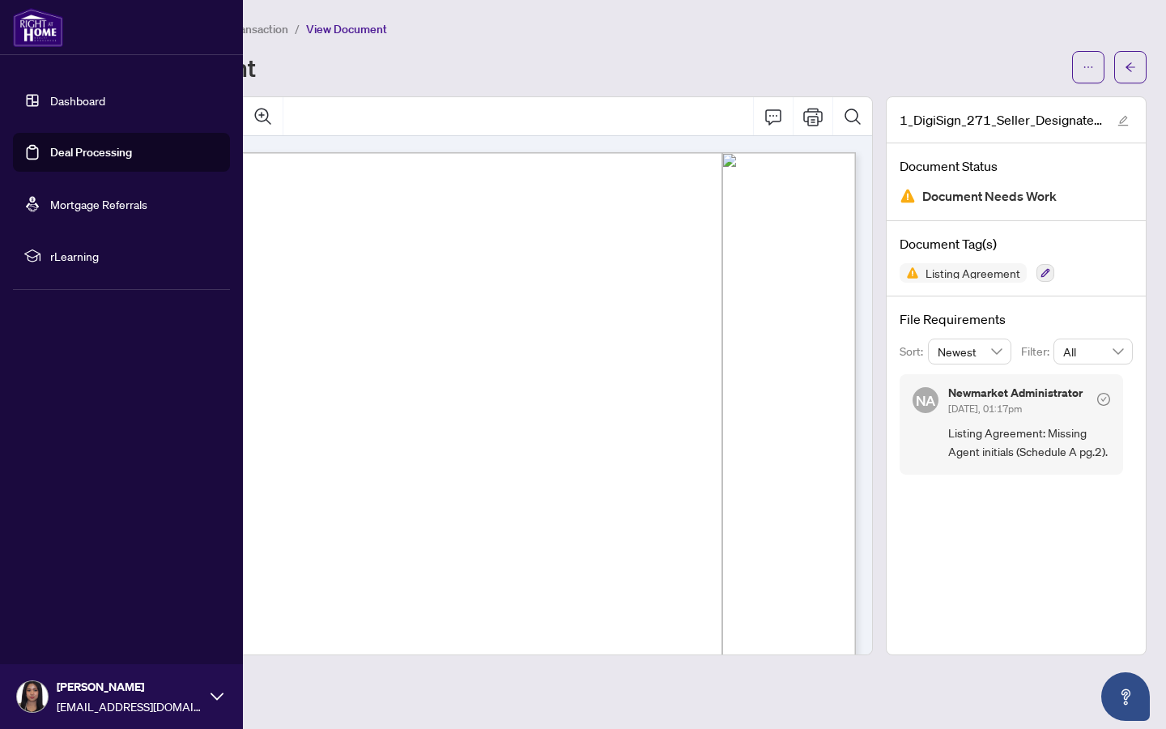
click at [50, 103] on link "Dashboard" at bounding box center [77, 100] width 55 height 15
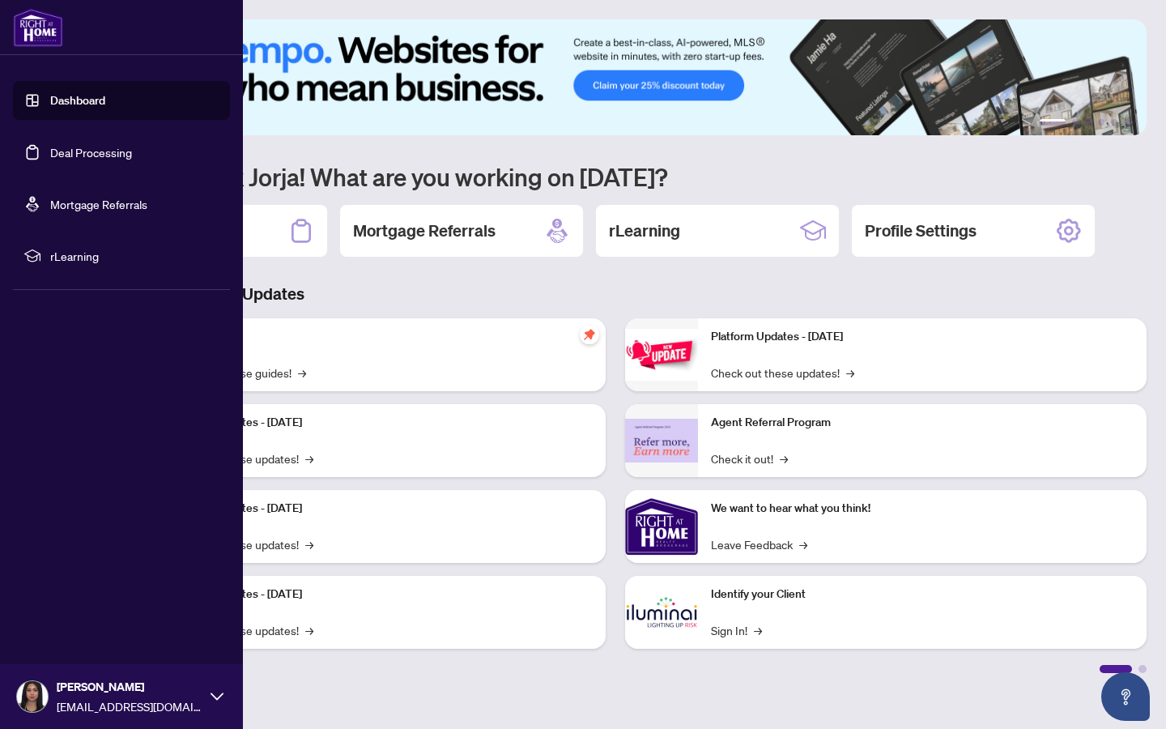
click at [50, 160] on link "Deal Processing" at bounding box center [91, 152] width 82 height 15
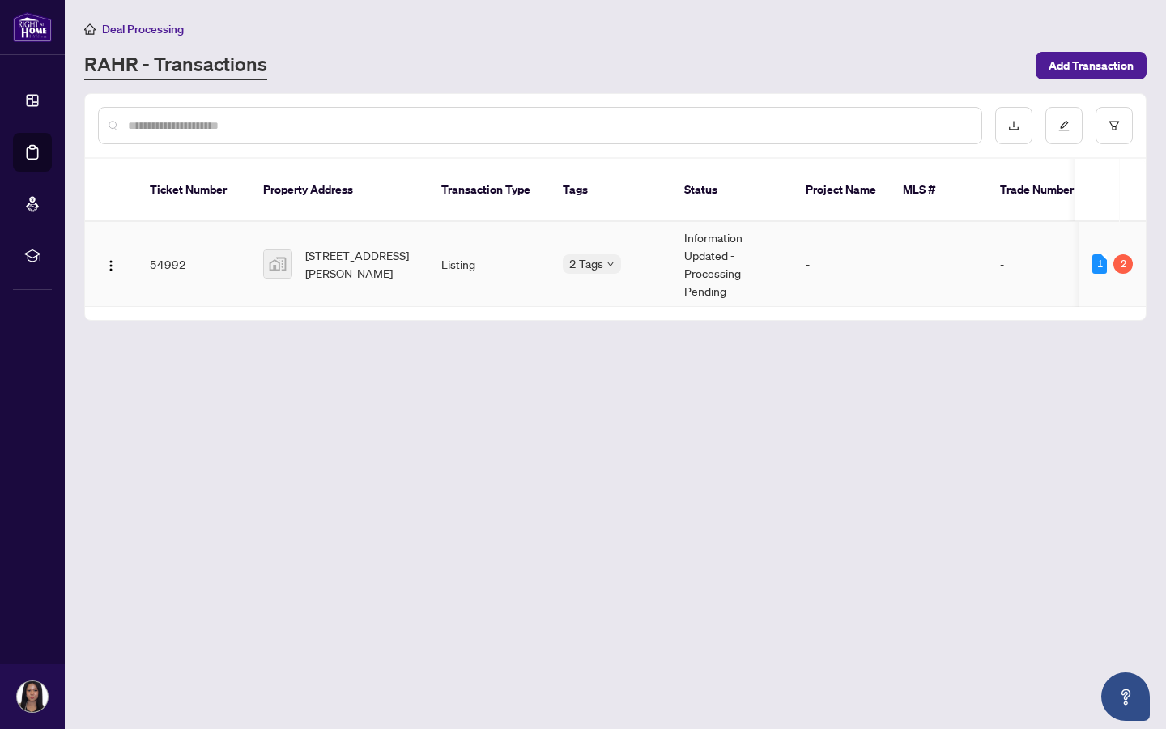
click at [431, 275] on td "Listing" at bounding box center [488, 264] width 121 height 85
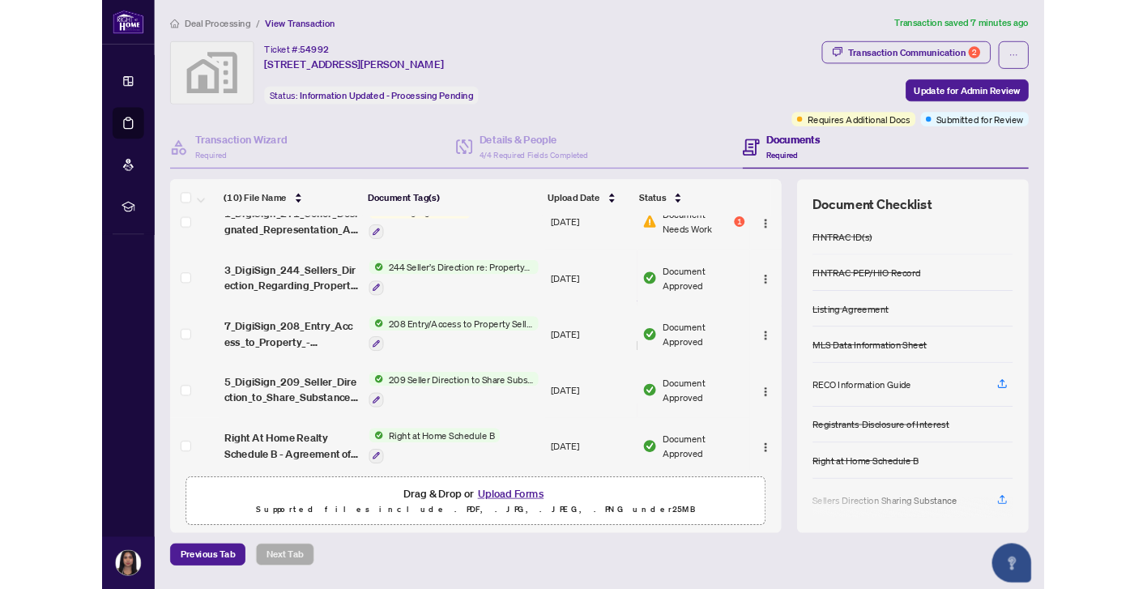
scroll to position [119, 0]
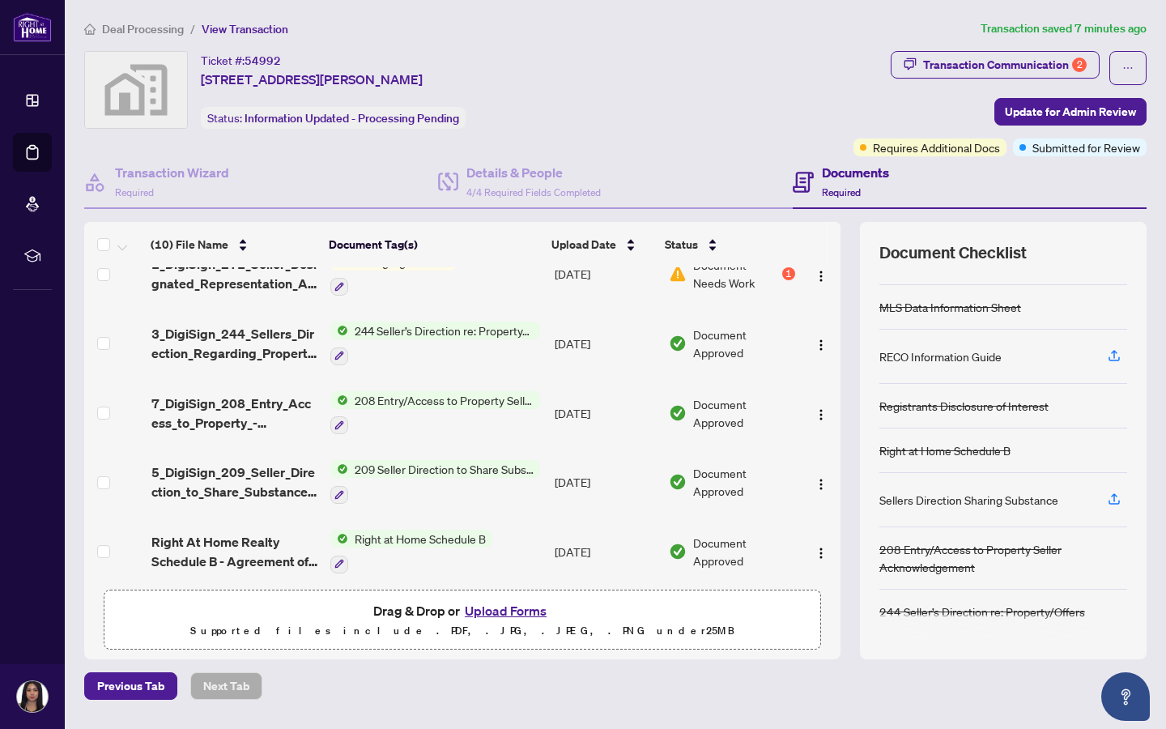
click at [629, 502] on div "Sellers Direction Sharing Substance" at bounding box center [969, 500] width 179 height 18
click at [489, 460] on span "209 Seller Direction to Share Substance of Offers" at bounding box center [444, 469] width 192 height 18
click at [629, 500] on button "button" at bounding box center [1115, 500] width 26 height 28
click at [481, 462] on span "209 Seller Direction to Share Substance of Offers" at bounding box center [444, 469] width 192 height 18
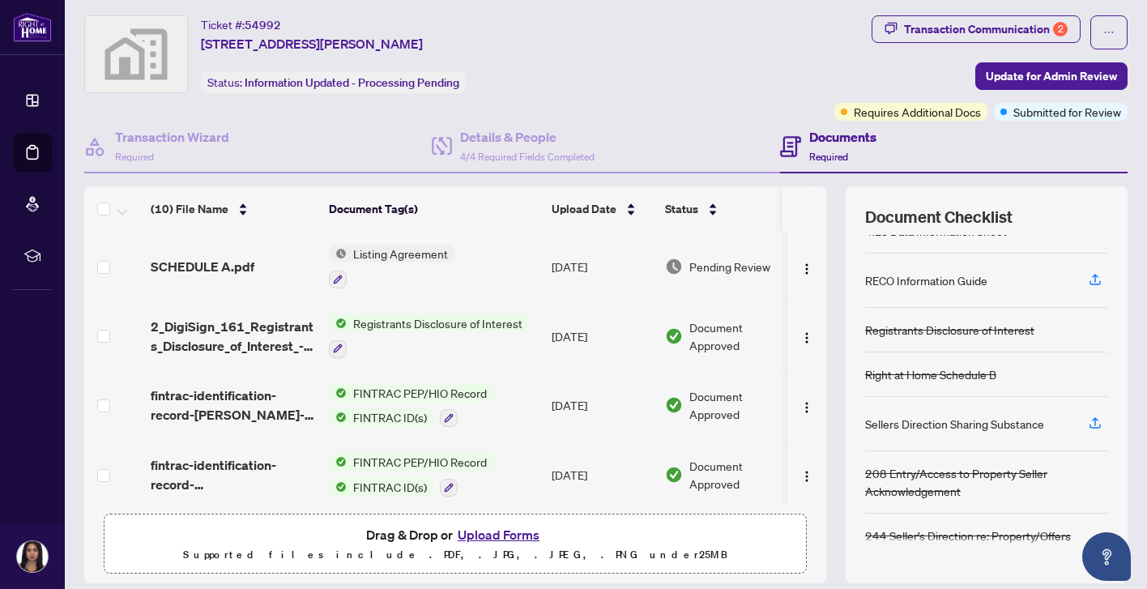
scroll to position [136, 0]
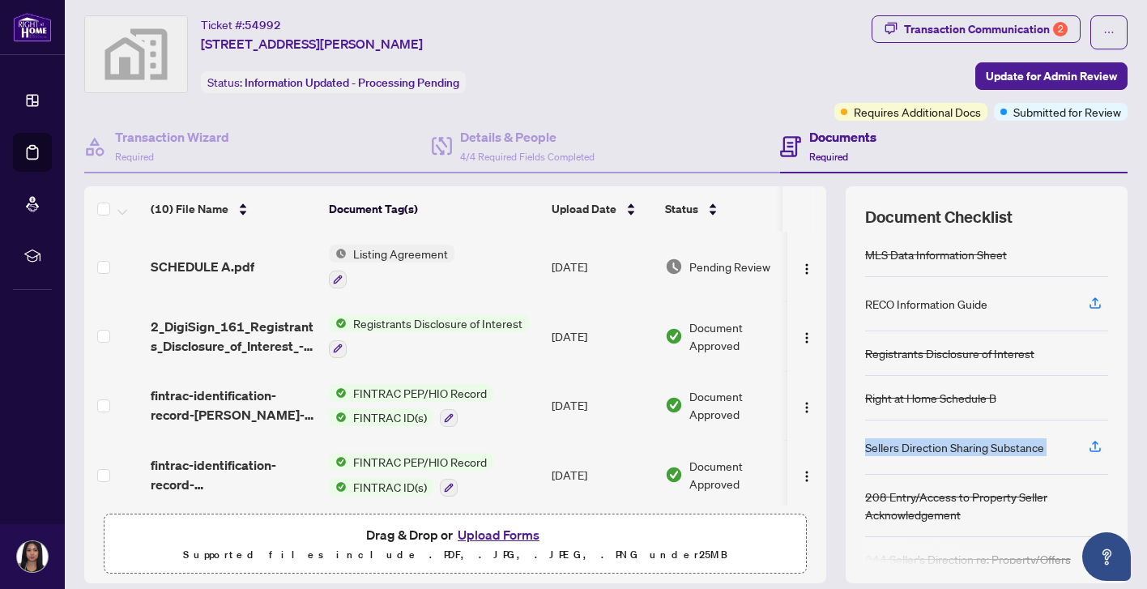
drag, startPoint x: 867, startPoint y: 446, endPoint x: 1081, endPoint y: 445, distance: 213.8
click at [629, 445] on div "Sellers Direction Sharing Substance" at bounding box center [986, 447] width 243 height 54
copy div "Sellers Direction Sharing Substance"
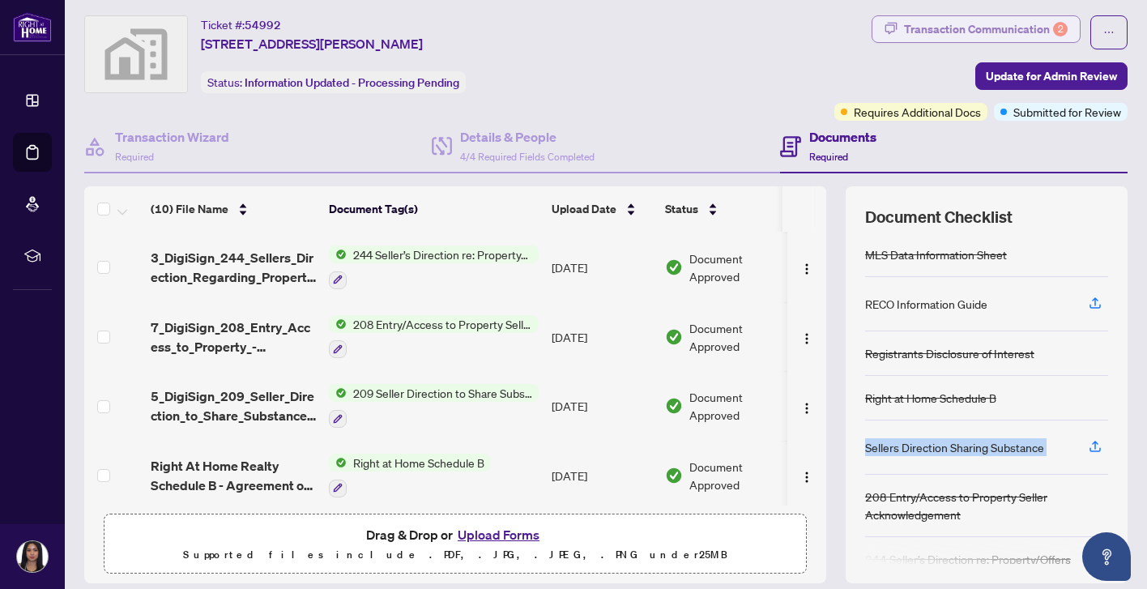
click at [629, 30] on div "Transaction Communication 2" at bounding box center [986, 29] width 164 height 26
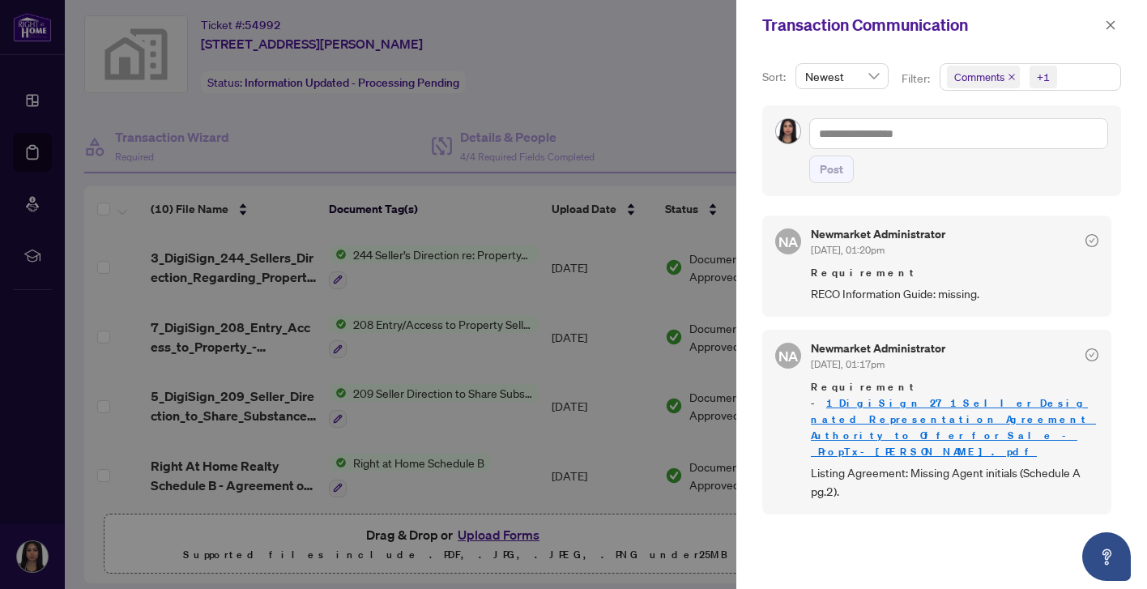
click at [629, 280] on span "Requirement" at bounding box center [955, 273] width 288 height 16
click at [629, 253] on div "Newmarket Administrator [DATE], 01:20pm" at bounding box center [955, 243] width 288 height 30
click at [629, 48] on div at bounding box center [573, 294] width 1147 height 589
click at [629, 31] on div "Transaction Communication" at bounding box center [931, 25] width 338 height 24
click at [629, 28] on icon "close" at bounding box center [1110, 24] width 11 height 11
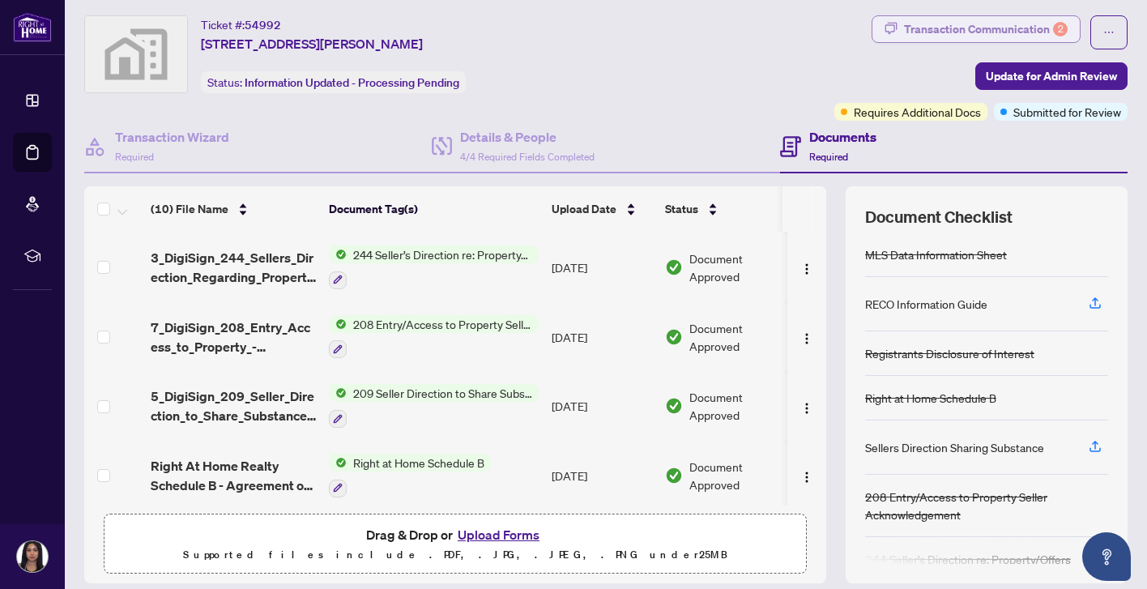
click at [629, 28] on div "Transaction Communication 2" at bounding box center [986, 29] width 164 height 26
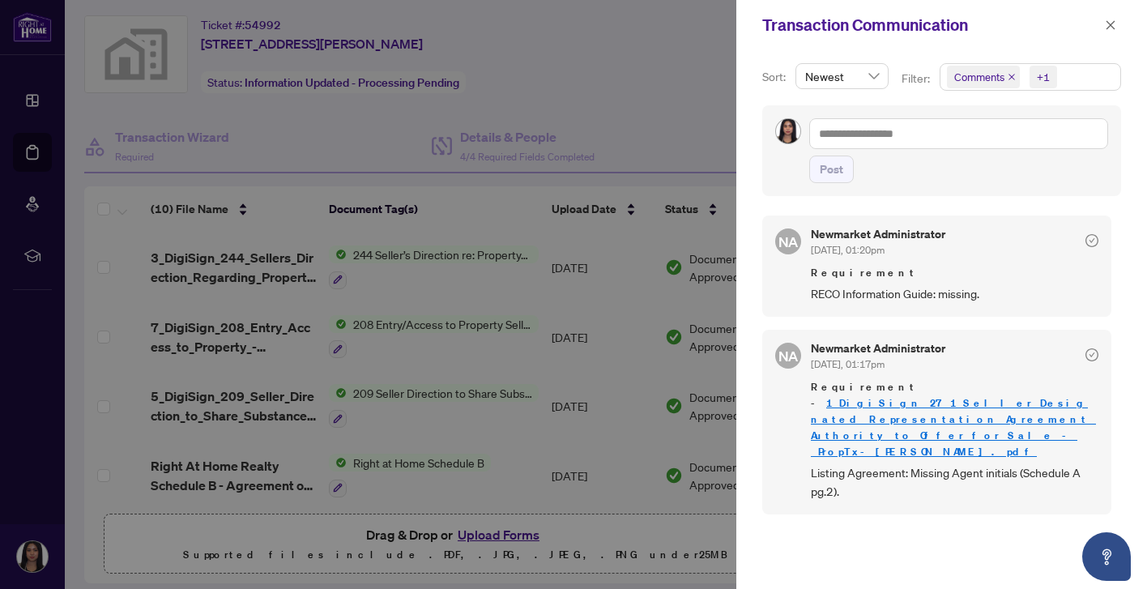
click at [629, 273] on span "Requirement" at bounding box center [955, 273] width 288 height 16
click at [629, 26] on icon "close" at bounding box center [1110, 24] width 9 height 9
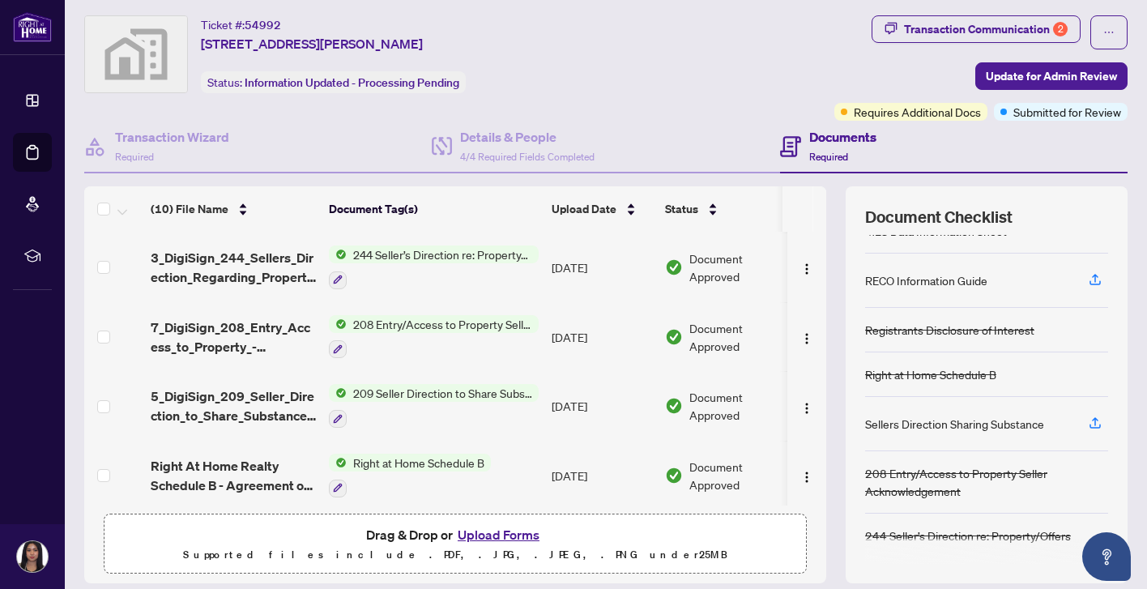
scroll to position [88, 0]
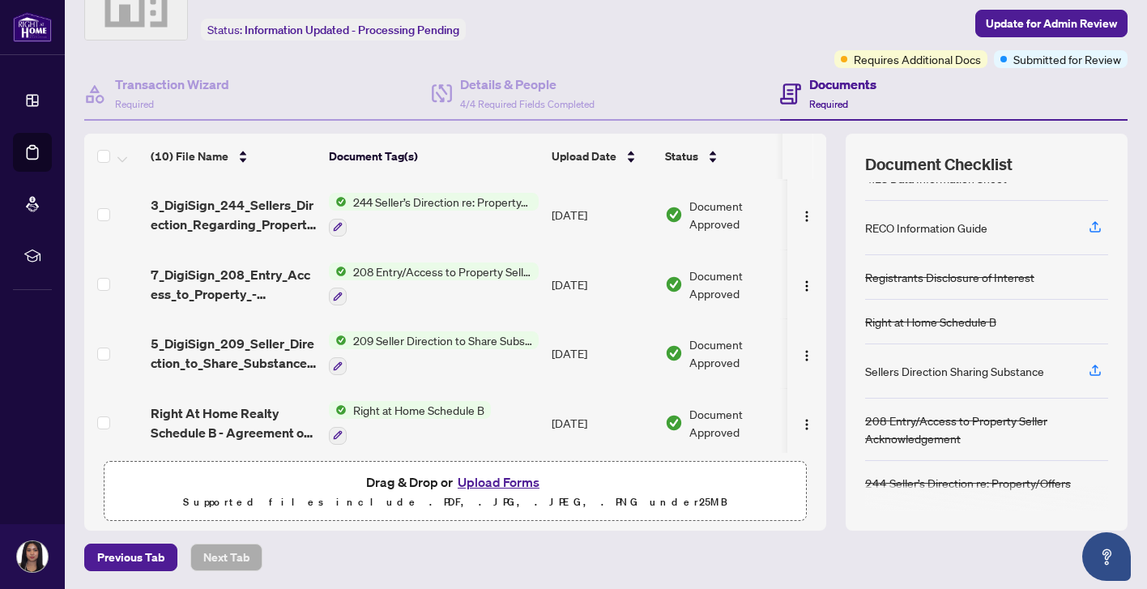
click at [629, 250] on main "Deal Processing / View Transaction Transaction saved 9 minutes ago Ticket #: 54…" at bounding box center [606, 294] width 1082 height 589
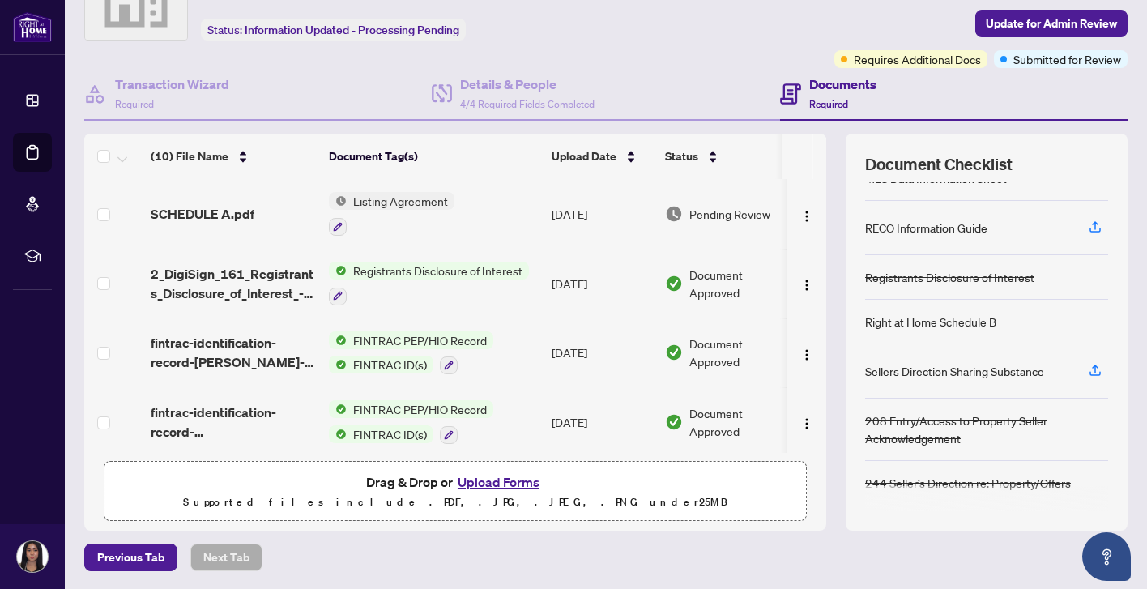
click at [629, 57] on span "Requires Additional Docs" at bounding box center [917, 59] width 127 height 18
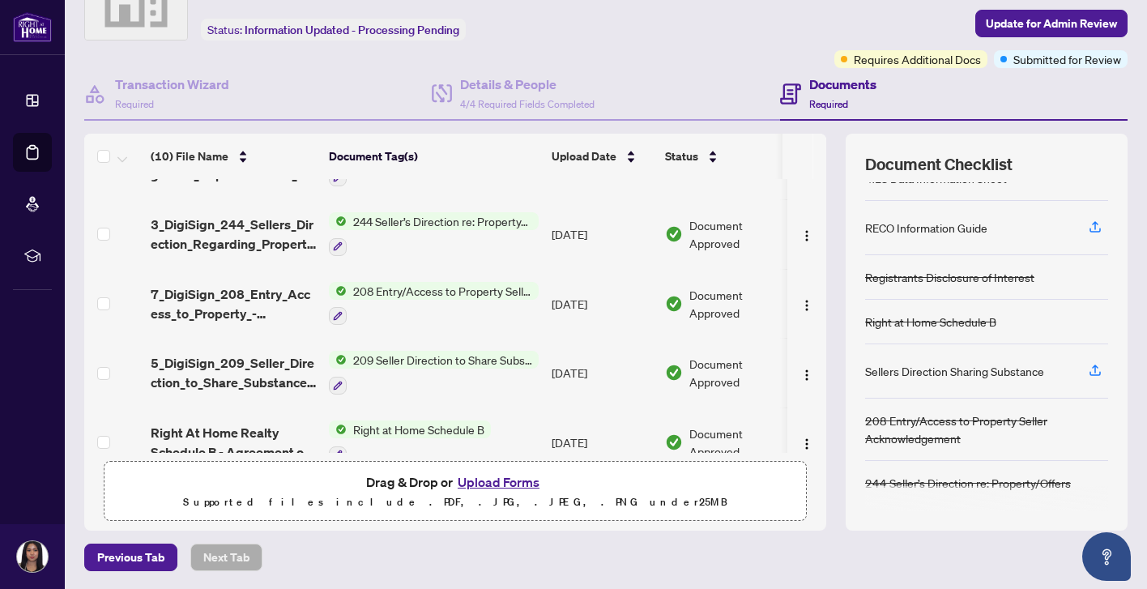
scroll to position [416, 0]
